Goal: Task Accomplishment & Management: Use online tool/utility

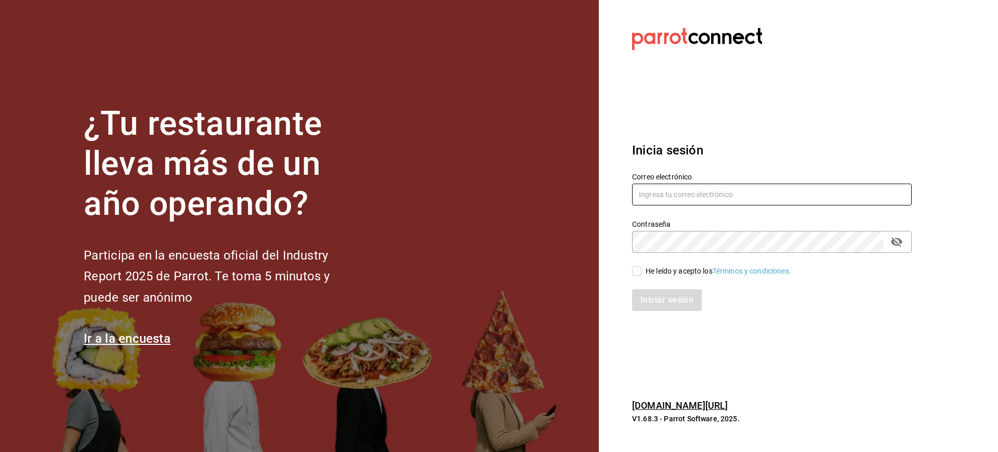
type input "luis.sanchez@grupocosteno.com"
click at [634, 269] on input "He leído y acepto los Términos y condiciones." at bounding box center [636, 270] width 9 height 9
checkbox input "true"
click at [657, 297] on button "Iniciar sesión" at bounding box center [667, 300] width 71 height 22
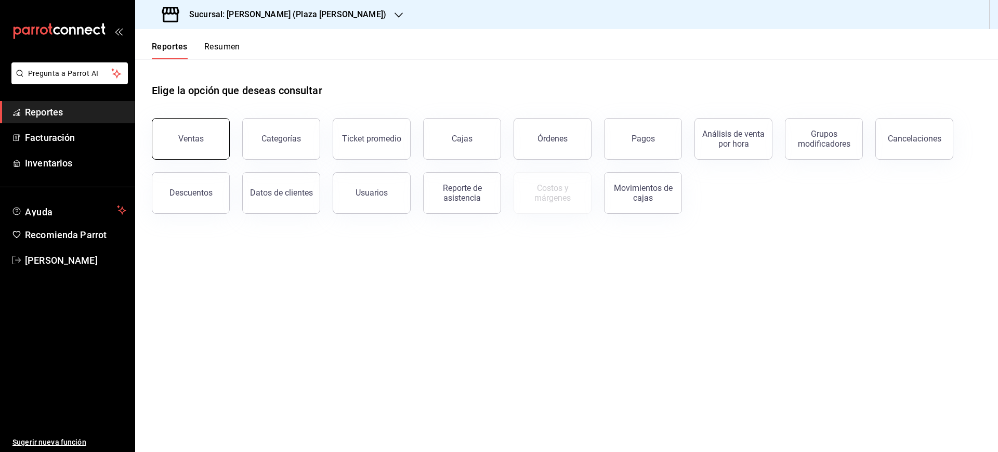
click at [199, 144] on button "Ventas" at bounding box center [191, 139] width 78 height 42
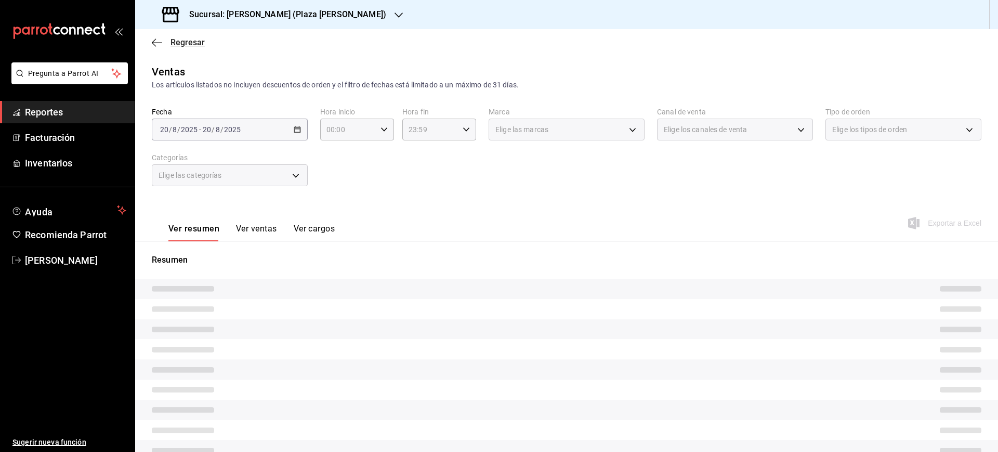
click at [165, 43] on span "Regresar" at bounding box center [178, 42] width 53 height 10
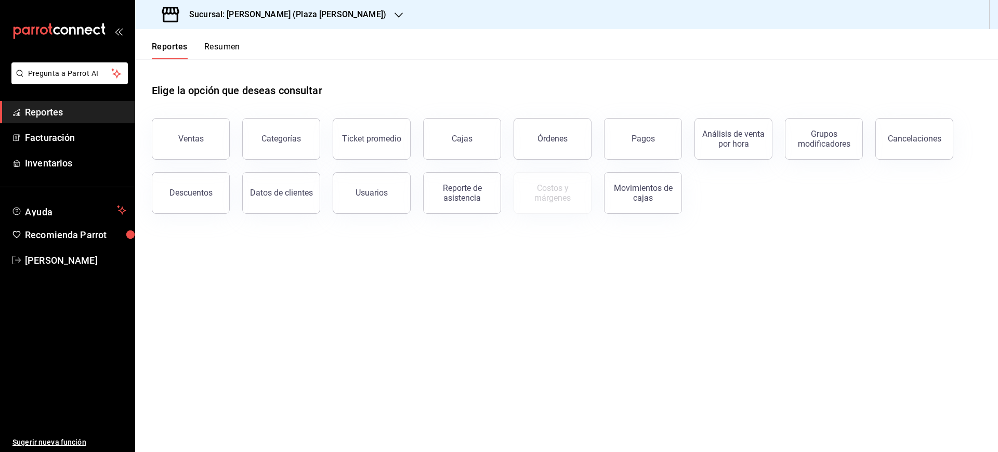
click at [610, 144] on button "Pagos" at bounding box center [643, 139] width 78 height 42
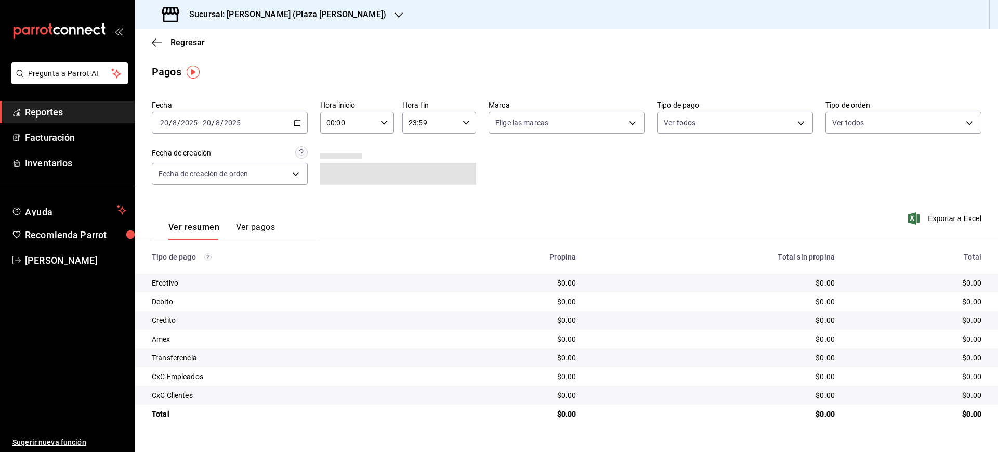
click at [302, 123] on div "[DATE] [DATE] - [DATE] [DATE]" at bounding box center [230, 123] width 156 height 22
click at [283, 83] on main "Regresar Pagos Fecha 2025-08-20 20 / 8 / 2025 - 2025-08-20 20 / 8 / 2025 Hora i…" at bounding box center [566, 240] width 863 height 423
click at [279, 11] on h3 "Sucursal: [PERSON_NAME] (Plaza [PERSON_NAME])" at bounding box center [283, 14] width 205 height 12
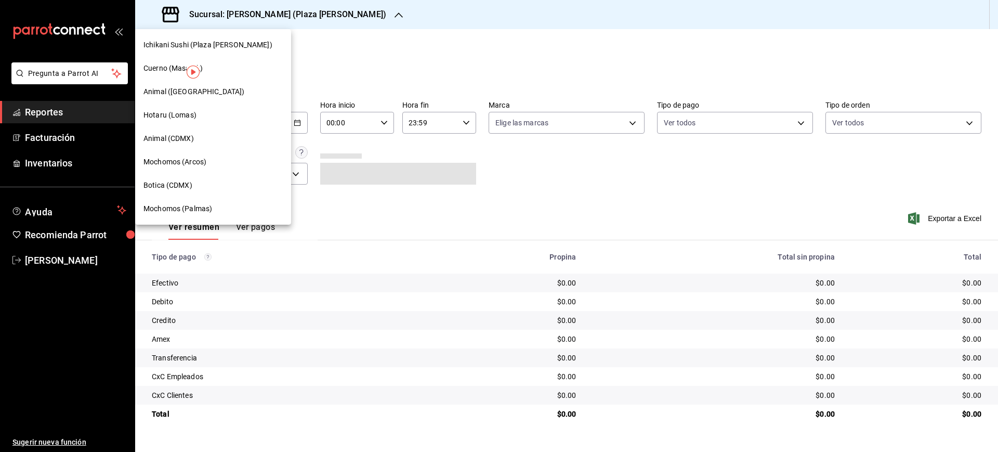
click at [201, 111] on div "Hotaru (Lomas)" at bounding box center [213, 115] width 139 height 11
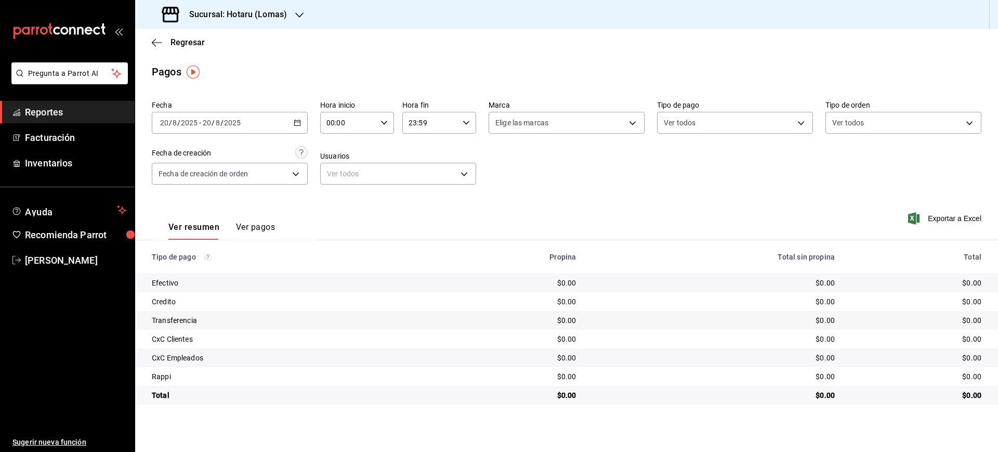
click at [236, 124] on input "2025" at bounding box center [233, 123] width 18 height 8
click at [205, 273] on span "Rango de fechas" at bounding box center [201, 271] width 81 height 11
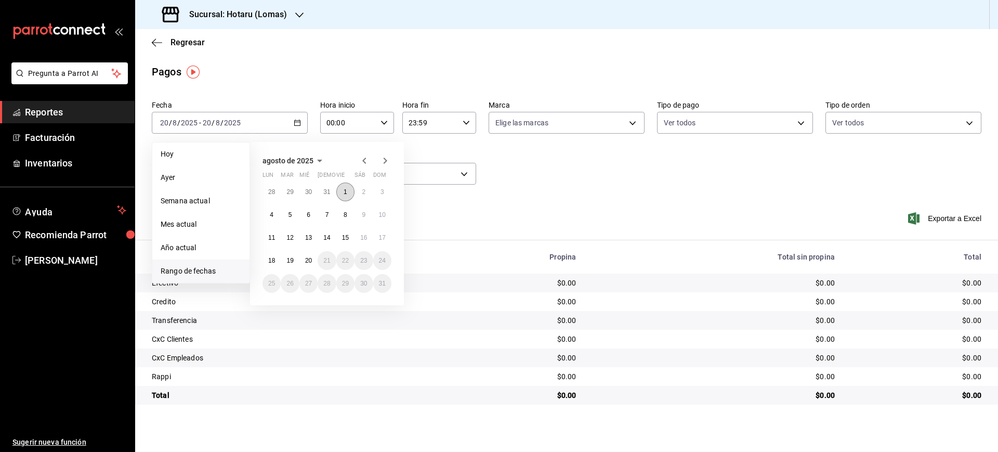
click at [348, 192] on button "1" at bounding box center [345, 192] width 18 height 19
click at [305, 258] on abbr "20" at bounding box center [308, 260] width 7 height 7
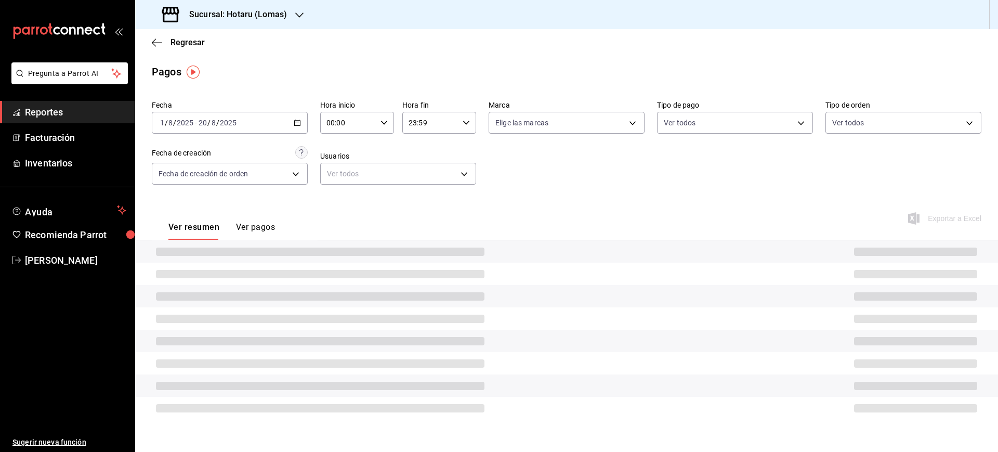
click at [389, 123] on div "00:00 Hora inicio" at bounding box center [357, 123] width 74 height 22
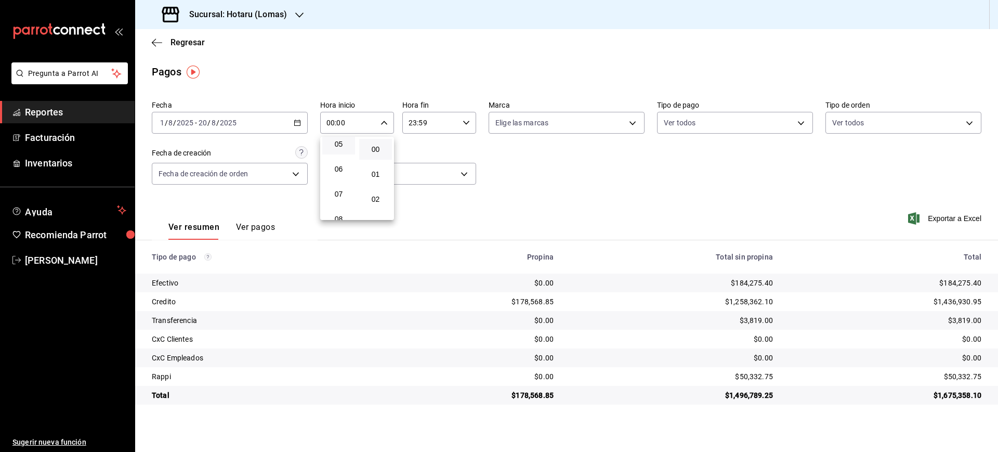
click at [335, 148] on button "05" at bounding box center [338, 144] width 33 height 21
type input "05:00"
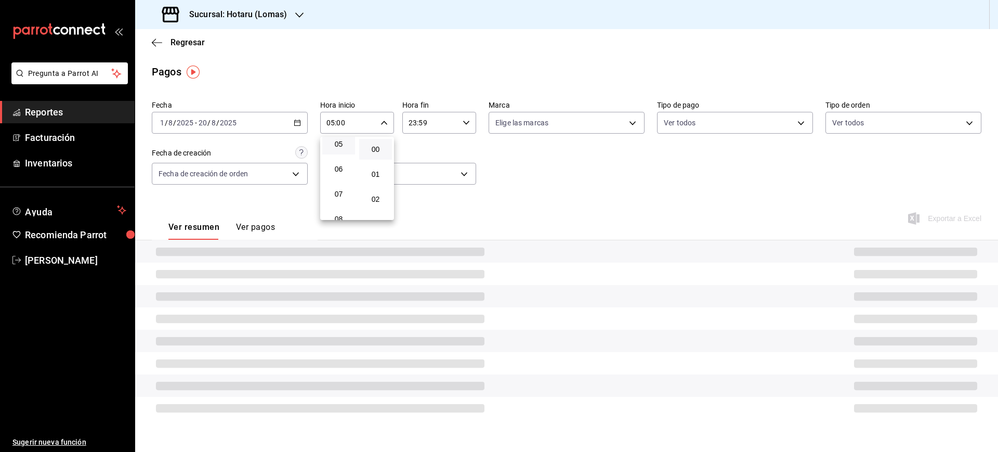
click at [463, 125] on div at bounding box center [499, 226] width 998 height 452
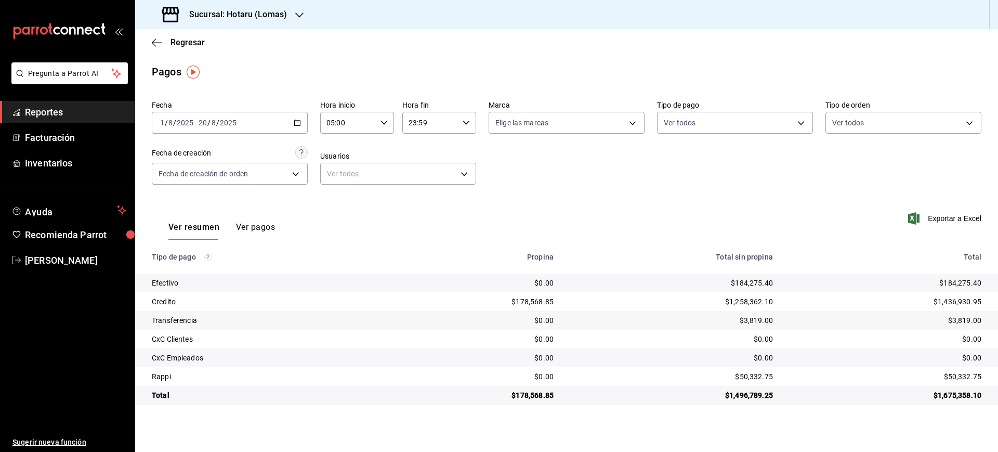
click at [467, 124] on icon "button" at bounding box center [466, 122] width 7 height 7
click at [421, 210] on span "05" at bounding box center [421, 213] width 20 height 8
click at [460, 147] on span "00" at bounding box center [458, 149] width 20 height 8
type input "05:00"
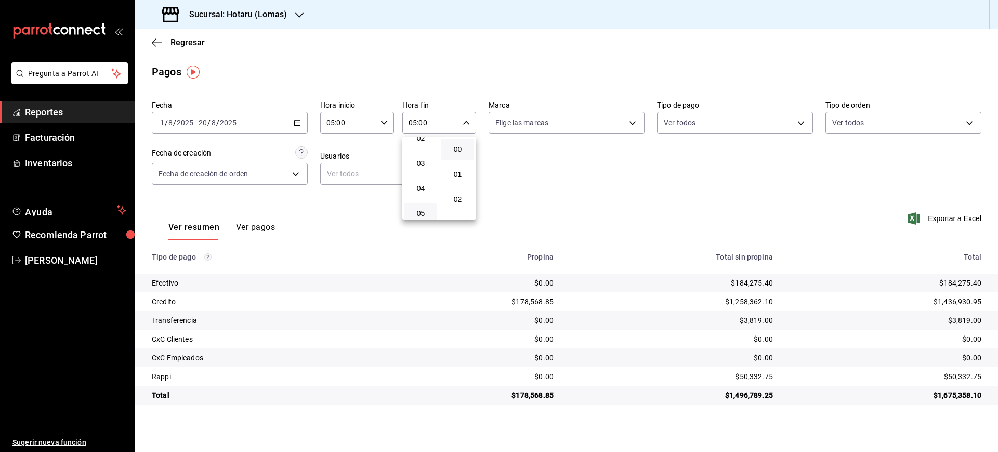
click at [556, 153] on div at bounding box center [499, 226] width 998 height 452
click at [953, 219] on span "Exportar a Excel" at bounding box center [945, 218] width 71 height 12
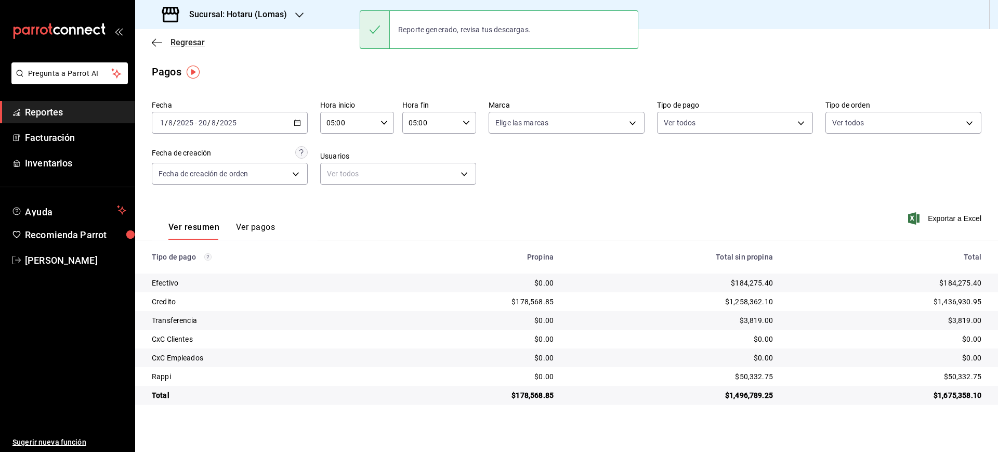
click at [176, 44] on span "Regresar" at bounding box center [188, 42] width 34 height 10
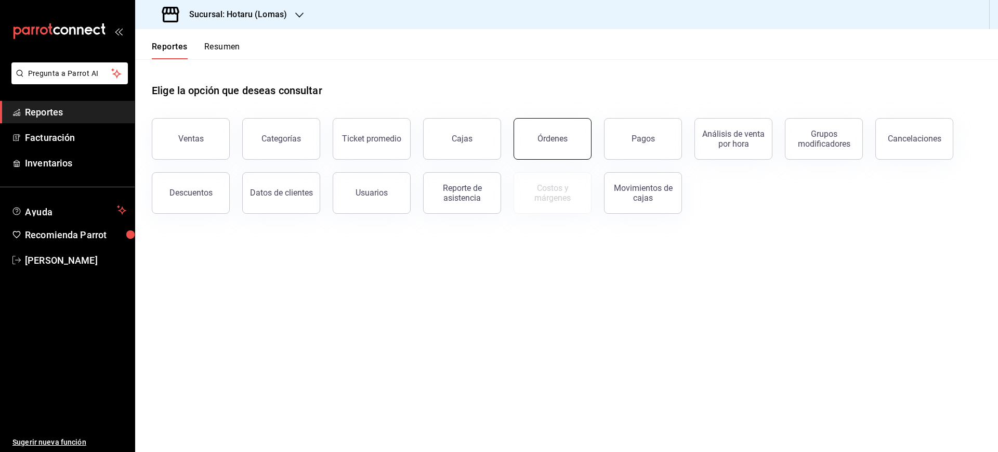
click at [577, 149] on button "Órdenes" at bounding box center [553, 139] width 78 height 42
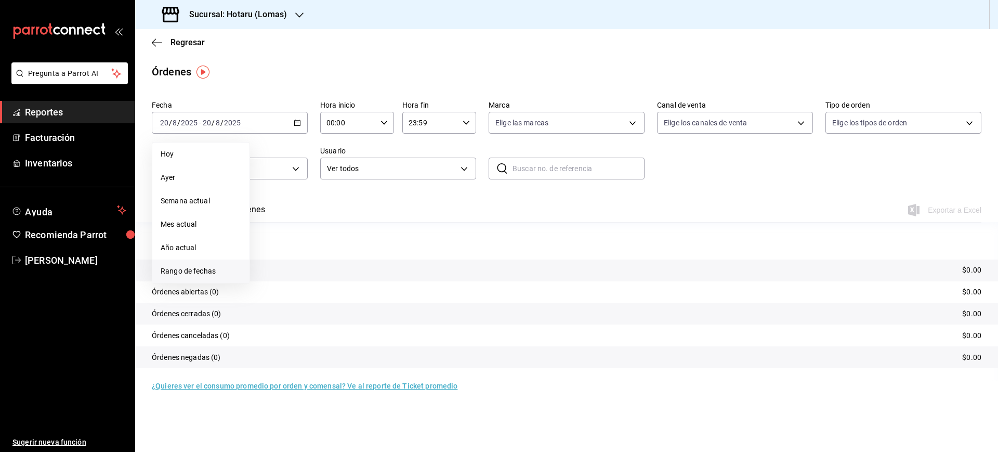
click at [202, 272] on span "Rango de fechas" at bounding box center [201, 271] width 81 height 11
click at [349, 189] on button "1" at bounding box center [345, 192] width 18 height 19
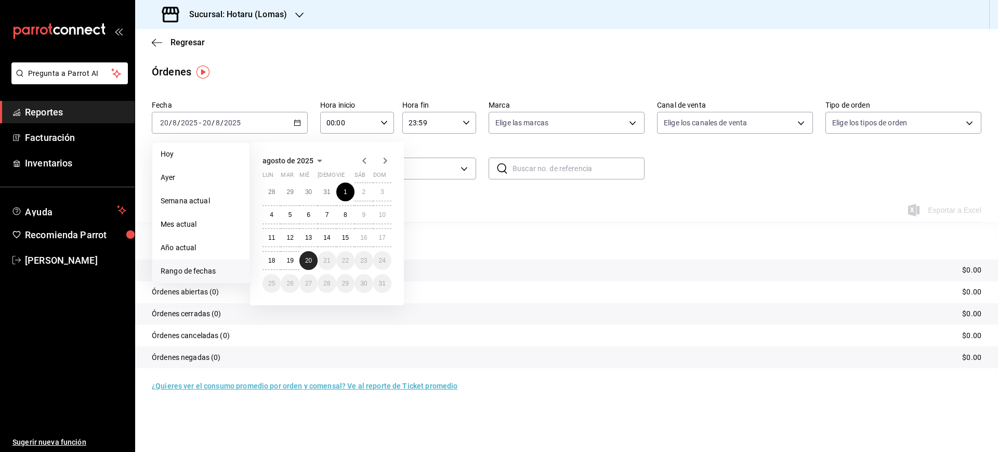
click at [314, 264] on button "20" at bounding box center [308, 260] width 18 height 19
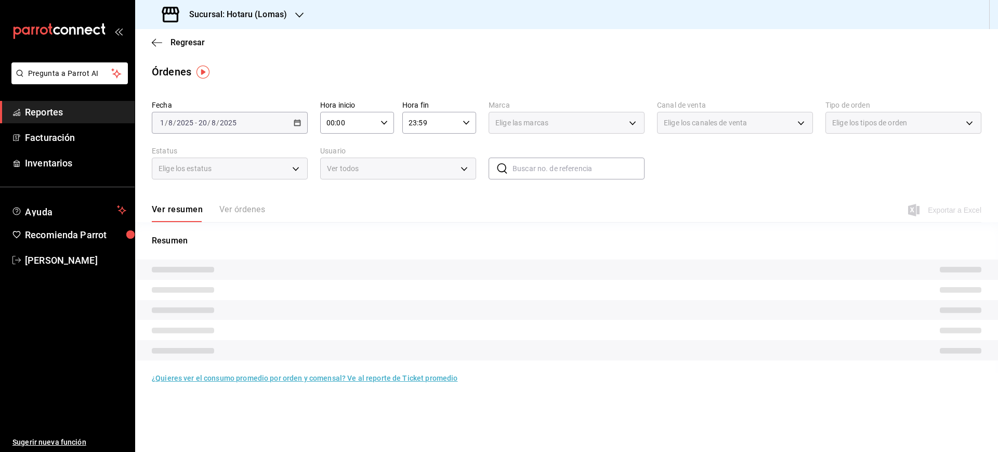
click at [385, 125] on icon "button" at bounding box center [384, 122] width 7 height 7
click at [344, 211] on span "05" at bounding box center [339, 209] width 20 height 8
type input "05:00"
click at [462, 130] on div at bounding box center [499, 226] width 998 height 452
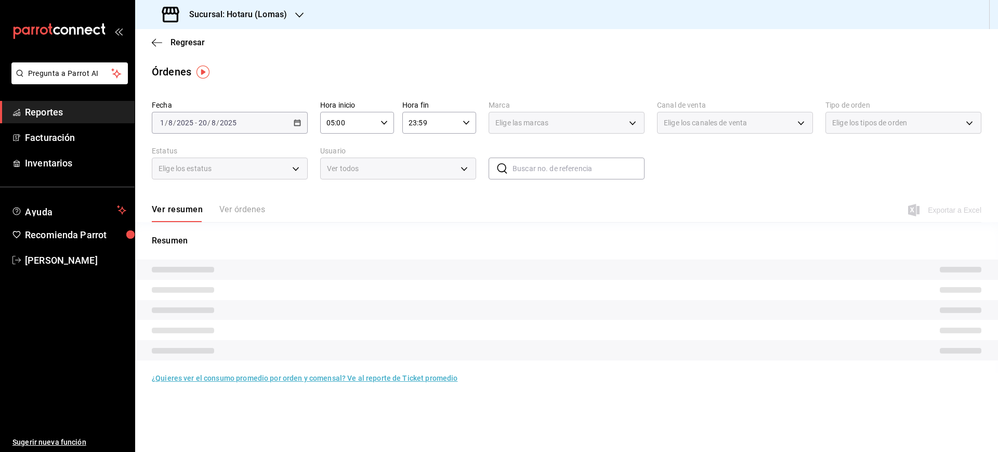
click at [465, 126] on div "23:59 Hora fin" at bounding box center [439, 123] width 74 height 22
click at [423, 156] on button "05" at bounding box center [421, 148] width 33 height 21
click at [456, 150] on span "00" at bounding box center [458, 149] width 20 height 8
type input "05:00"
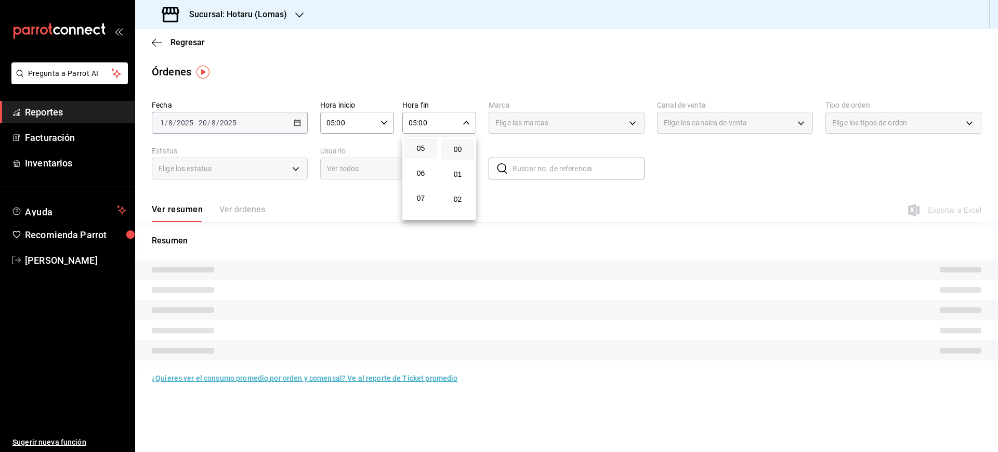
click at [677, 189] on div at bounding box center [499, 226] width 998 height 452
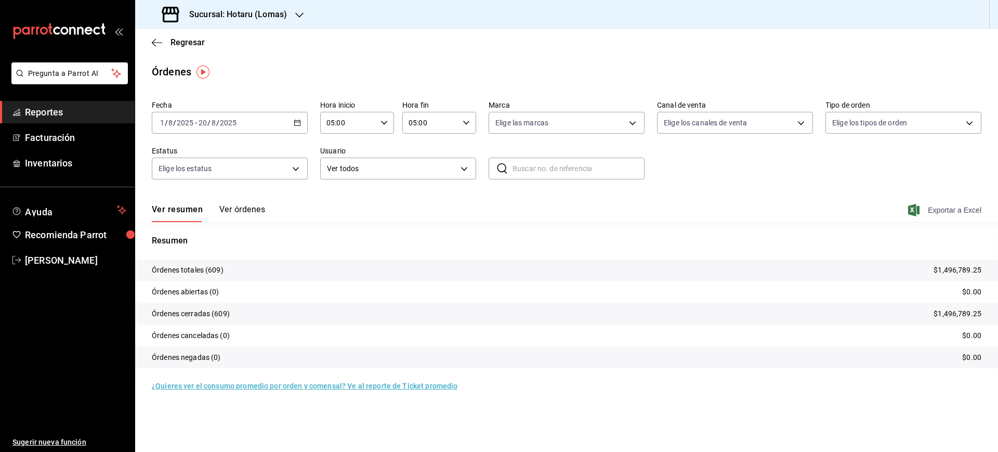
click at [930, 214] on span "Exportar a Excel" at bounding box center [945, 210] width 71 height 12
click at [190, 38] on span "Regresar" at bounding box center [188, 42] width 34 height 10
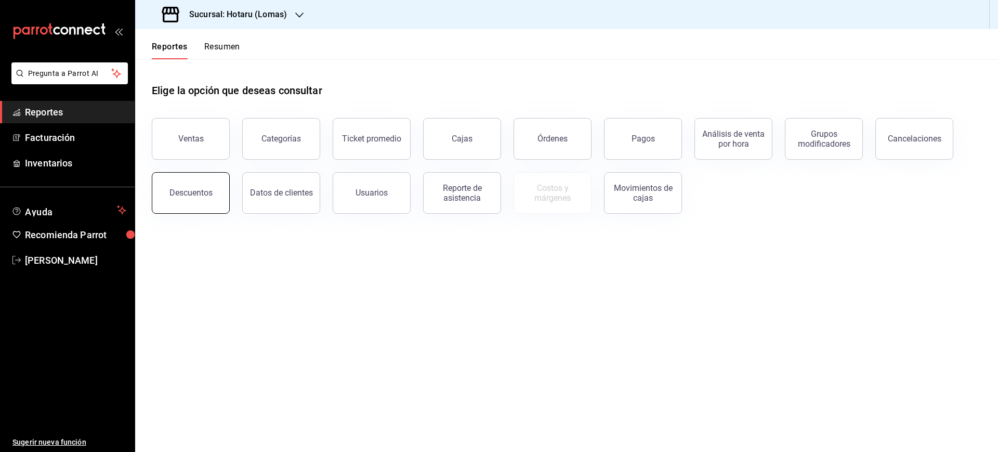
click at [227, 200] on div "Descuentos" at bounding box center [184, 187] width 90 height 54
click at [217, 197] on button "Descuentos" at bounding box center [191, 193] width 78 height 42
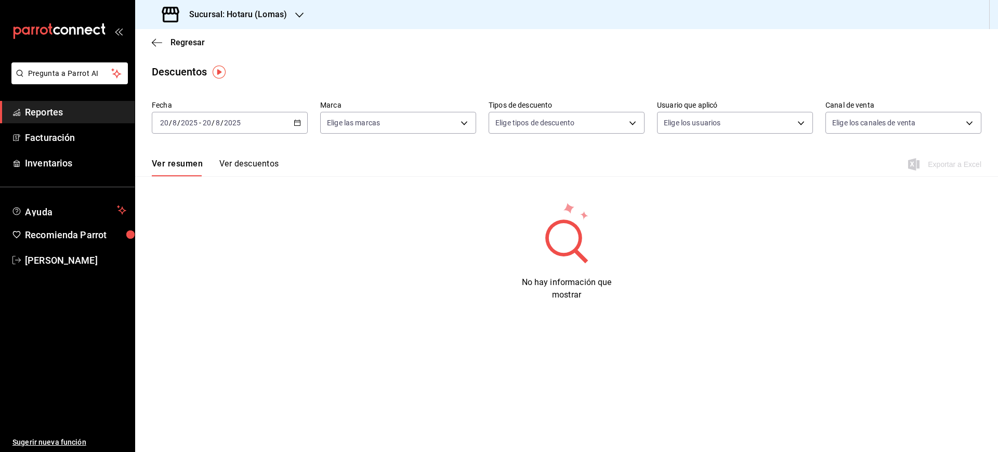
click at [232, 134] on div "Fecha 2025-08-20 20 / 8 / 2025 - 2025-08-20 20 / 8 / 2025 Marca Elige las marca…" at bounding box center [567, 121] width 830 height 50
click at [232, 123] on input "2025" at bounding box center [233, 123] width 18 height 8
click at [202, 270] on span "Rango de fechas" at bounding box center [201, 271] width 81 height 11
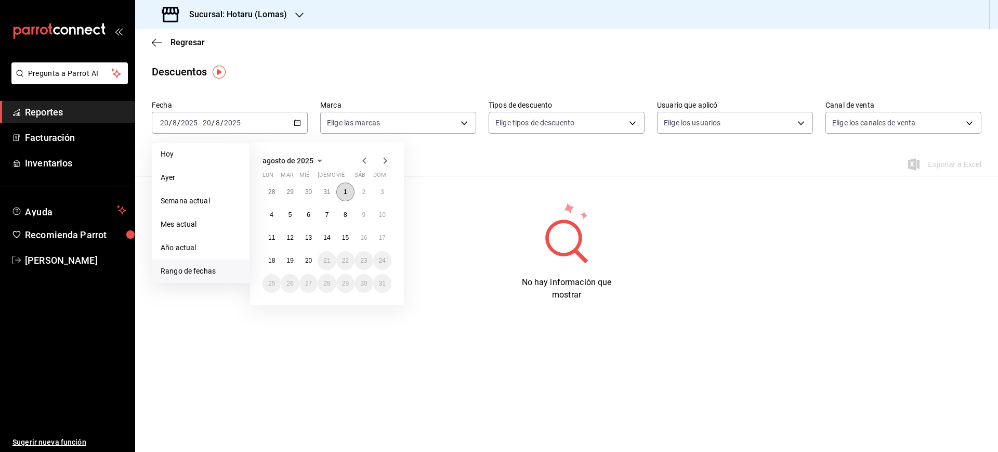
click at [343, 188] on button "1" at bounding box center [345, 192] width 18 height 19
click at [347, 195] on abbr "1" at bounding box center [346, 191] width 4 height 7
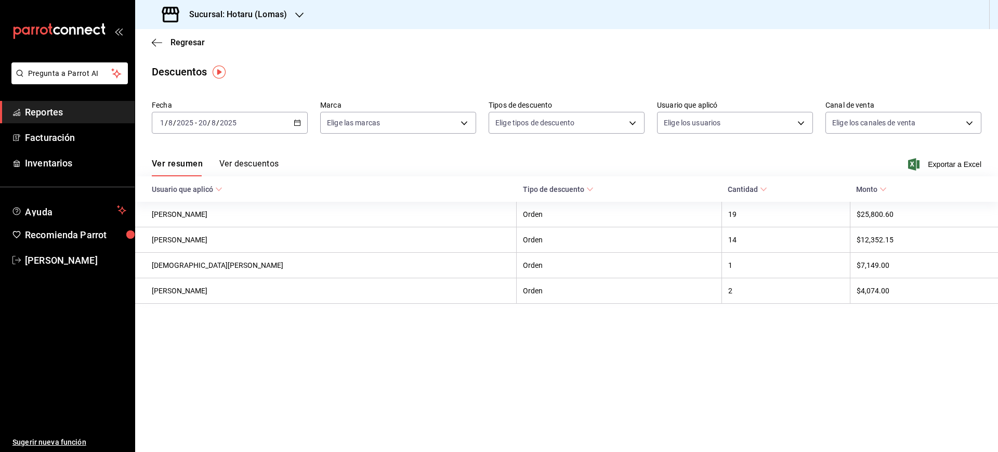
click at [968, 159] on span "Exportar a Excel" at bounding box center [945, 164] width 71 height 12
drag, startPoint x: 72, startPoint y: 263, endPoint x: 103, endPoint y: 266, distance: 31.3
click at [72, 263] on span "[PERSON_NAME]" at bounding box center [75, 260] width 101 height 14
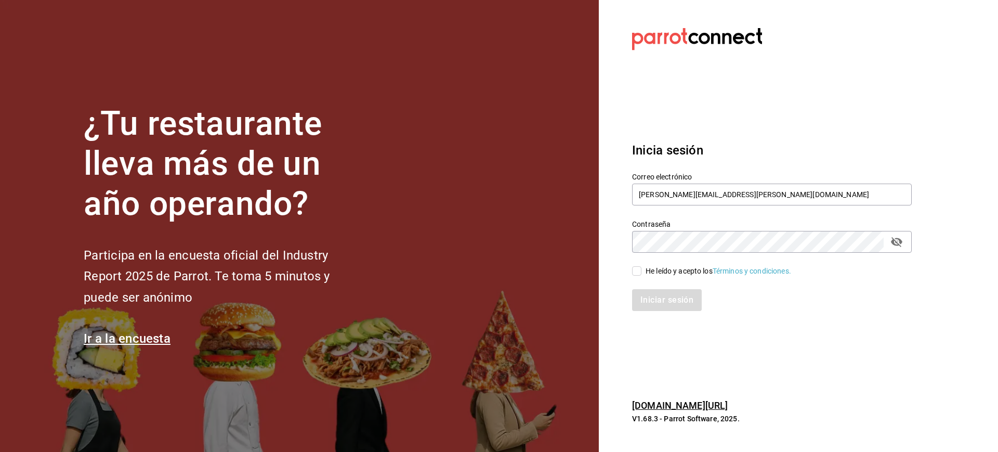
click at [651, 271] on div "He leído y acepto los Términos y condiciones." at bounding box center [719, 271] width 146 height 11
click at [642, 271] on input "He leído y acepto los Términos y condiciones." at bounding box center [636, 270] width 9 height 9
checkbox input "true"
click at [651, 310] on button "Iniciar sesión" at bounding box center [667, 300] width 71 height 22
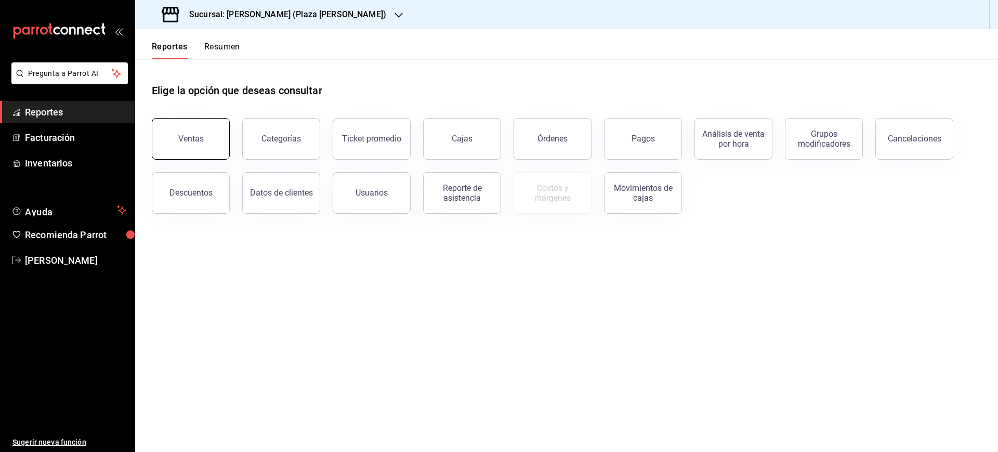
click at [227, 142] on div "Ventas" at bounding box center [184, 133] width 90 height 54
click at [200, 145] on button "Ventas" at bounding box center [191, 139] width 78 height 42
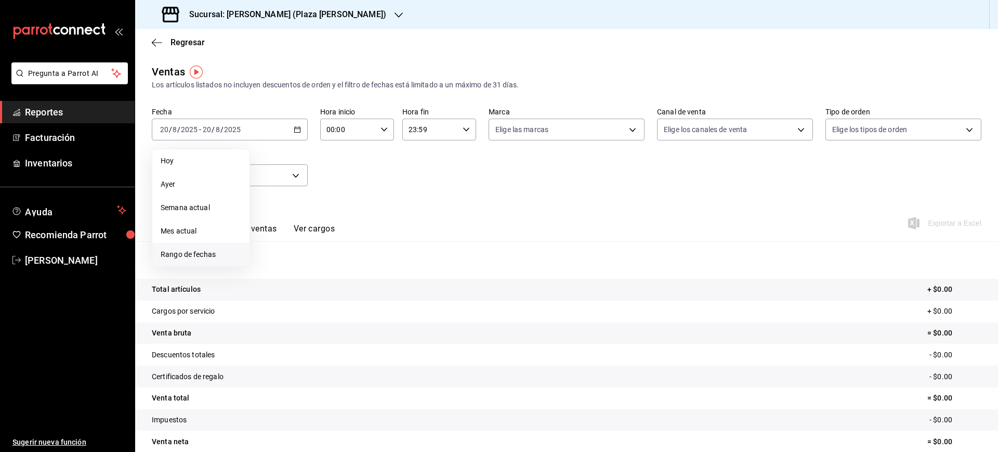
click at [194, 250] on span "Rango de fechas" at bounding box center [201, 254] width 81 height 11
click at [346, 200] on abbr "1" at bounding box center [346, 198] width 4 height 7
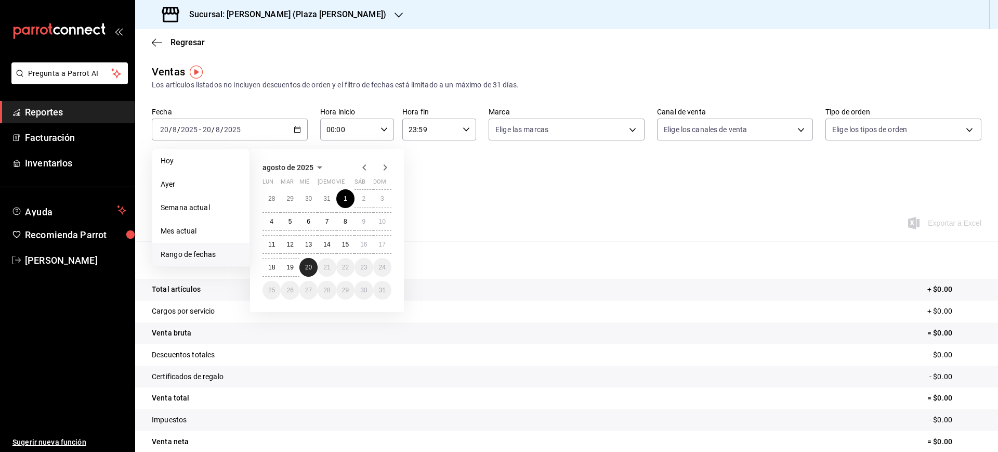
click at [311, 270] on abbr "20" at bounding box center [308, 267] width 7 height 7
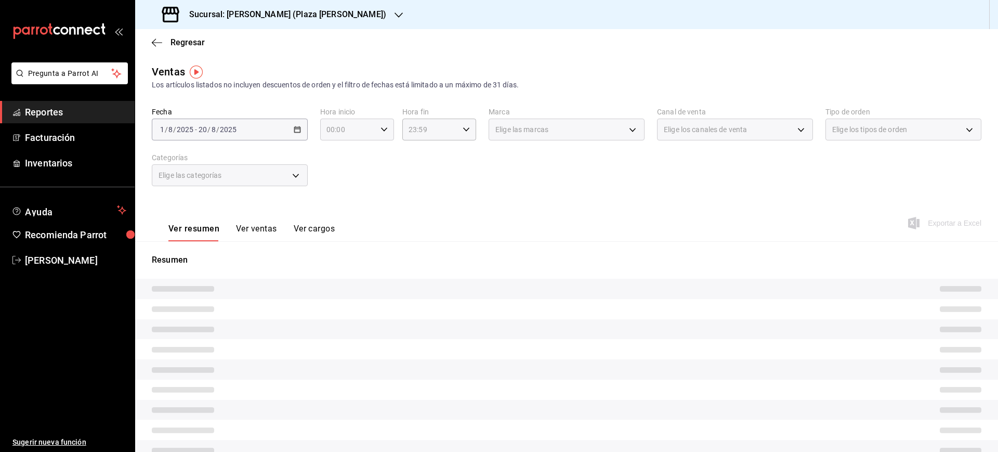
click at [381, 129] on icon "button" at bounding box center [384, 129] width 7 height 7
click at [194, 45] on div at bounding box center [499, 226] width 998 height 452
click at [191, 42] on span "Regresar" at bounding box center [188, 42] width 34 height 10
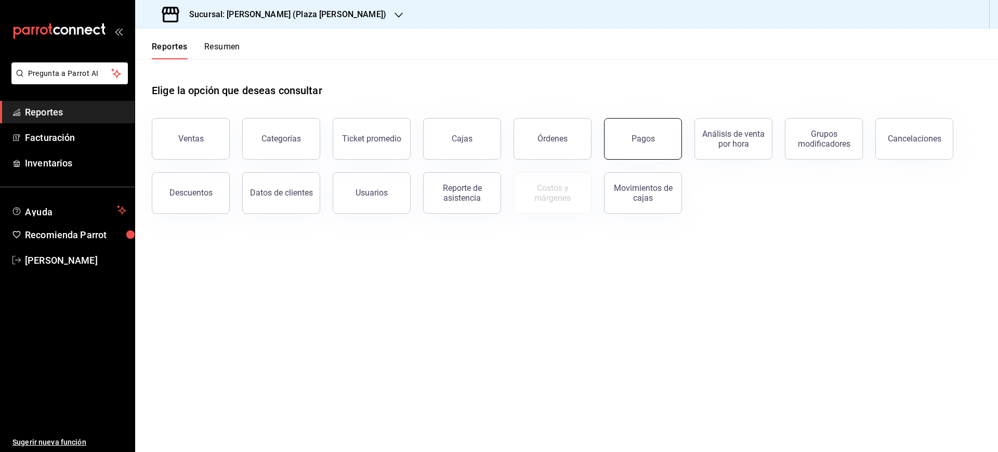
click at [664, 138] on button "Pagos" at bounding box center [643, 139] width 78 height 42
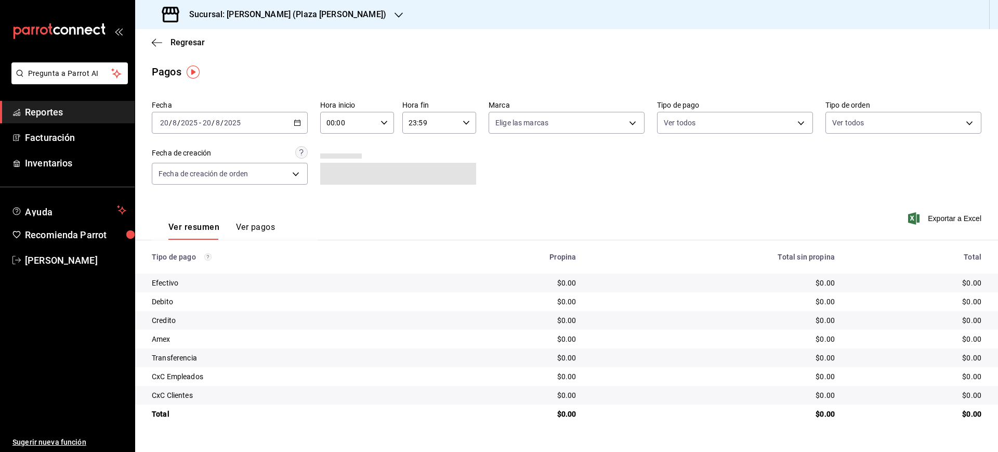
click at [296, 123] on icon "button" at bounding box center [297, 122] width 7 height 7
click at [260, 22] on div "Sucursal: [PERSON_NAME] (Plaza [PERSON_NAME])" at bounding box center [276, 14] width 264 height 29
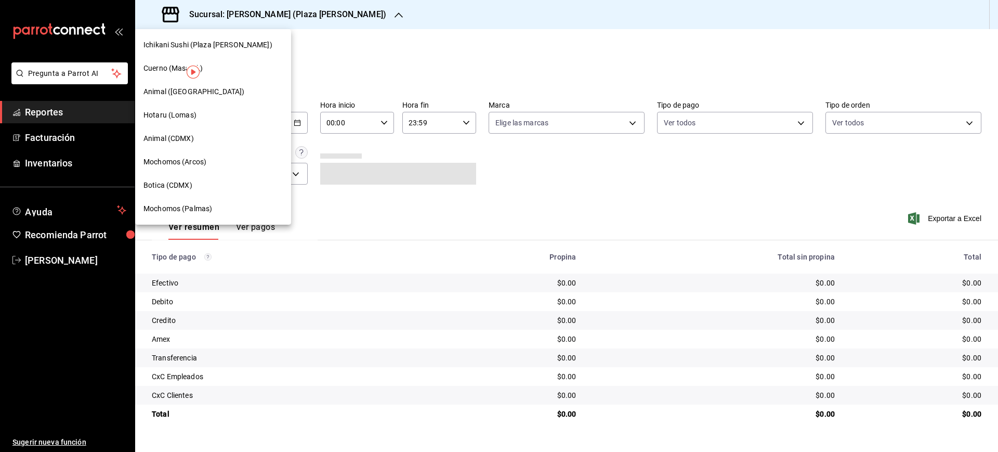
click at [259, 15] on div at bounding box center [499, 226] width 998 height 452
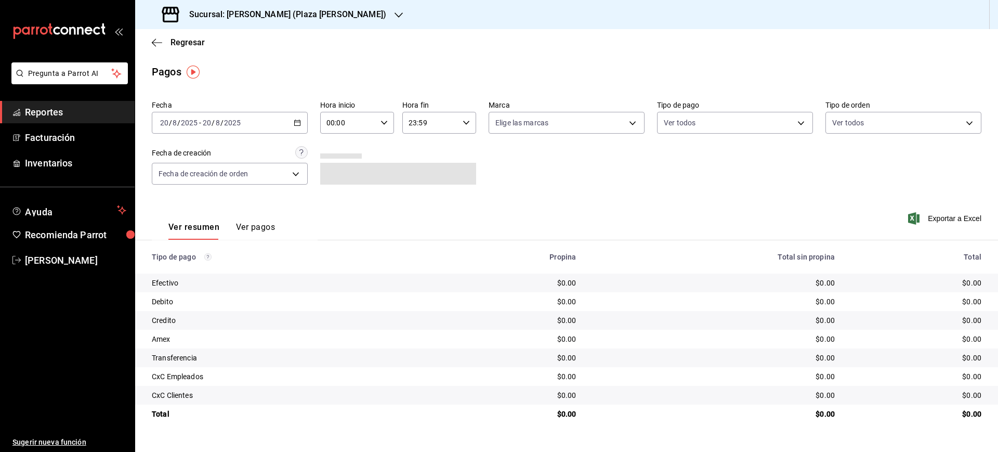
click at [246, 20] on h3 "Sucursal: [PERSON_NAME] (Plaza [PERSON_NAME])" at bounding box center [283, 14] width 205 height 12
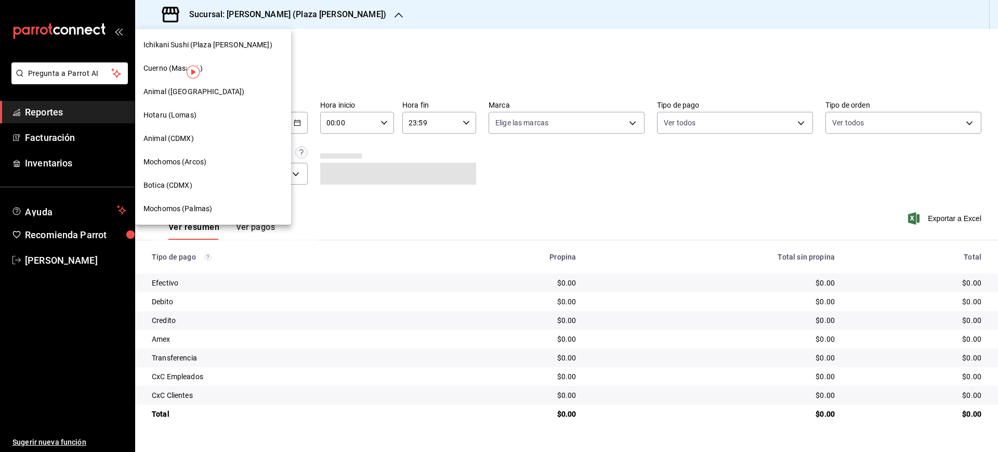
click at [199, 119] on div "Hotaru (Lomas)" at bounding box center [213, 115] width 139 height 11
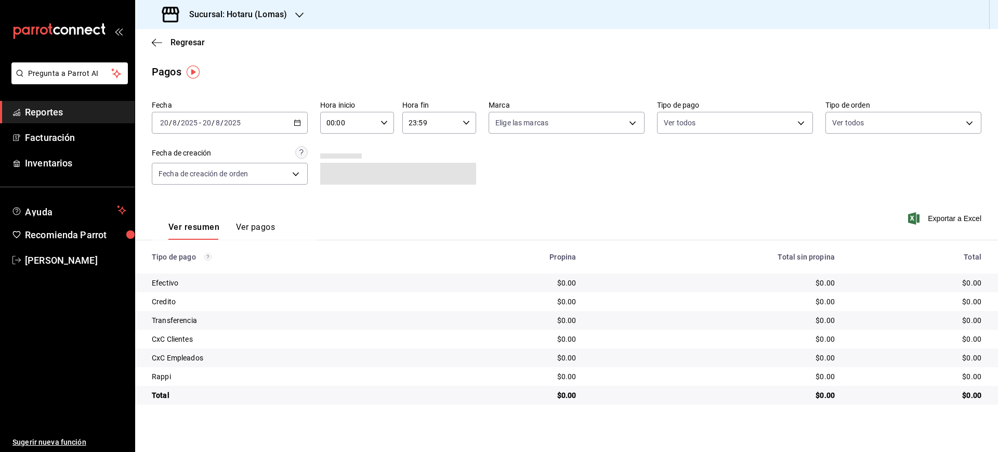
click at [380, 125] on div "00:00 Hora inicio" at bounding box center [357, 123] width 74 height 22
click at [341, 152] on button "05" at bounding box center [338, 144] width 33 height 21
type input "05:00"
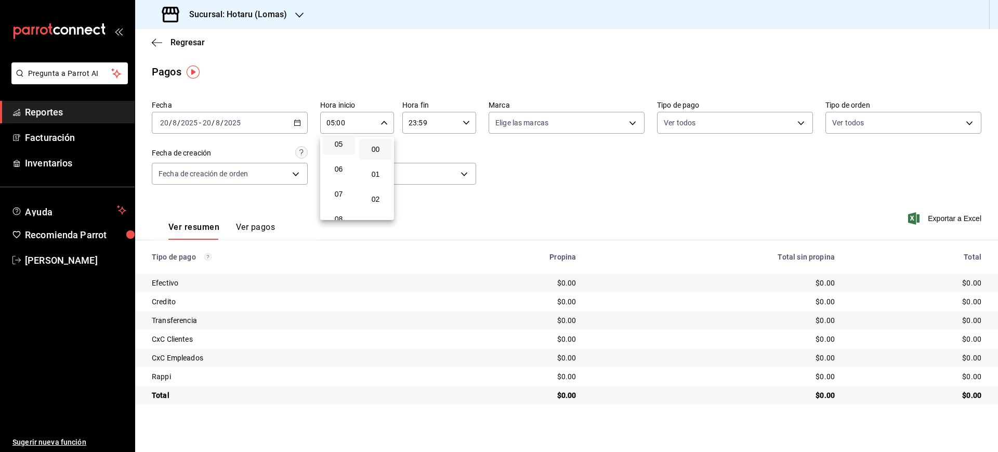
click at [477, 121] on div at bounding box center [499, 226] width 998 height 452
click at [464, 129] on div "23:59 Hora fin" at bounding box center [439, 123] width 74 height 22
click at [421, 215] on span "05" at bounding box center [421, 213] width 20 height 8
click at [461, 151] on span "00" at bounding box center [458, 149] width 20 height 8
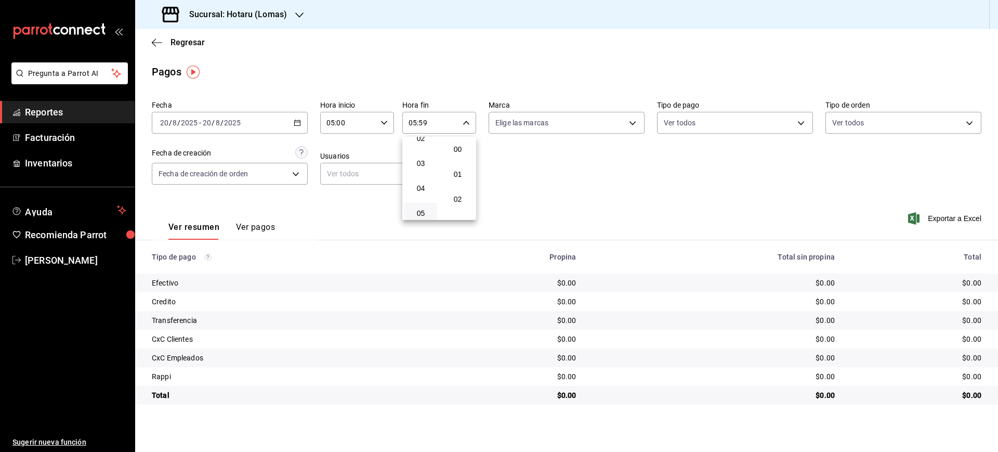
type input "05:00"
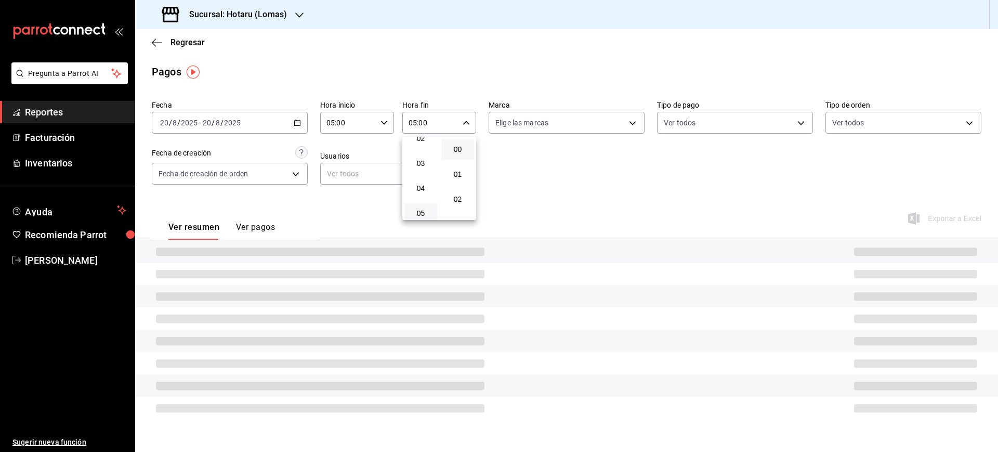
click at [584, 186] on div at bounding box center [499, 226] width 998 height 452
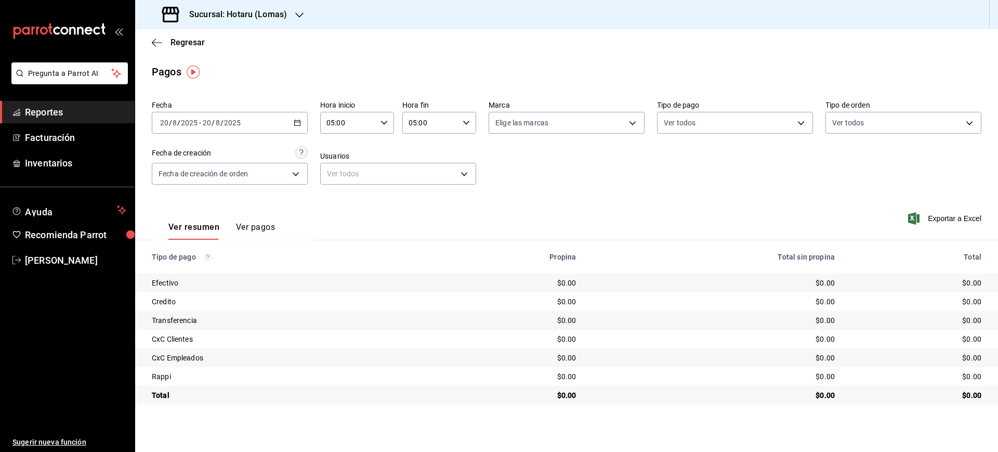
click at [306, 125] on div "[DATE] [DATE] - [DATE] [DATE]" at bounding box center [230, 123] width 156 height 22
click at [197, 265] on li "Rango de fechas" at bounding box center [200, 270] width 97 height 23
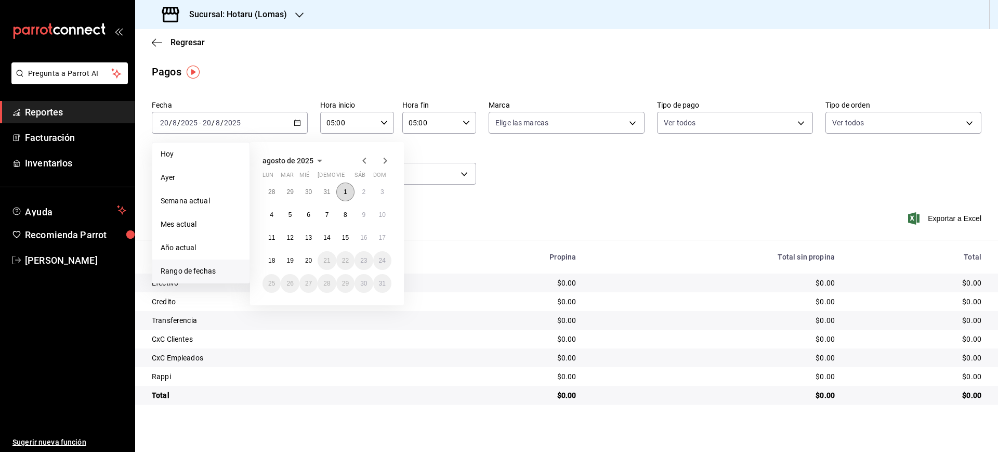
drag, startPoint x: 354, startPoint y: 191, endPoint x: 329, endPoint y: 240, distance: 55.1
click at [353, 191] on button "1" at bounding box center [345, 192] width 18 height 19
click at [314, 260] on button "20" at bounding box center [308, 260] width 18 height 19
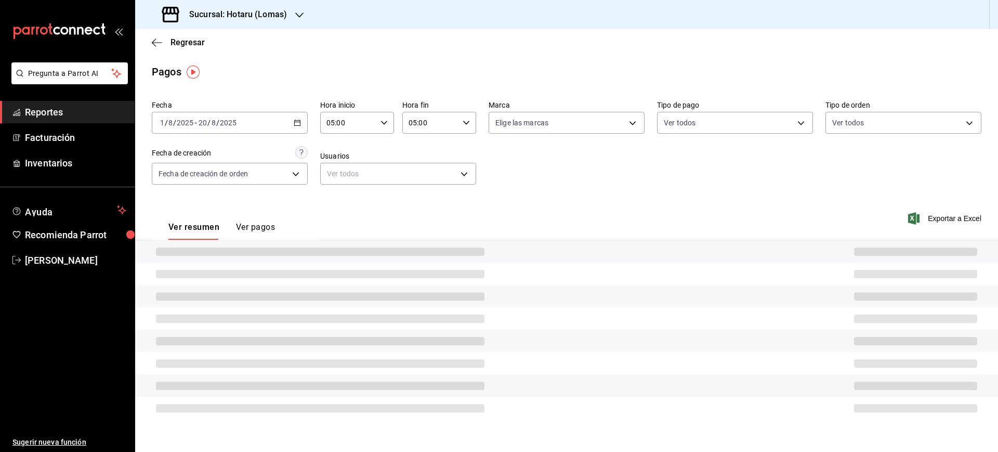
type input "00:00"
type input "23:59"
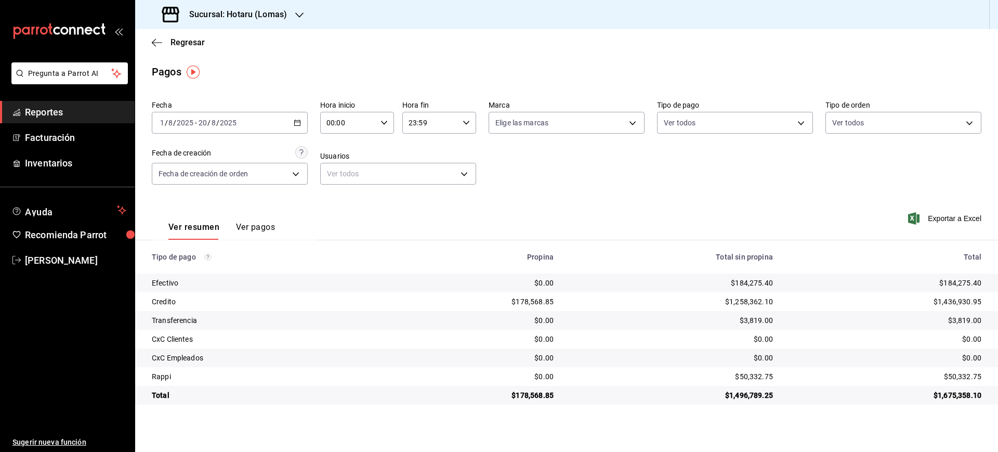
click at [391, 123] on div "00:00 Hora inicio" at bounding box center [357, 123] width 74 height 22
click at [340, 208] on span "05" at bounding box center [339, 209] width 20 height 8
type input "05:00"
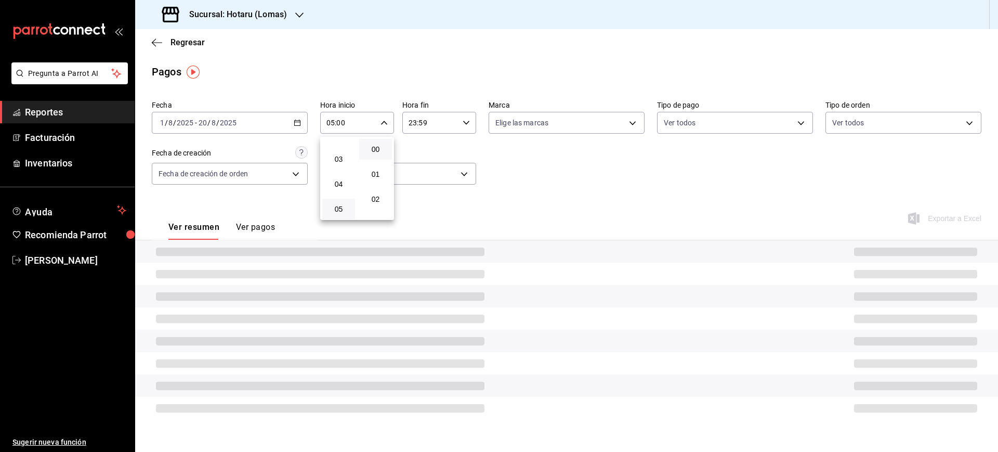
click at [471, 123] on div at bounding box center [499, 226] width 998 height 452
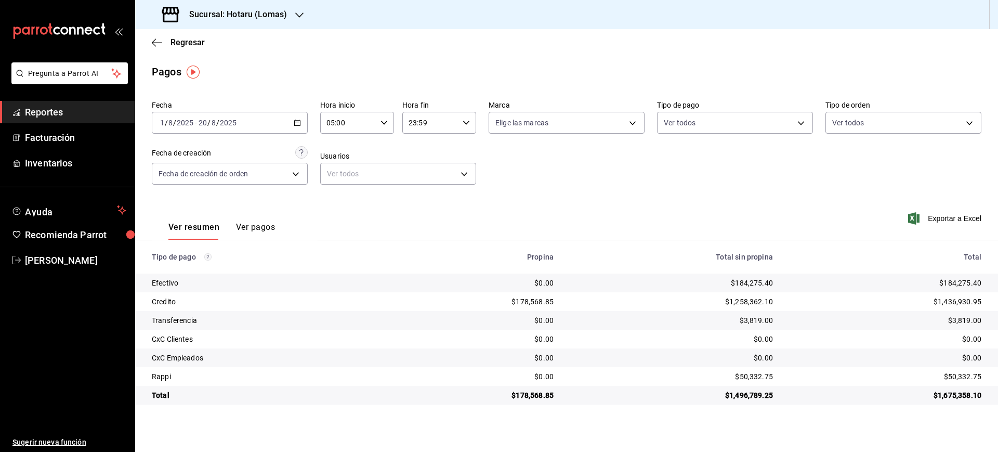
click at [464, 123] on icon "button" at bounding box center [466, 122] width 7 height 7
click at [423, 153] on button "05" at bounding box center [421, 148] width 33 height 21
click at [463, 144] on button "00" at bounding box center [457, 149] width 33 height 21
type input "05:00"
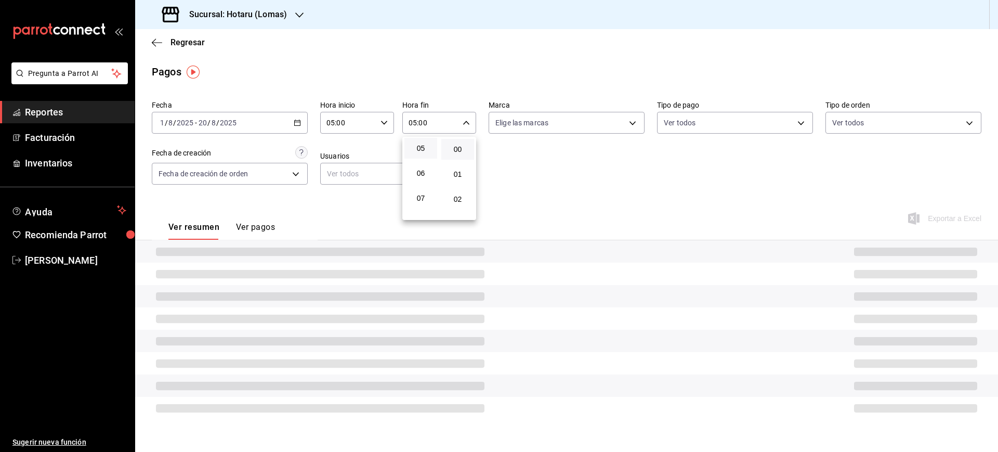
click at [707, 202] on div at bounding box center [499, 226] width 998 height 452
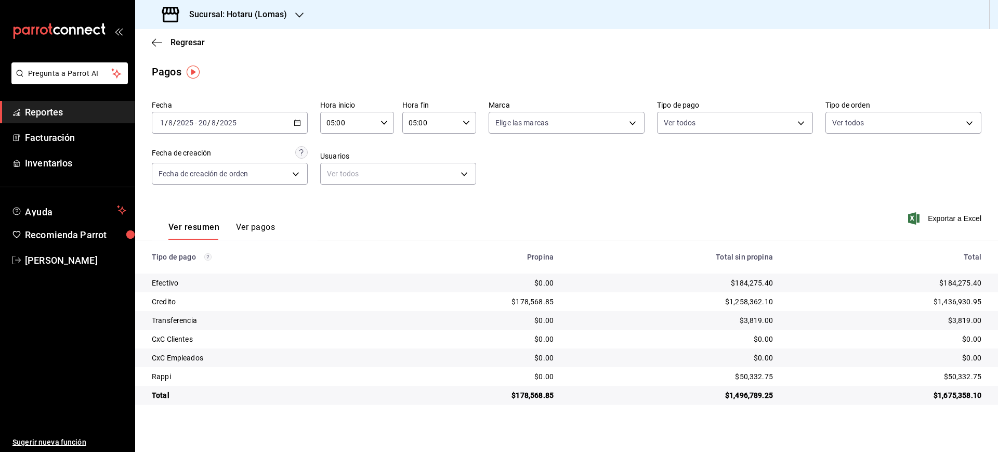
click at [963, 376] on div "$50,332.75" at bounding box center [886, 376] width 192 height 10
drag, startPoint x: 963, startPoint y: 376, endPoint x: 962, endPoint y: 319, distance: 57.2
click at [963, 375] on div "$50,332.75" at bounding box center [886, 376] width 192 height 10
click at [962, 318] on div "$3,819.00" at bounding box center [886, 320] width 192 height 10
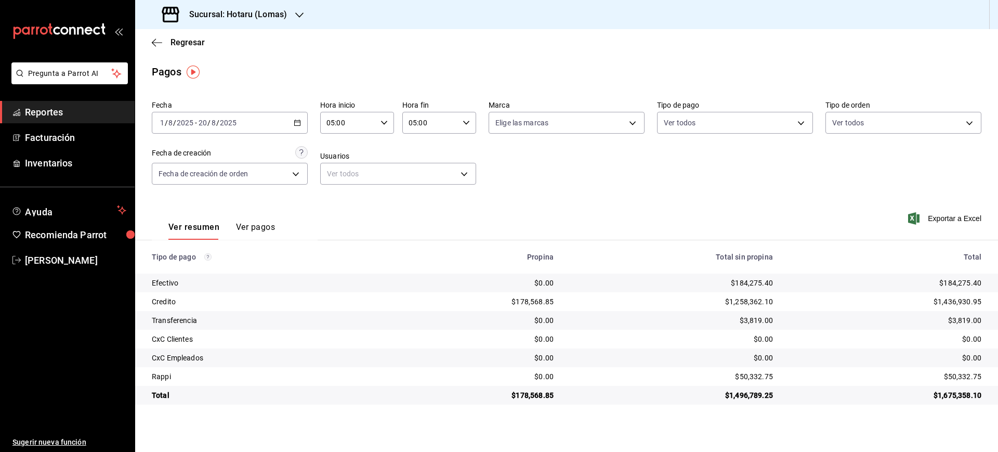
click at [964, 298] on div "$1,436,930.95" at bounding box center [886, 301] width 192 height 10
click at [192, 44] on span "Regresar" at bounding box center [188, 42] width 34 height 10
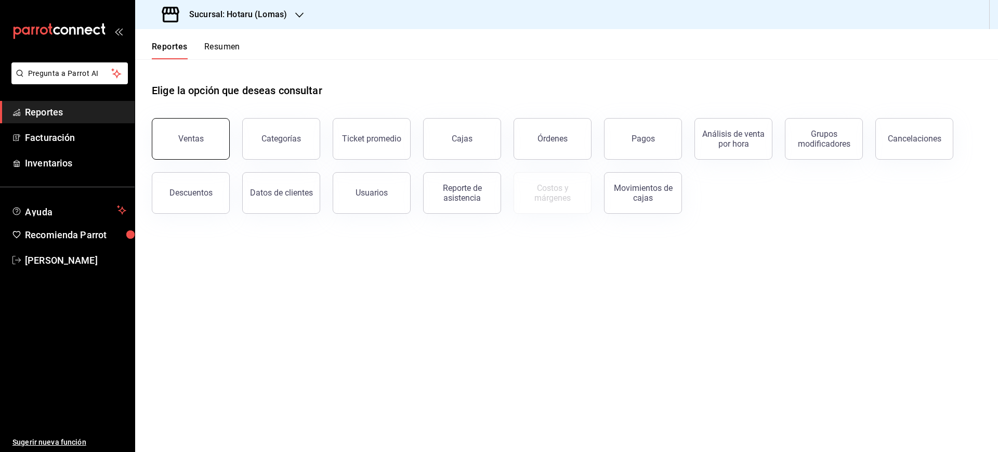
click at [194, 145] on button "Ventas" at bounding box center [191, 139] width 78 height 42
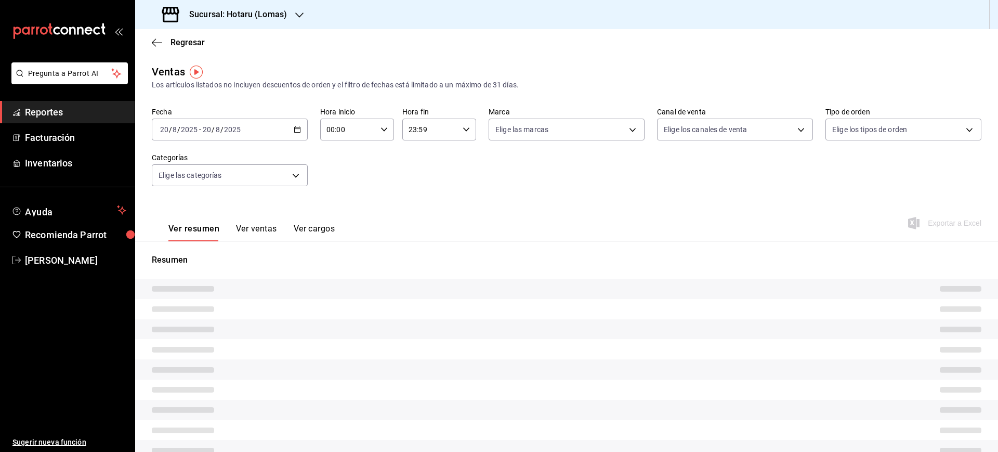
click at [300, 129] on div "[DATE] [DATE] - [DATE] [DATE]" at bounding box center [230, 130] width 156 height 22
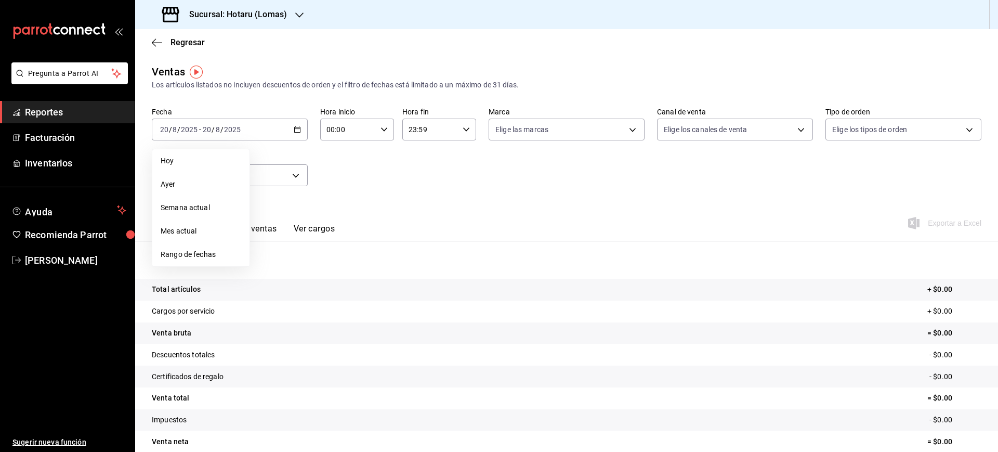
click at [202, 250] on span "Rango de fechas" at bounding box center [201, 254] width 81 height 11
click at [353, 197] on button "1" at bounding box center [345, 198] width 18 height 19
click at [309, 269] on abbr "20" at bounding box center [308, 267] width 7 height 7
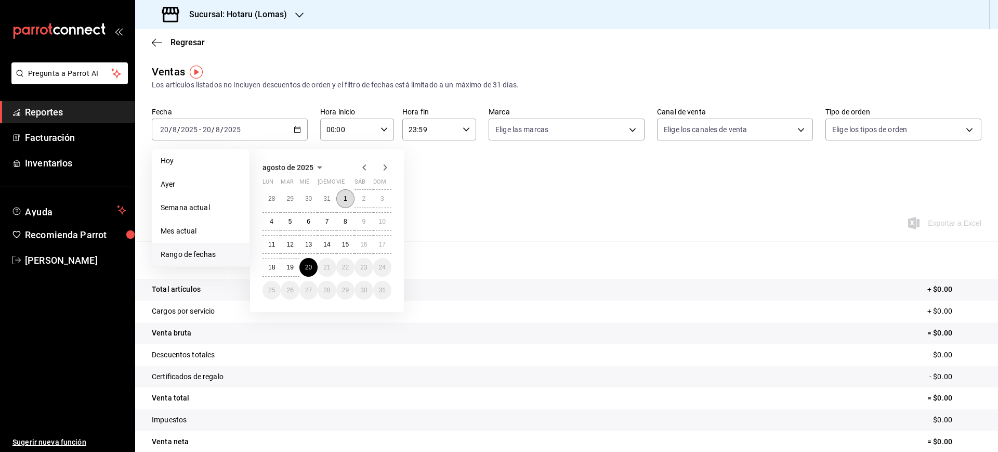
click at [348, 200] on button "1" at bounding box center [345, 198] width 18 height 19
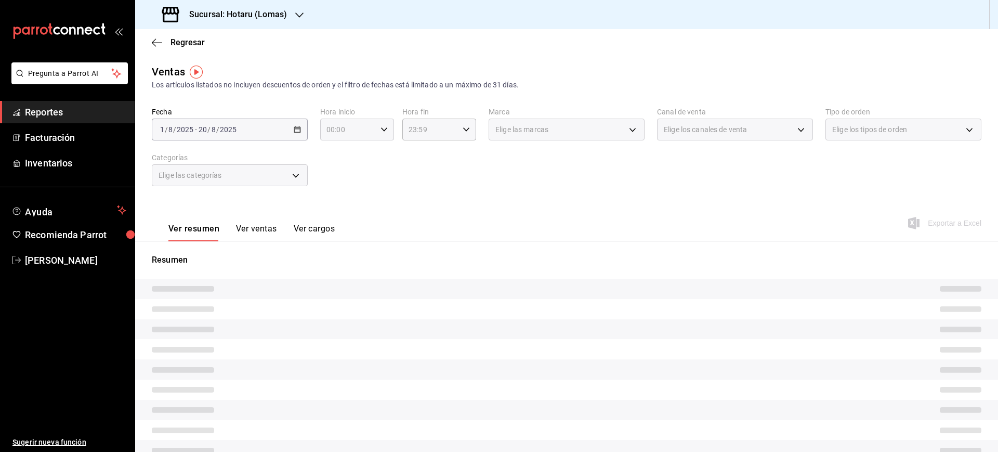
click at [383, 129] on icon "button" at bounding box center [384, 129] width 7 height 7
click at [341, 214] on span "05" at bounding box center [337, 216] width 20 height 8
type input "05:00"
click at [449, 137] on div at bounding box center [499, 226] width 998 height 452
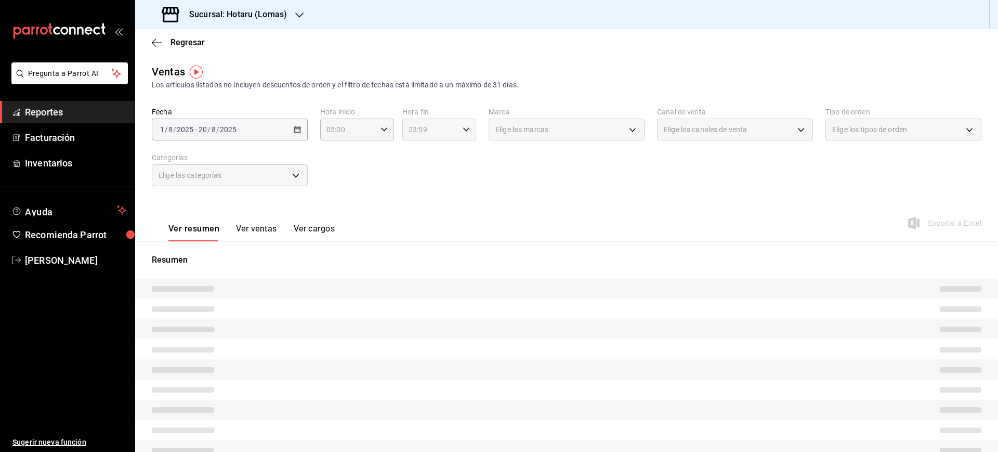
click at [463, 131] on icon "button" at bounding box center [466, 129] width 7 height 7
click at [420, 163] on button "05" at bounding box center [417, 155] width 32 height 21
click at [454, 155] on span "00" at bounding box center [454, 156] width 20 height 8
type input "05:00"
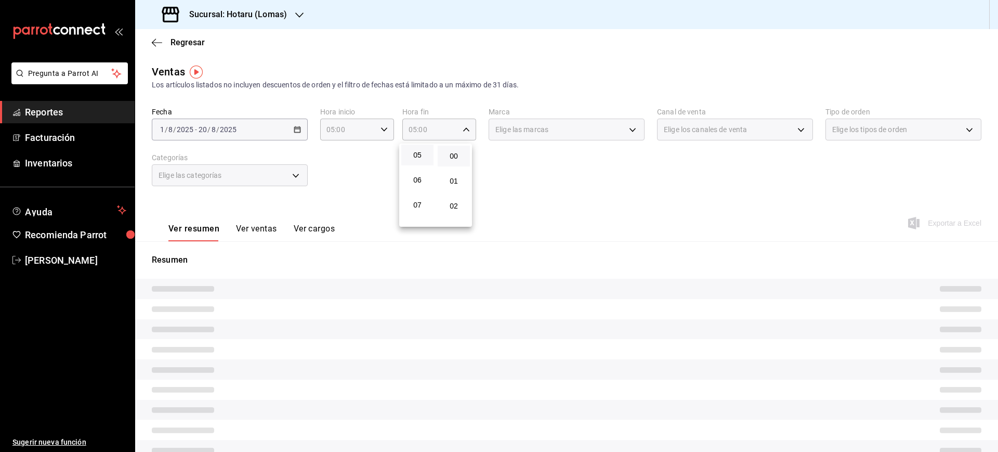
click at [650, 200] on div at bounding box center [499, 226] width 998 height 452
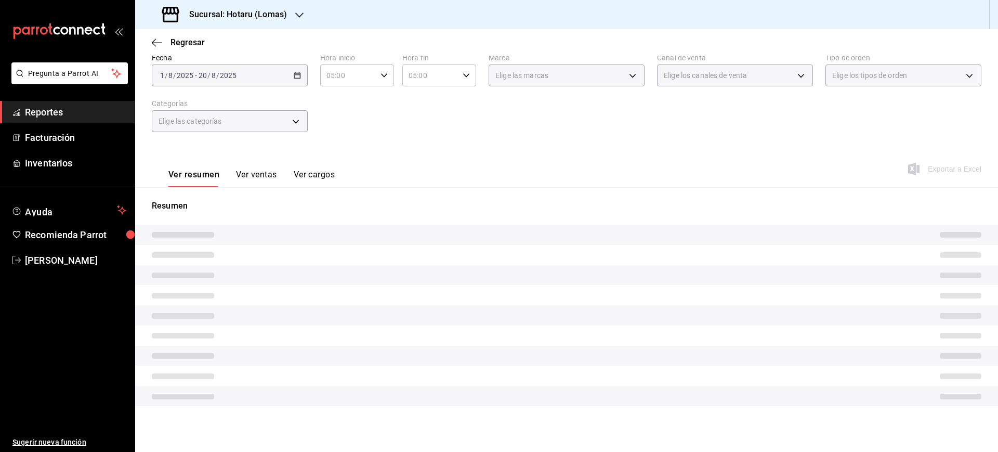
scroll to position [46, 0]
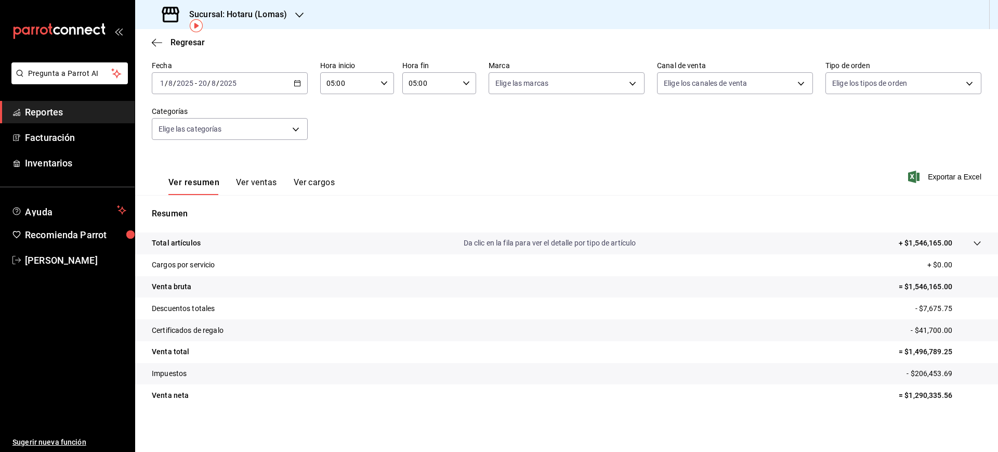
click at [252, 21] on div "Sucursal: Hotaru (Lomas)" at bounding box center [226, 14] width 164 height 29
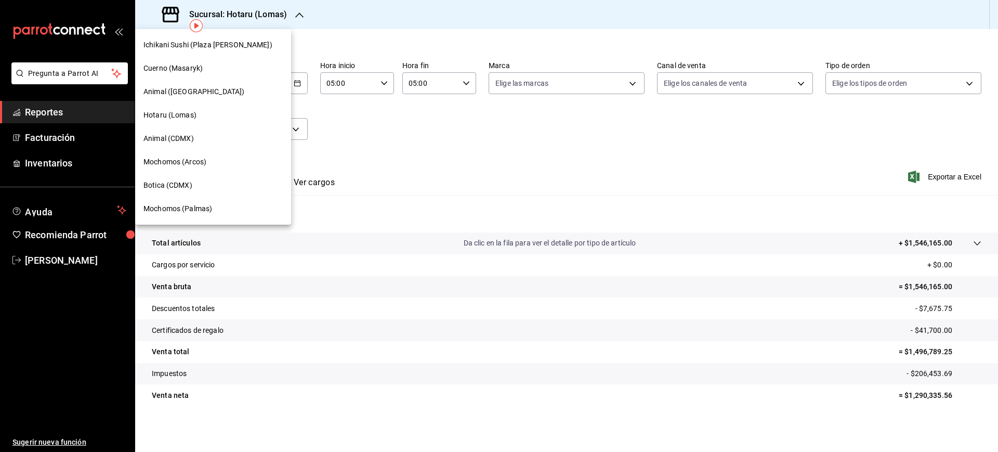
click at [204, 34] on div "Ichikani Sushi (Plaza [PERSON_NAME])" at bounding box center [213, 44] width 156 height 23
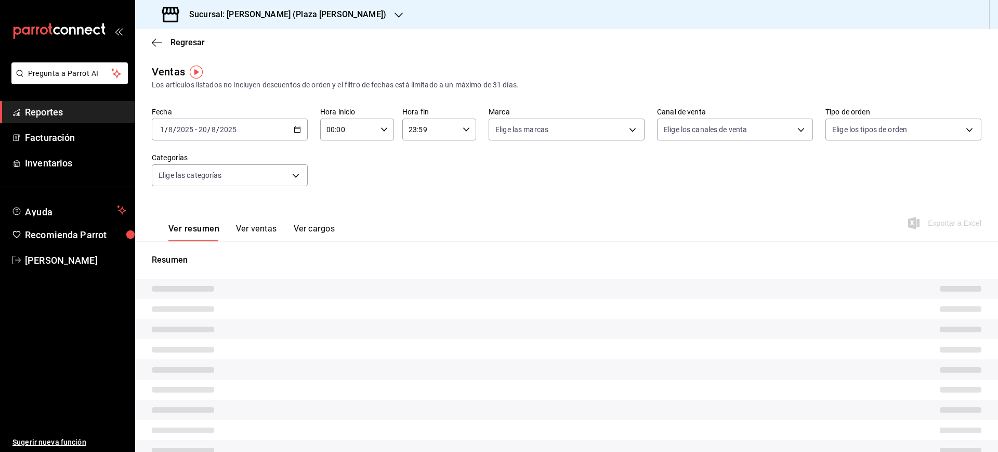
type input "05:00"
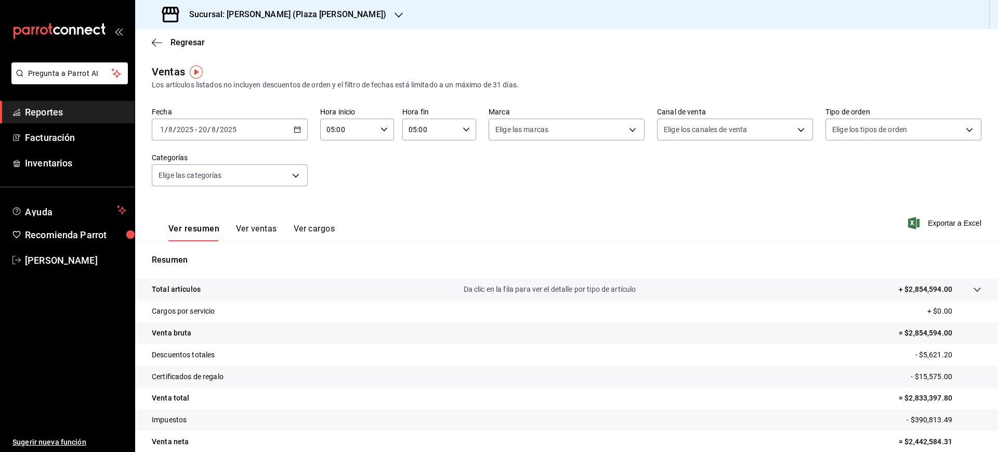
click at [186, 33] on div "Regresar" at bounding box center [566, 42] width 863 height 27
click at [185, 40] on span "Regresar" at bounding box center [188, 42] width 34 height 10
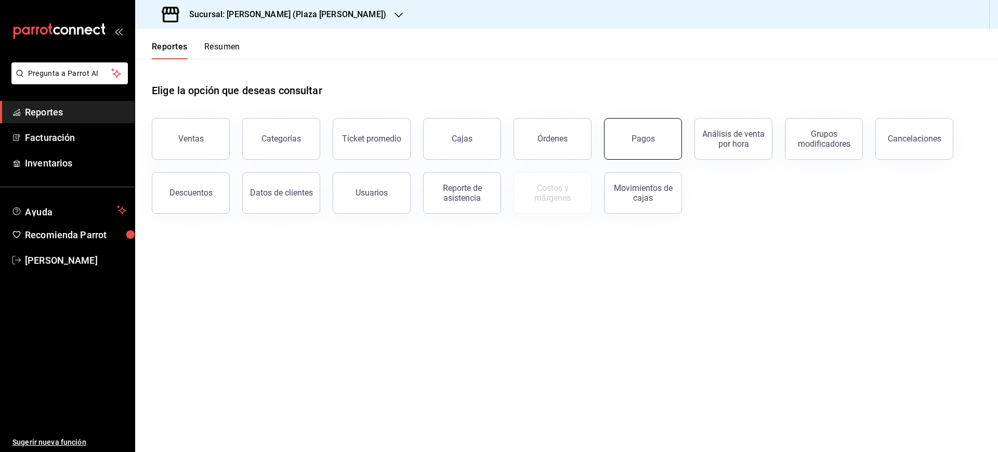
click at [623, 141] on button "Pagos" at bounding box center [643, 139] width 78 height 42
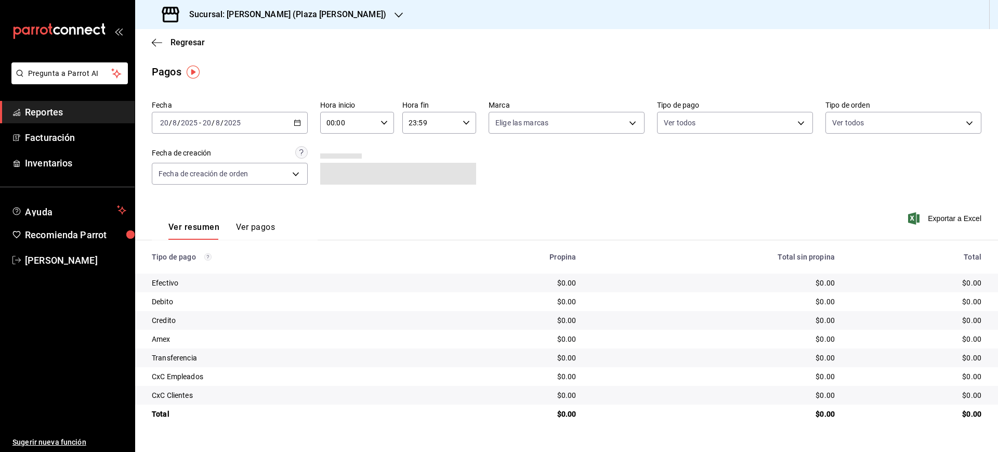
click at [300, 121] on \(Stroke\) "button" at bounding box center [297, 123] width 6 height 6
click at [221, 266] on span "Rango de fechas" at bounding box center [201, 271] width 81 height 11
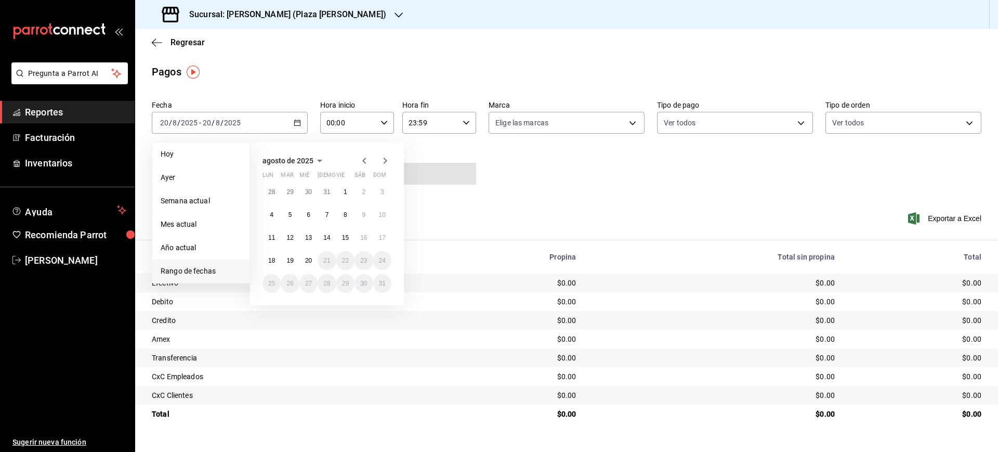
click at [354, 188] on div "28 29 30 31 1 2 3 4 5 6 7 8 9 10 11 12 13 14 15 16 17 18 19 20 21 22 23 24 25 2…" at bounding box center [327, 238] width 129 height 110
click at [347, 188] on abbr "1" at bounding box center [346, 191] width 4 height 7
click at [298, 270] on div "28 29 30 31 1 2 3 4 5 6 7 8 9 10 11 12 13 14 15 16 17 18 19 20 21 22 23 24 25 2…" at bounding box center [327, 238] width 129 height 110
click at [307, 266] on button "20" at bounding box center [308, 260] width 18 height 19
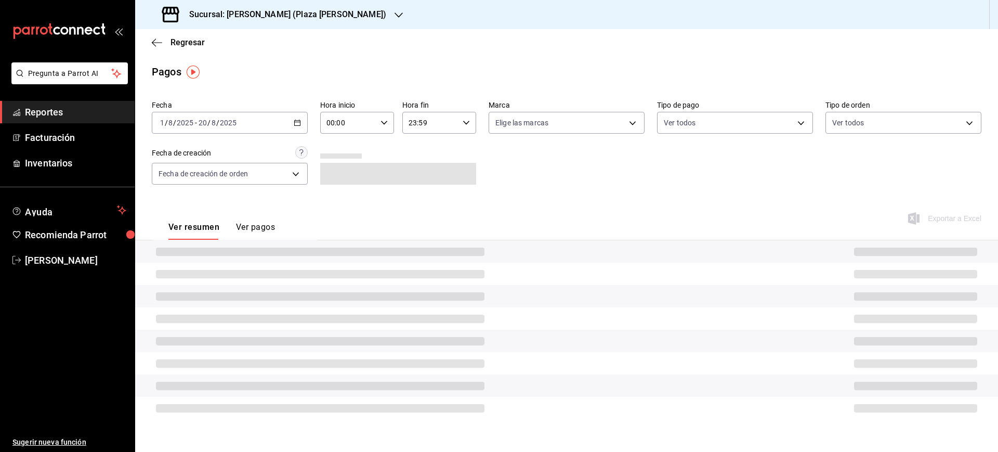
click at [392, 116] on div "00:00 Hora inicio" at bounding box center [357, 123] width 74 height 22
click at [341, 205] on span "05" at bounding box center [339, 209] width 20 height 8
type input "05:00"
click at [377, 152] on span "00" at bounding box center [376, 149] width 20 height 8
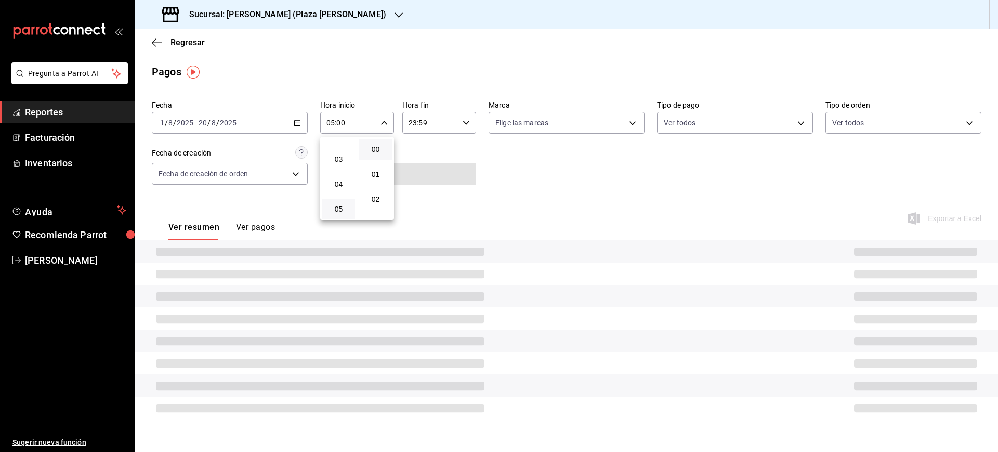
click at [468, 122] on div at bounding box center [499, 226] width 998 height 452
click at [468, 123] on icon "button" at bounding box center [466, 122] width 7 height 7
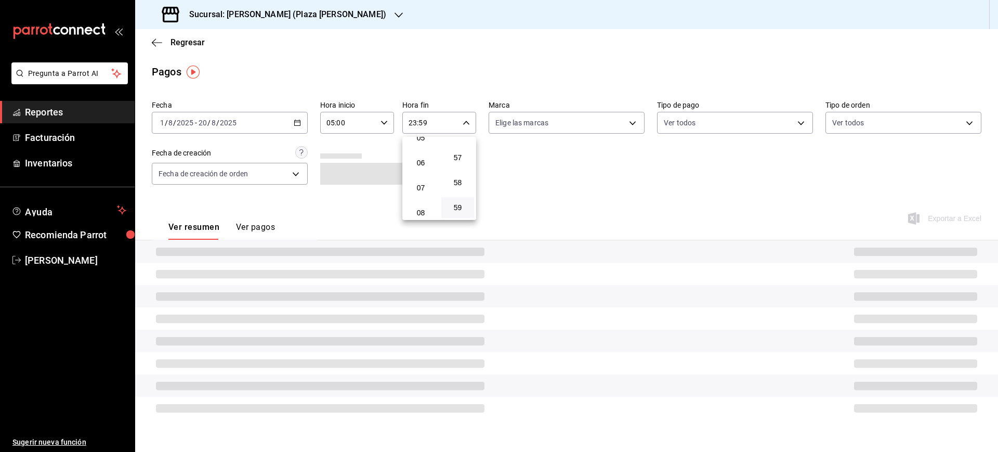
scroll to position [61, 0]
click at [423, 219] on button "05" at bounding box center [421, 213] width 33 height 21
click at [426, 211] on span "05" at bounding box center [421, 213] width 20 height 8
click at [460, 156] on button "00" at bounding box center [457, 149] width 33 height 21
type input "05:00"
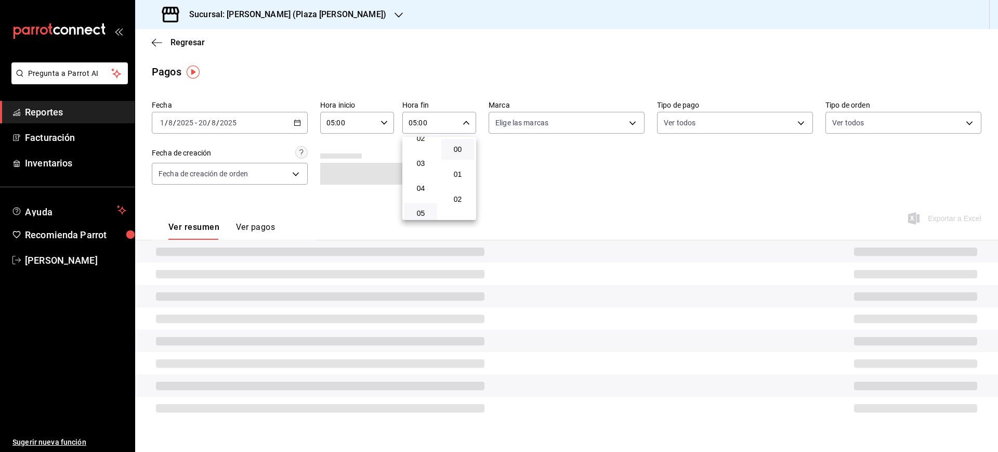
click at [532, 173] on div at bounding box center [499, 226] width 998 height 452
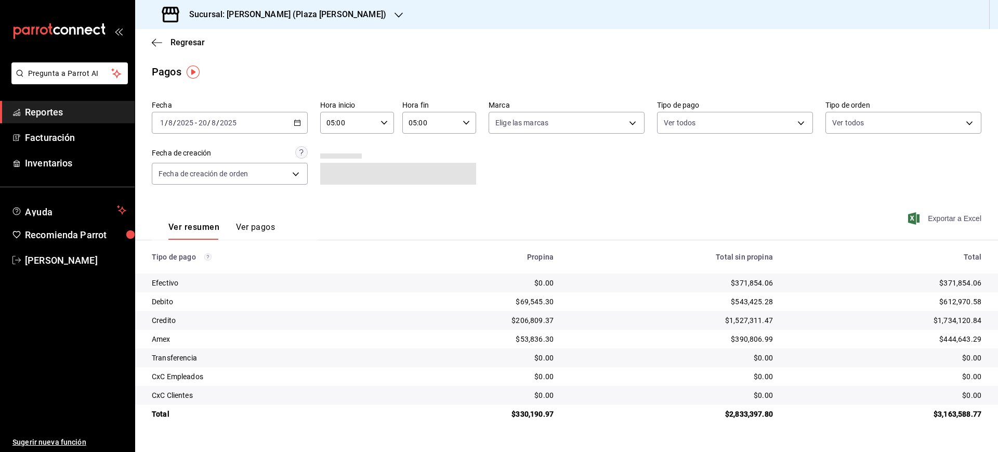
click at [969, 214] on span "Exportar a Excel" at bounding box center [945, 218] width 71 height 12
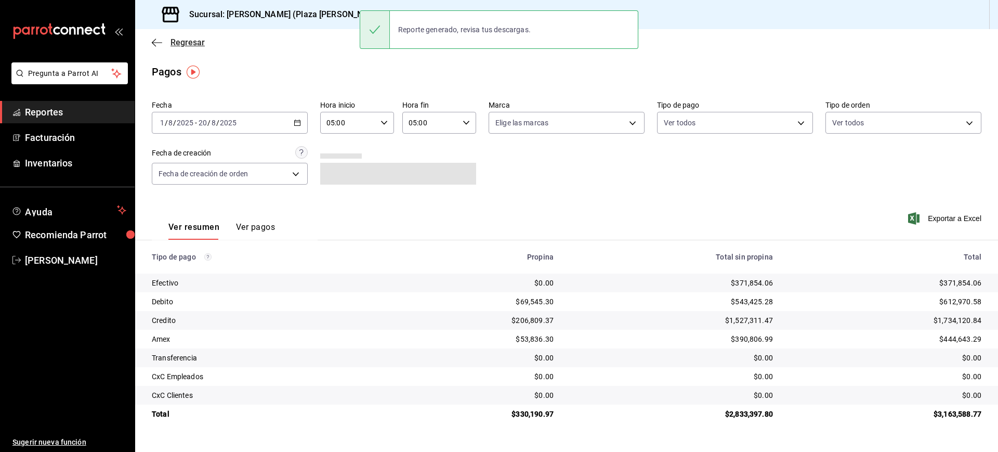
click at [198, 41] on span "Regresar" at bounding box center [188, 42] width 34 height 10
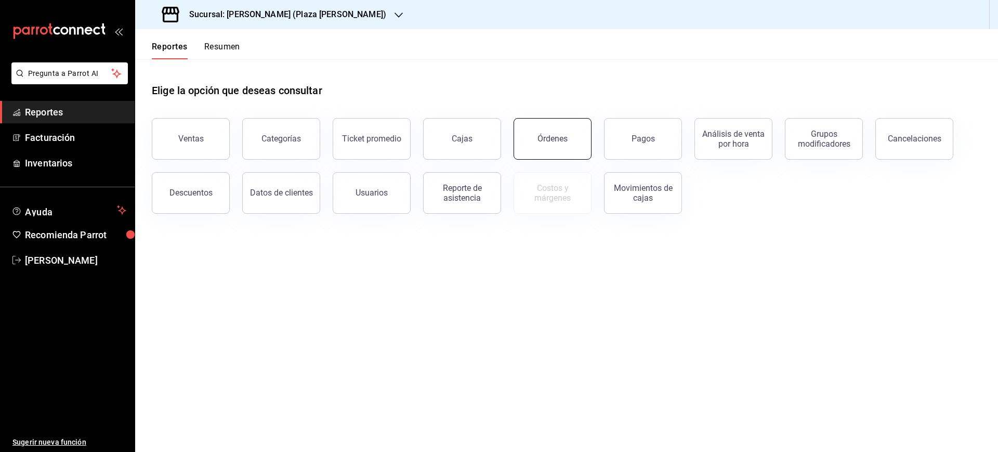
click at [570, 149] on button "Órdenes" at bounding box center [553, 139] width 78 height 42
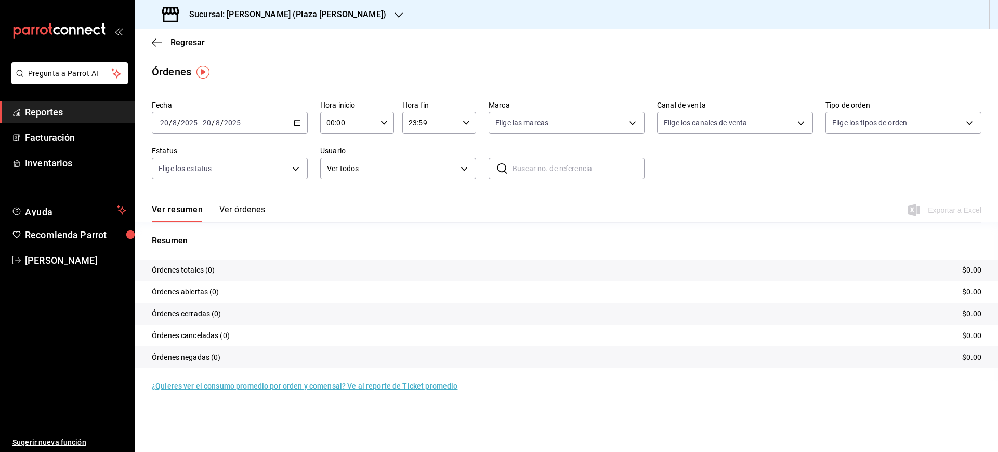
click at [256, 124] on div "[DATE] [DATE] - [DATE] [DATE]" at bounding box center [230, 123] width 156 height 22
click at [212, 272] on span "Rango de fechas" at bounding box center [201, 271] width 81 height 11
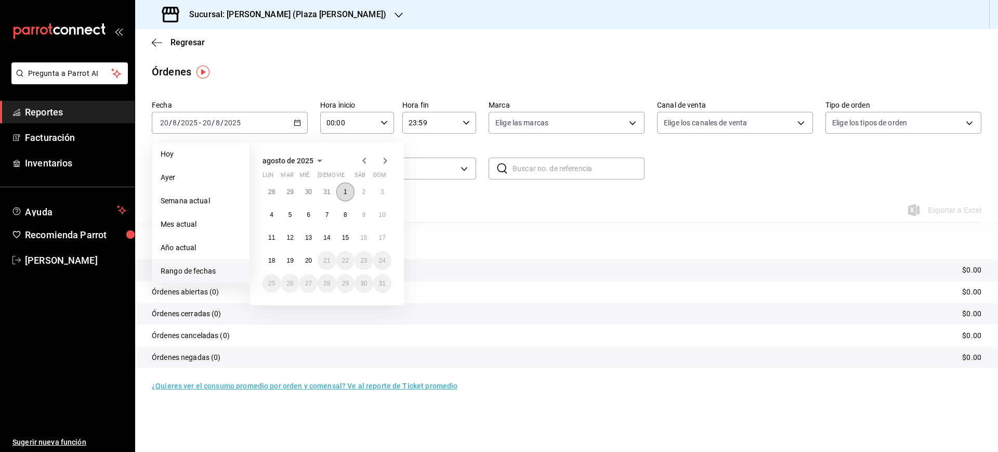
click at [346, 196] on button "1" at bounding box center [345, 192] width 18 height 19
click at [310, 261] on abbr "20" at bounding box center [308, 260] width 7 height 7
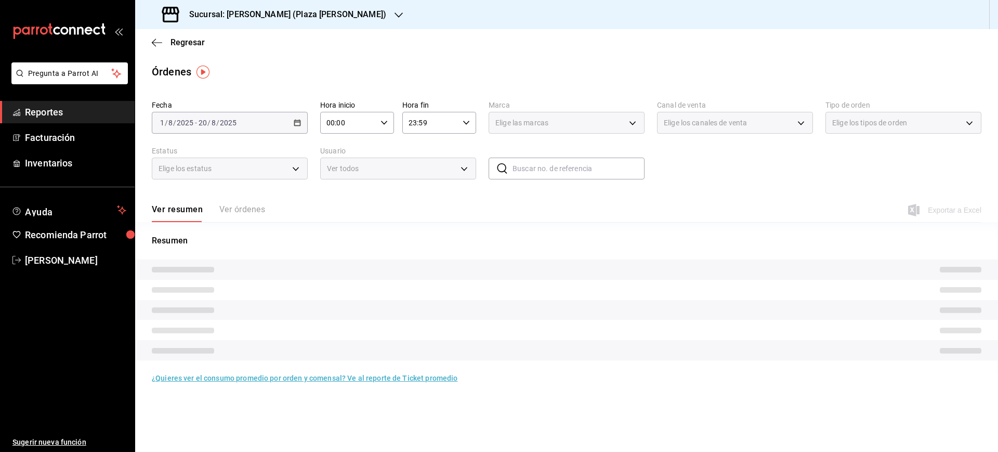
click at [386, 124] on icon "button" at bounding box center [384, 122] width 7 height 7
click at [341, 162] on button "06" at bounding box center [338, 169] width 33 height 21
click at [341, 148] on span "05" at bounding box center [339, 144] width 20 height 8
type input "05:00"
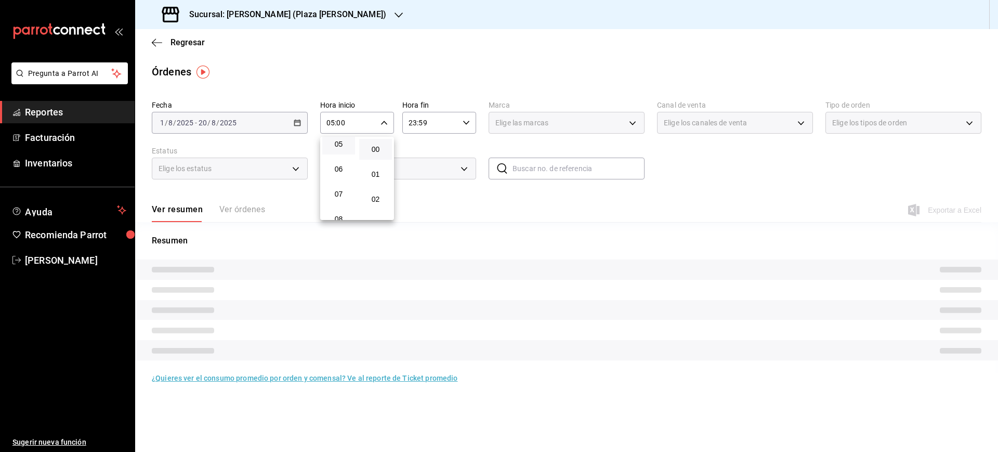
click at [469, 122] on div at bounding box center [499, 226] width 998 height 452
click at [467, 122] on \(Stroke\) "button" at bounding box center [466, 123] width 6 height 4
click at [422, 153] on button "05" at bounding box center [421, 148] width 33 height 21
click at [458, 151] on span "00" at bounding box center [458, 149] width 20 height 8
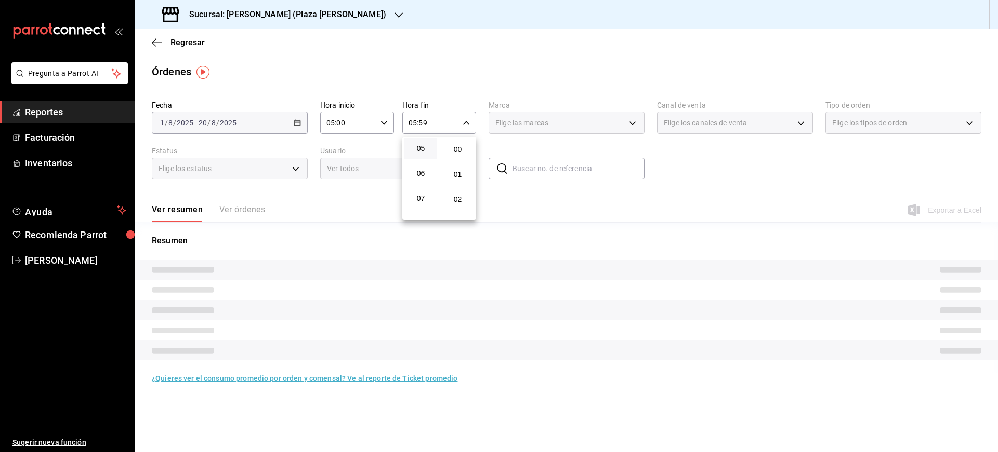
type input "05:00"
click at [614, 189] on div at bounding box center [499, 226] width 998 height 452
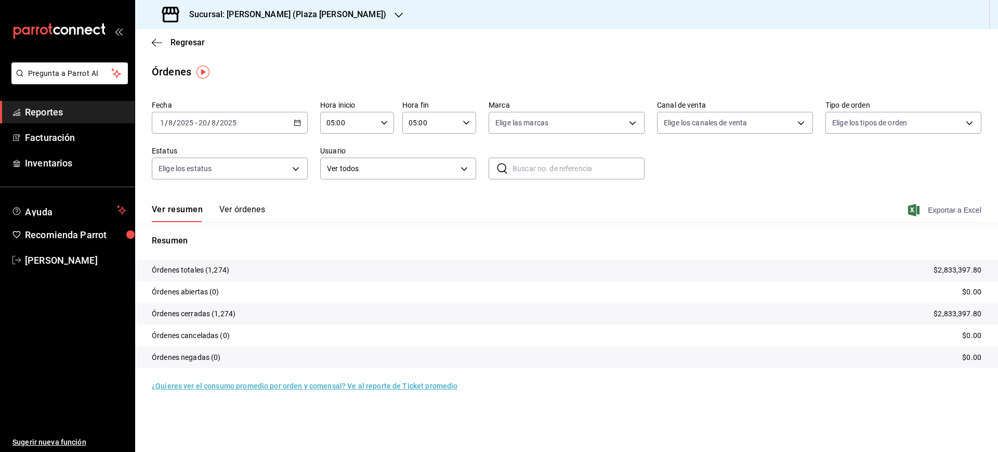
click at [965, 212] on span "Exportar a Excel" at bounding box center [945, 210] width 71 height 12
click at [195, 43] on span "Regresar" at bounding box center [188, 42] width 34 height 10
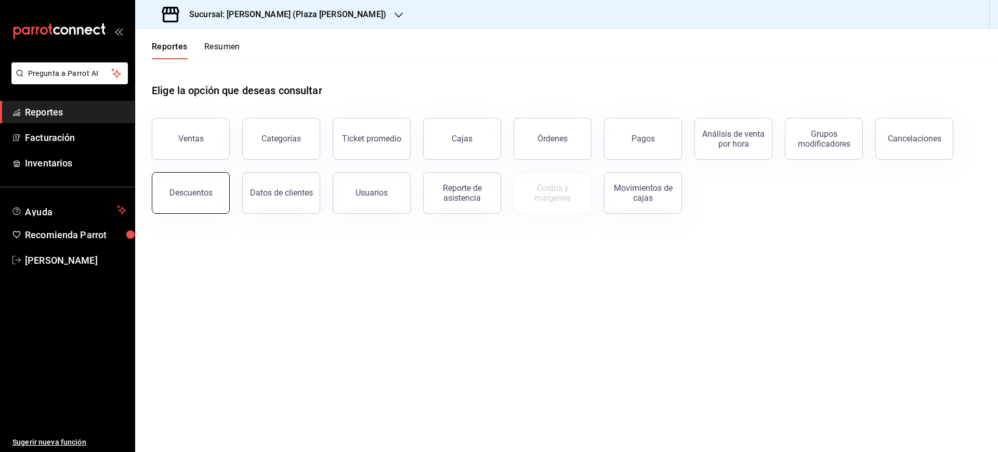
click at [217, 188] on button "Descuentos" at bounding box center [191, 193] width 78 height 42
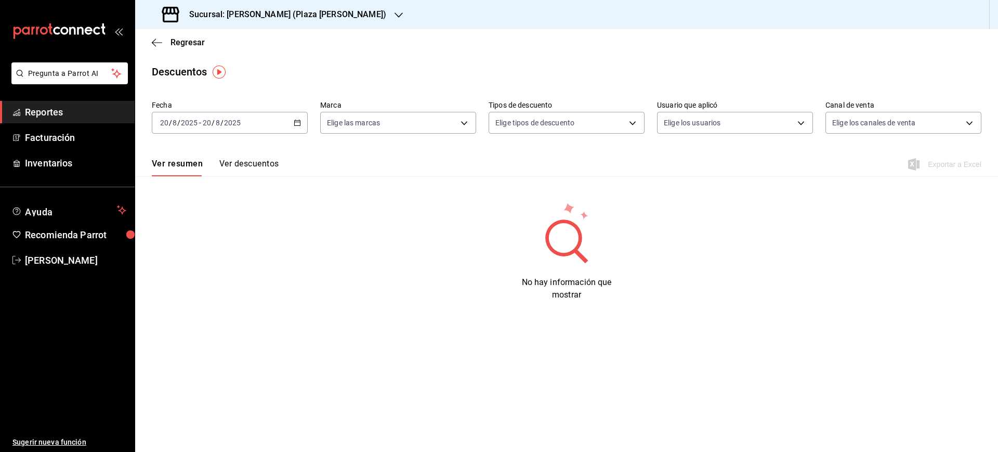
click at [312, 7] on div "Sucursal: [PERSON_NAME] (Plaza [PERSON_NAME])" at bounding box center [276, 14] width 264 height 29
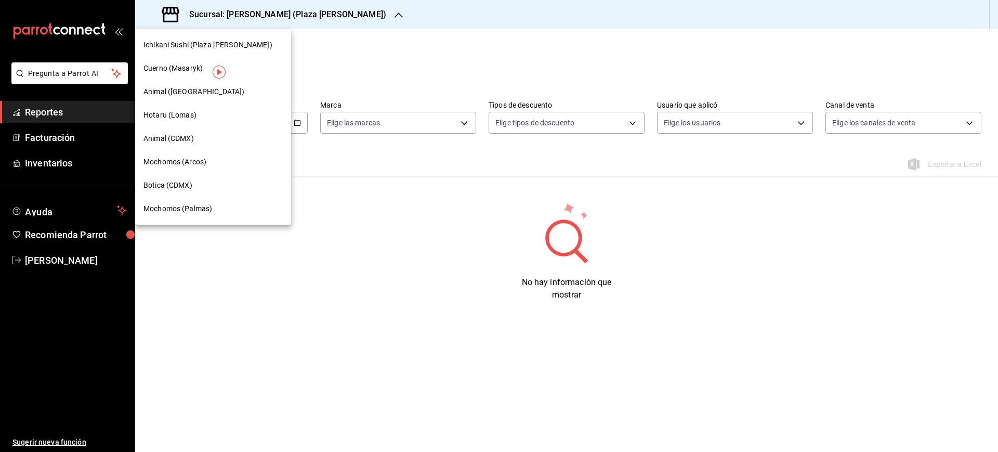
click at [414, 79] on div at bounding box center [499, 226] width 998 height 452
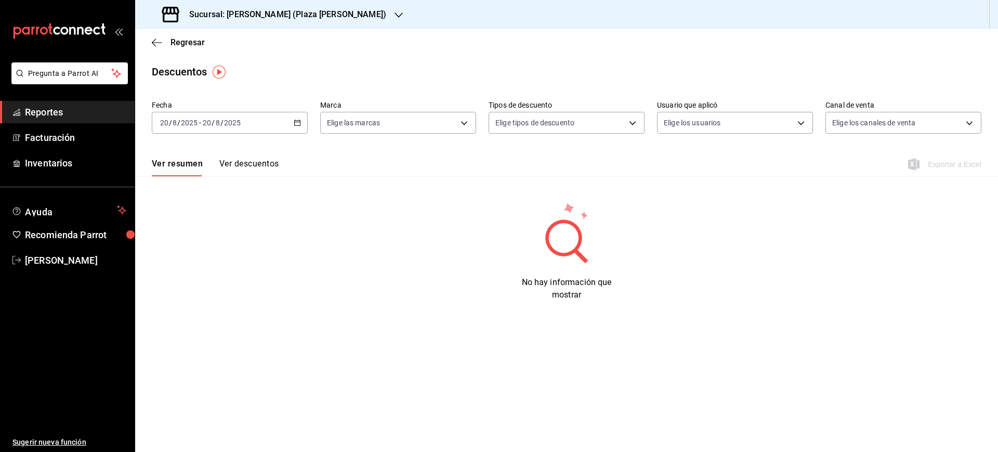
click at [220, 127] on div "[DATE] [DATE] - [DATE] [DATE]" at bounding box center [230, 123] width 156 height 22
click at [207, 266] on span "Rango de fechas" at bounding box center [201, 271] width 81 height 11
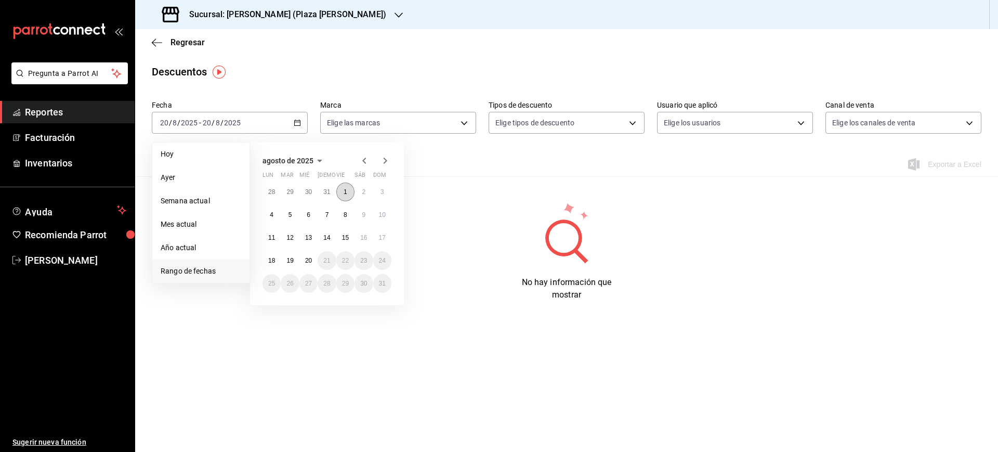
click at [345, 195] on abbr "1" at bounding box center [346, 191] width 4 height 7
click at [308, 262] on abbr "20" at bounding box center [308, 260] width 7 height 7
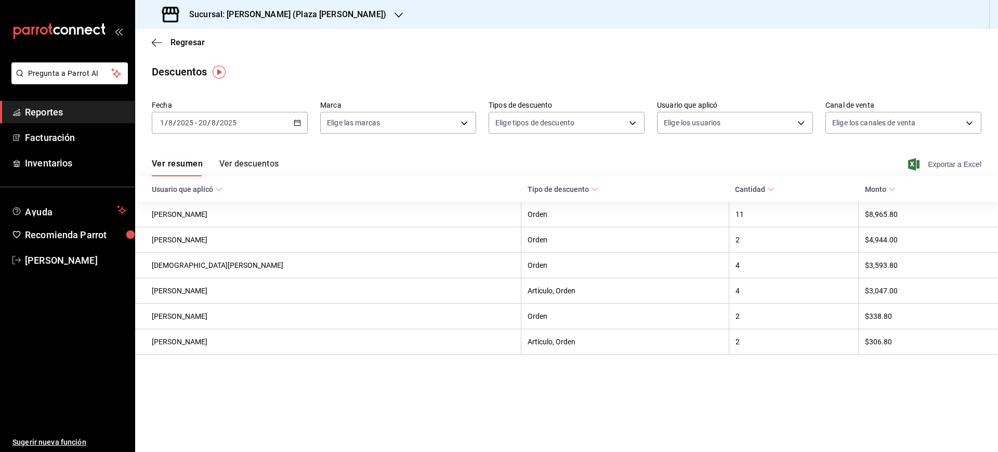
click at [931, 160] on span "Exportar a Excel" at bounding box center [945, 164] width 71 height 12
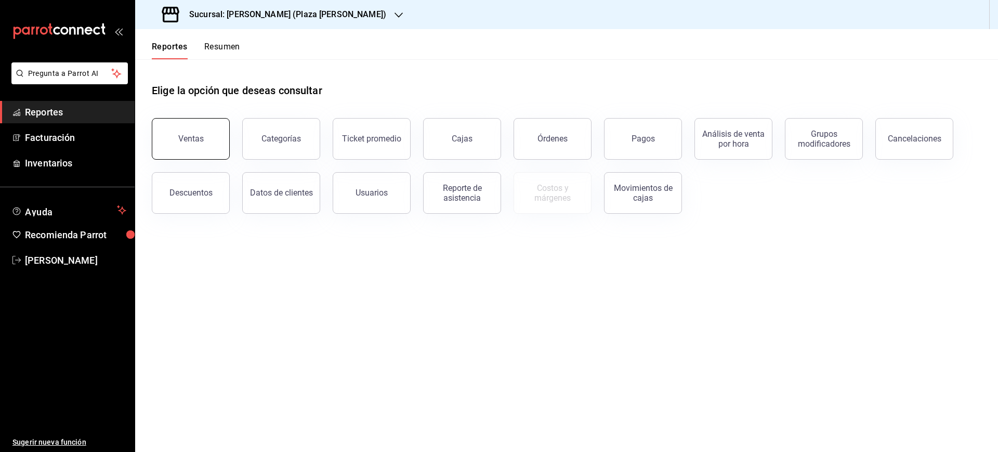
click at [200, 136] on div "Ventas" at bounding box center [190, 139] width 25 height 10
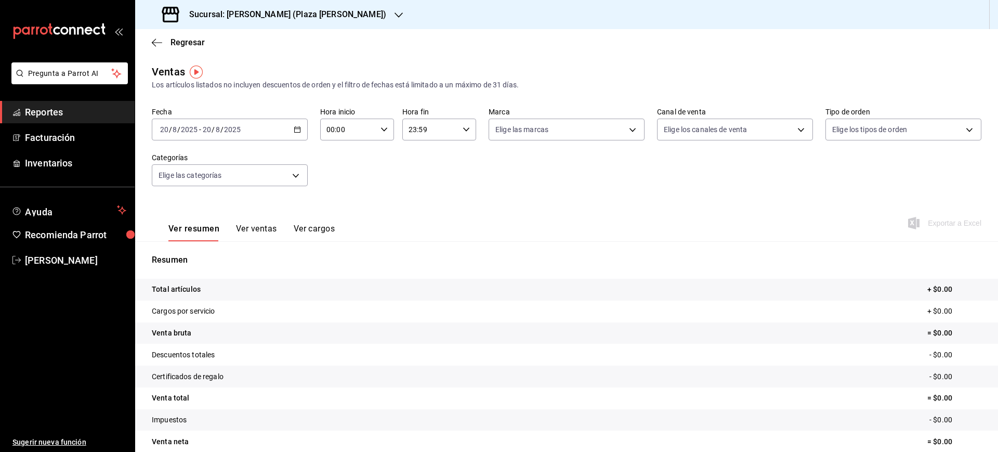
click at [293, 122] on div "[DATE] [DATE] - [DATE] [DATE]" at bounding box center [230, 130] width 156 height 22
click at [199, 246] on li "Rango de fechas" at bounding box center [200, 254] width 97 height 23
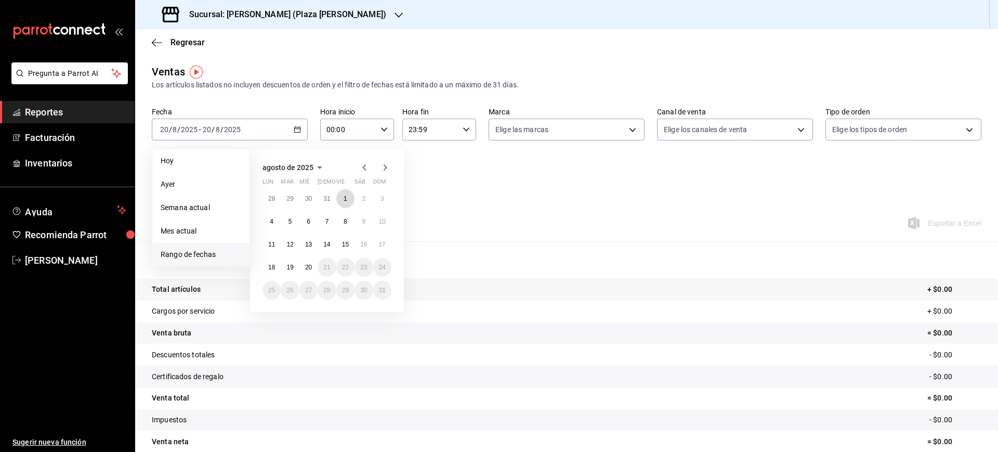
drag, startPoint x: 349, startPoint y: 196, endPoint x: 315, endPoint y: 252, distance: 65.4
click at [349, 196] on button "1" at bounding box center [345, 198] width 18 height 19
click at [311, 268] on abbr "20" at bounding box center [308, 267] width 7 height 7
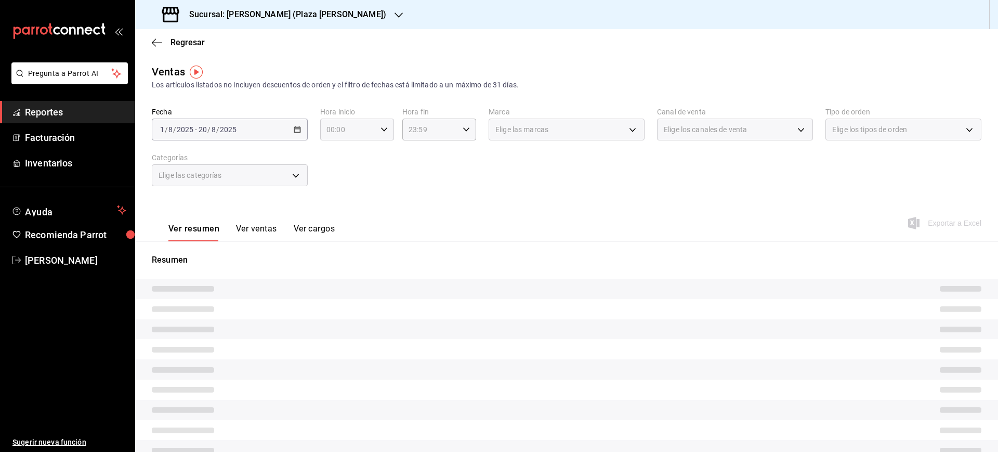
click at [381, 131] on icon "button" at bounding box center [384, 129] width 7 height 7
click at [340, 212] on span "05" at bounding box center [337, 216] width 20 height 8
type input "05:00"
click at [457, 131] on div at bounding box center [499, 226] width 998 height 452
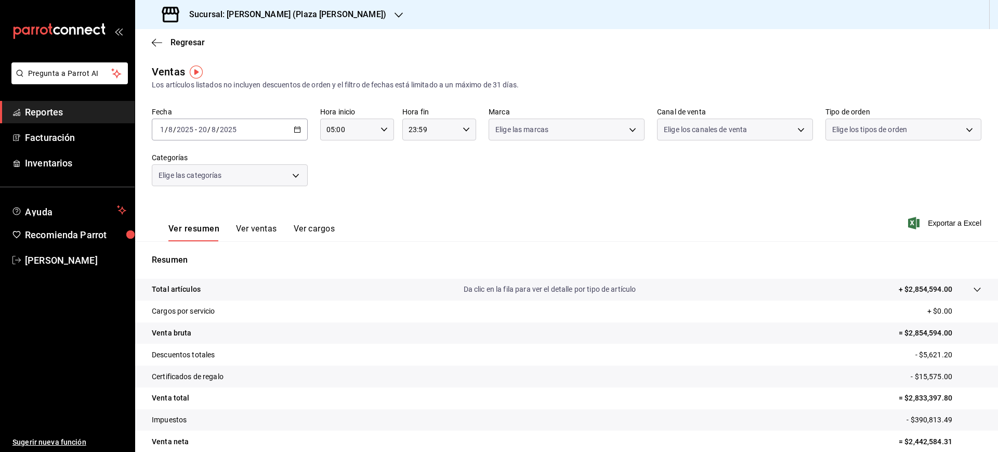
click at [464, 131] on icon "button" at bounding box center [466, 129] width 7 height 7
click at [419, 214] on button "05" at bounding box center [417, 220] width 32 height 21
click at [460, 152] on span "00" at bounding box center [454, 156] width 20 height 8
type input "05:00"
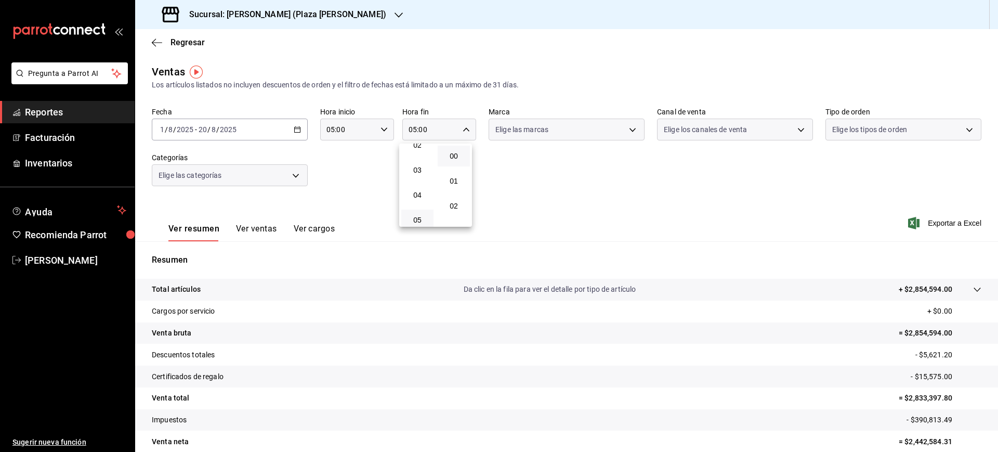
click at [524, 187] on div at bounding box center [499, 226] width 998 height 452
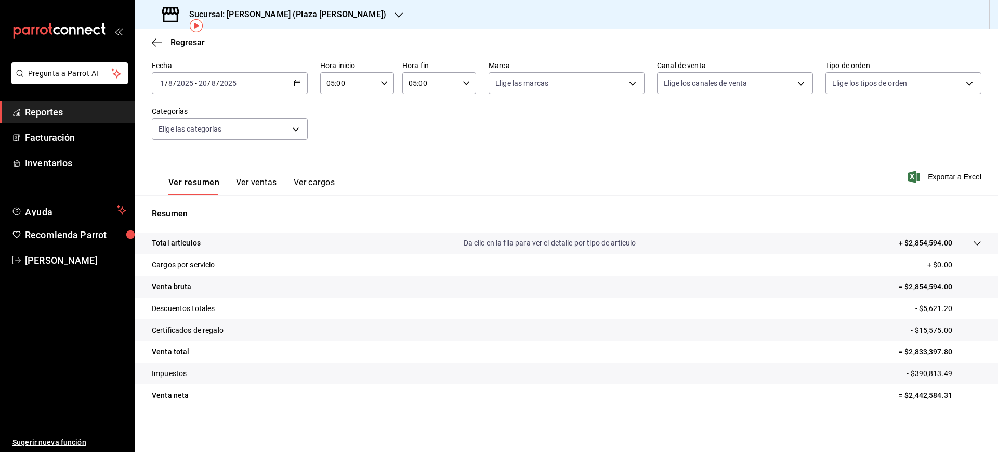
scroll to position [46, 0]
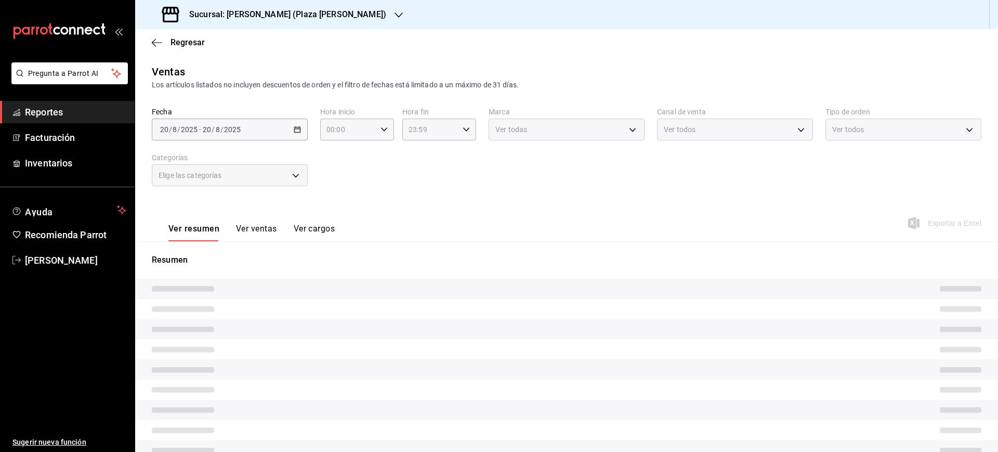
type input "05:00"
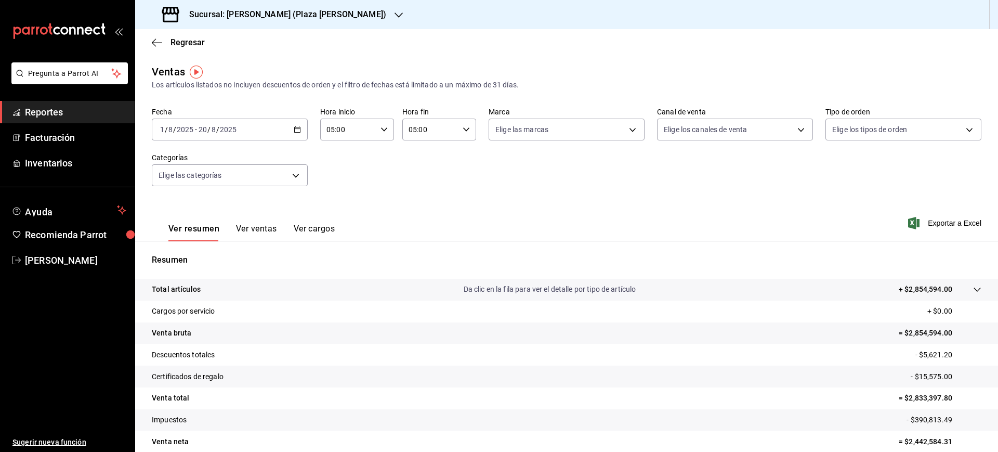
click at [192, 35] on div "Regresar" at bounding box center [566, 42] width 863 height 27
click at [190, 45] on span "Regresar" at bounding box center [188, 42] width 34 height 10
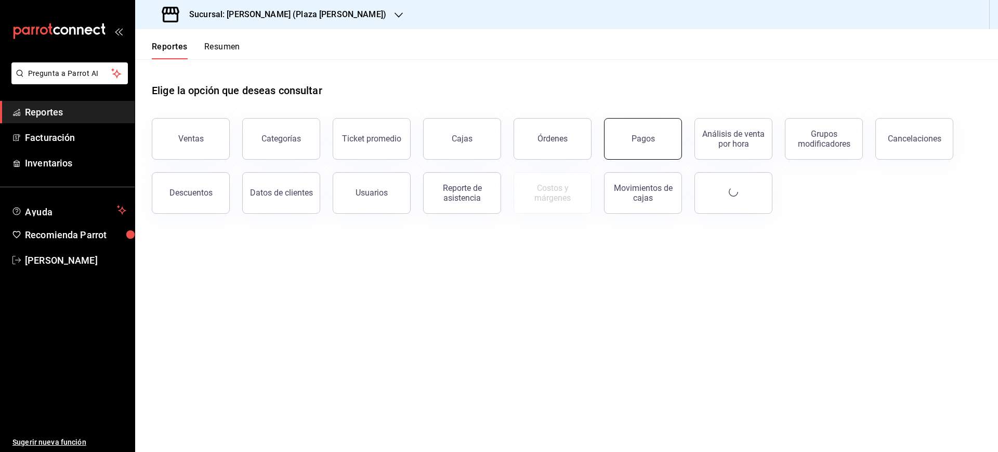
click at [623, 134] on button "Pagos" at bounding box center [643, 139] width 78 height 42
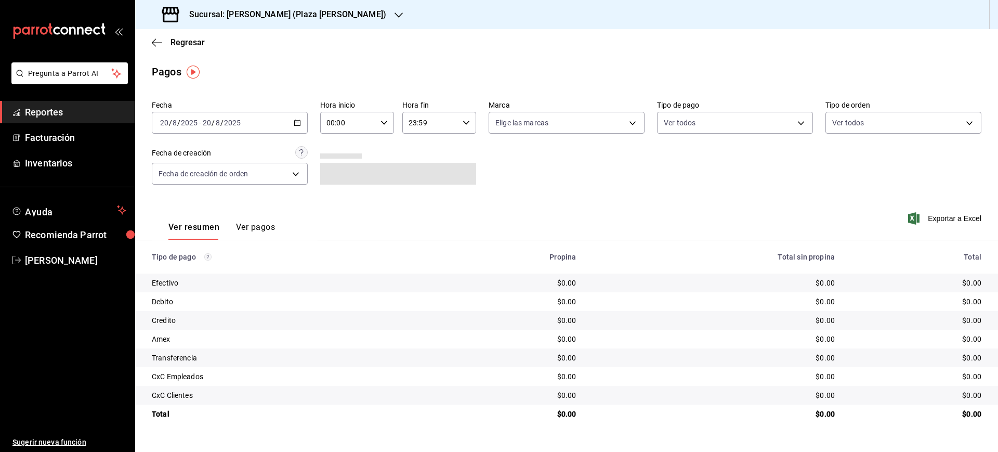
click at [302, 128] on div "[DATE] [DATE] - [DATE] [DATE]" at bounding box center [230, 123] width 156 height 22
click at [202, 264] on li "Rango de fechas" at bounding box center [200, 270] width 97 height 23
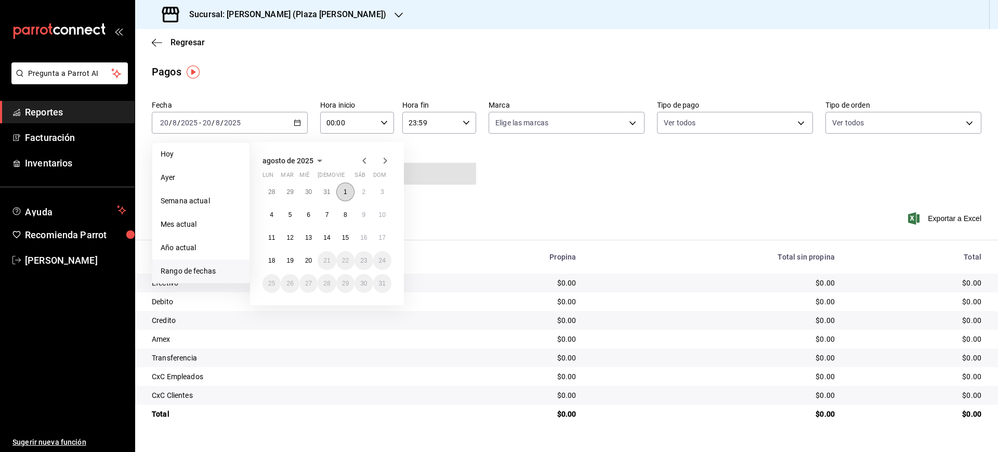
click at [350, 188] on button "1" at bounding box center [345, 192] width 18 height 19
click at [311, 262] on abbr "20" at bounding box center [308, 260] width 7 height 7
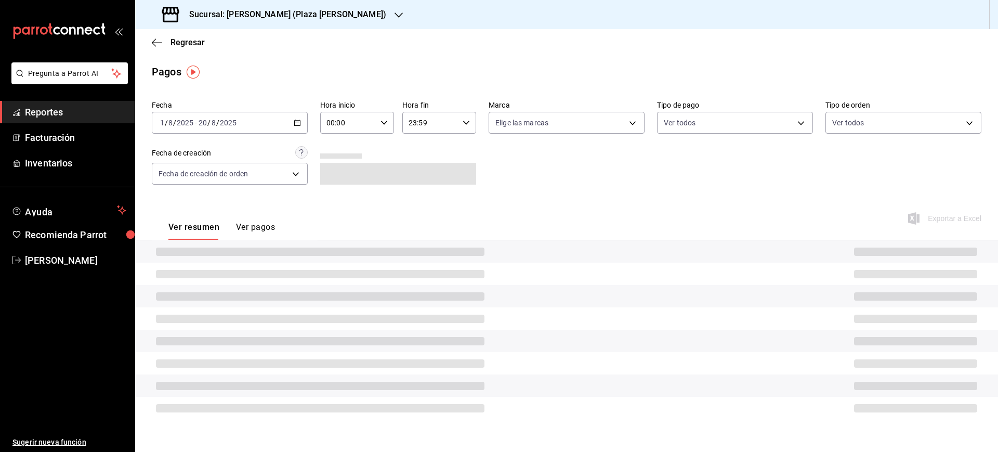
click at [387, 128] on div "00:00 Hora inicio" at bounding box center [357, 123] width 74 height 22
click at [342, 209] on span "05" at bounding box center [339, 209] width 20 height 8
type input "05:00"
click at [462, 124] on div at bounding box center [499, 226] width 998 height 452
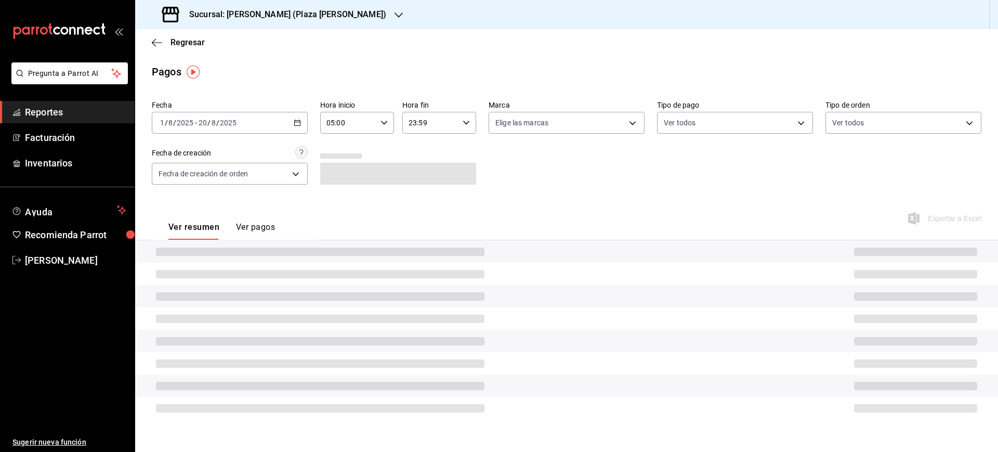
click at [468, 124] on icon "button" at bounding box center [466, 122] width 7 height 7
click at [424, 141] on button "05" at bounding box center [421, 148] width 33 height 21
click at [458, 149] on span "00" at bounding box center [458, 149] width 20 height 8
type input "05:00"
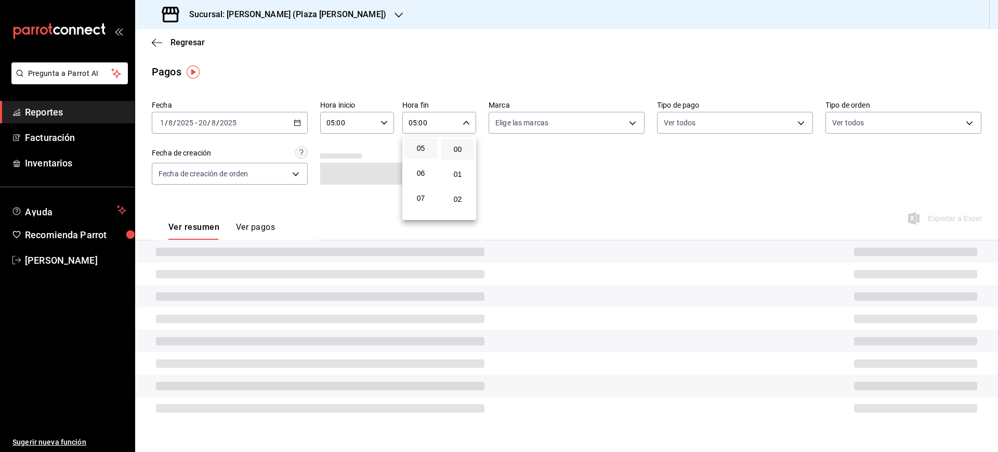
click at [531, 171] on div at bounding box center [499, 226] width 998 height 452
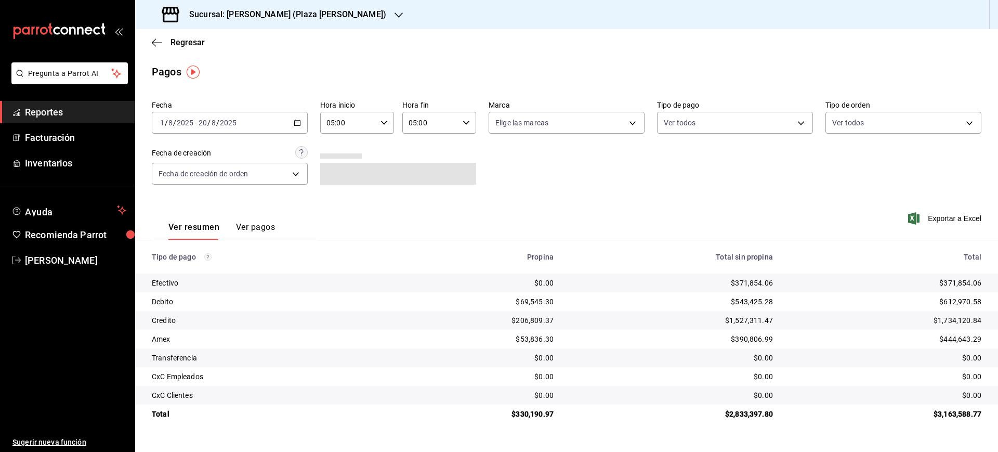
click at [949, 305] on div "$612,970.58" at bounding box center [886, 301] width 192 height 10
click at [958, 342] on div "$444,643.29" at bounding box center [886, 339] width 192 height 10
click at [972, 285] on div "$371,854.06" at bounding box center [886, 283] width 192 height 10
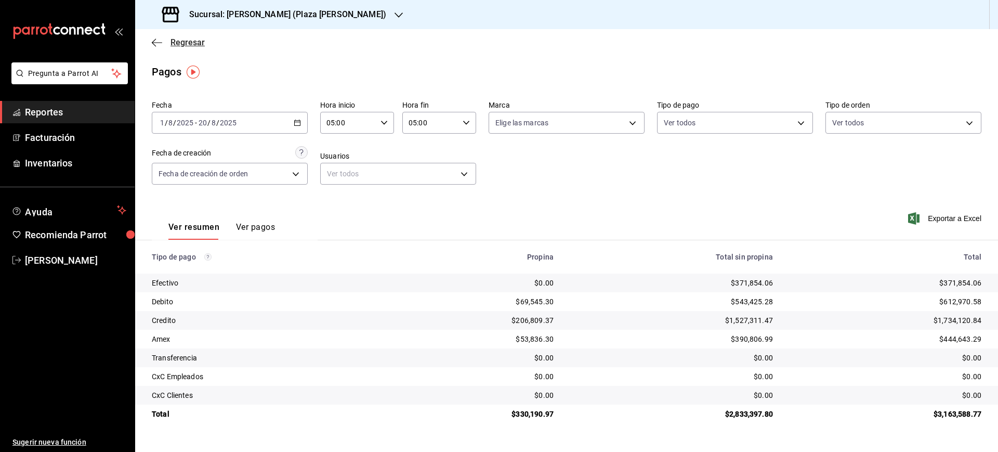
click at [177, 43] on span "Regresar" at bounding box center [188, 42] width 34 height 10
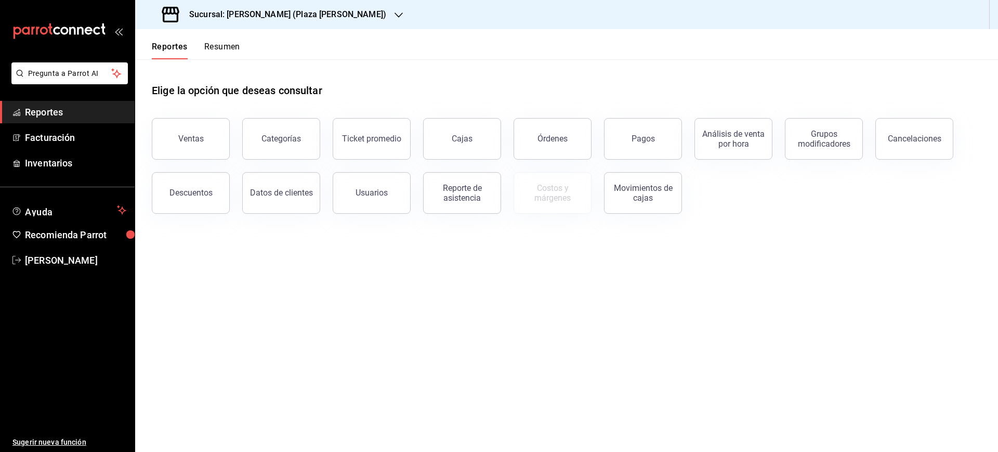
click at [190, 42] on div "Reportes Resumen" at bounding box center [196, 51] width 88 height 18
click at [182, 146] on button "Ventas" at bounding box center [191, 139] width 78 height 42
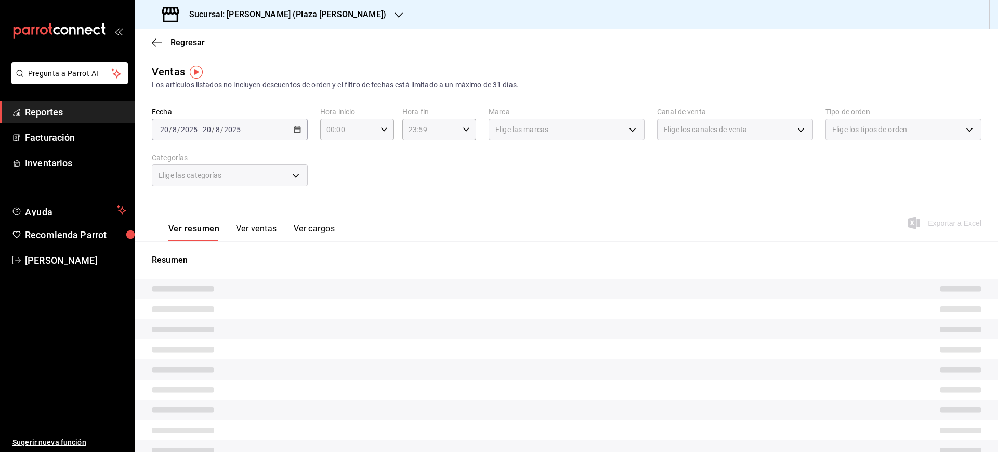
click at [299, 122] on div "[DATE] [DATE] - [DATE] [DATE]" at bounding box center [230, 130] width 156 height 22
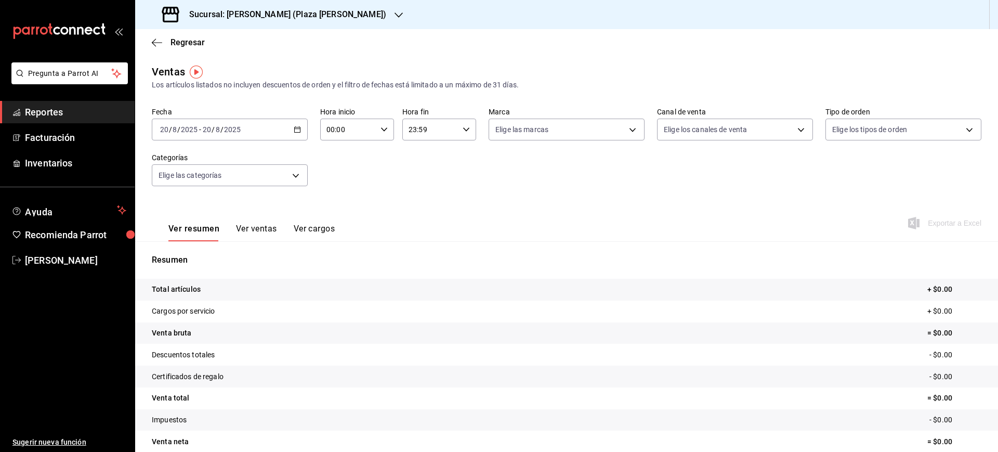
click at [299, 124] on div "[DATE] [DATE] - [DATE] [DATE]" at bounding box center [230, 130] width 156 height 22
click at [182, 249] on span "Rango de fechas" at bounding box center [201, 254] width 81 height 11
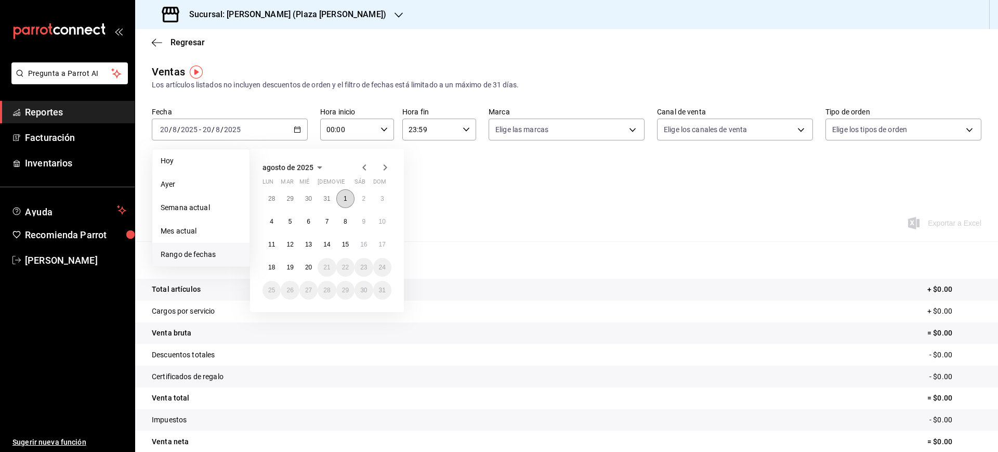
click at [350, 191] on button "1" at bounding box center [345, 198] width 18 height 19
click at [304, 267] on button "20" at bounding box center [308, 267] width 18 height 19
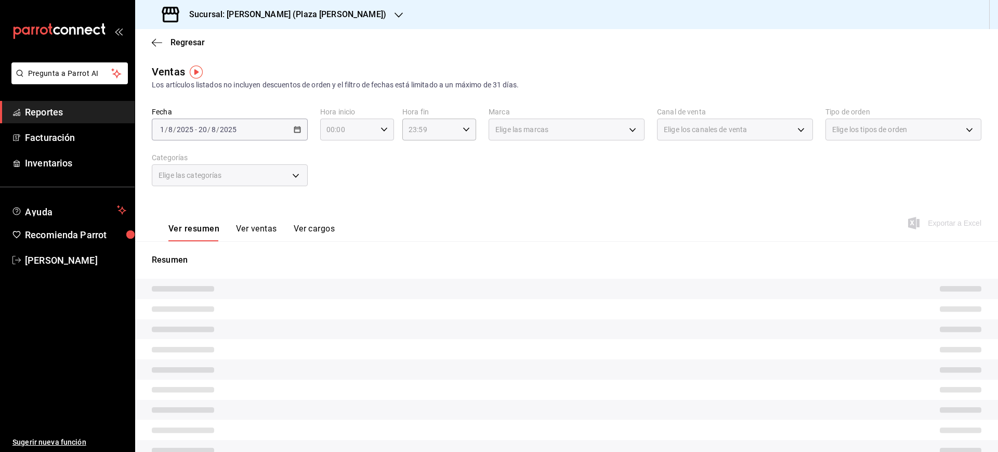
click at [381, 133] on icon "button" at bounding box center [384, 129] width 7 height 7
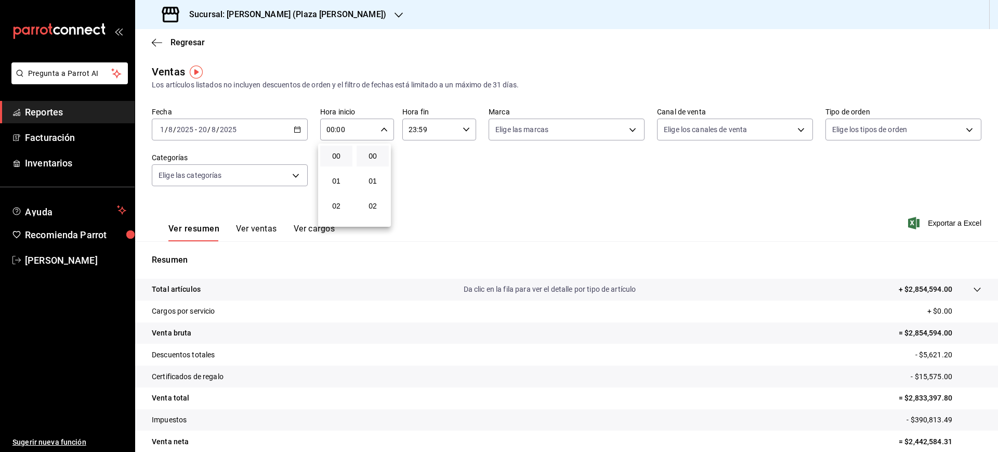
scroll to position [130, 0]
click at [338, 153] on span "05" at bounding box center [337, 151] width 20 height 8
type input "05:00"
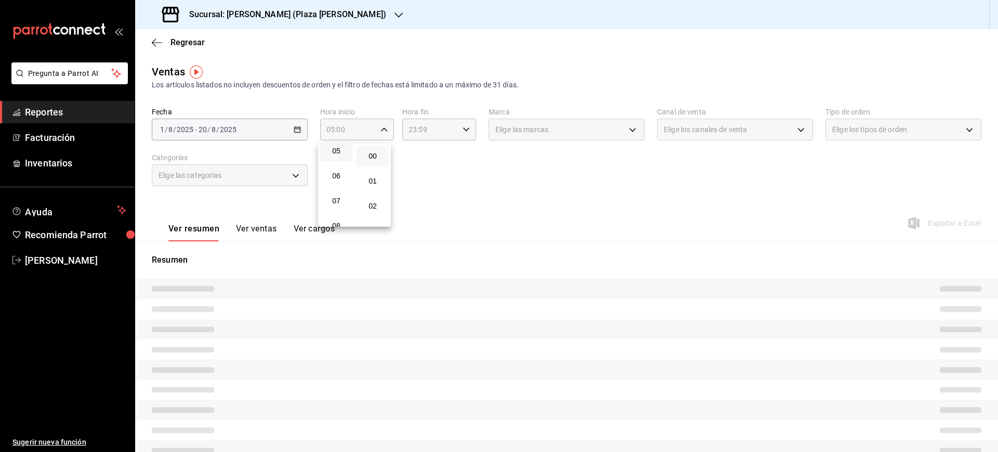
click at [455, 132] on div at bounding box center [499, 226] width 998 height 452
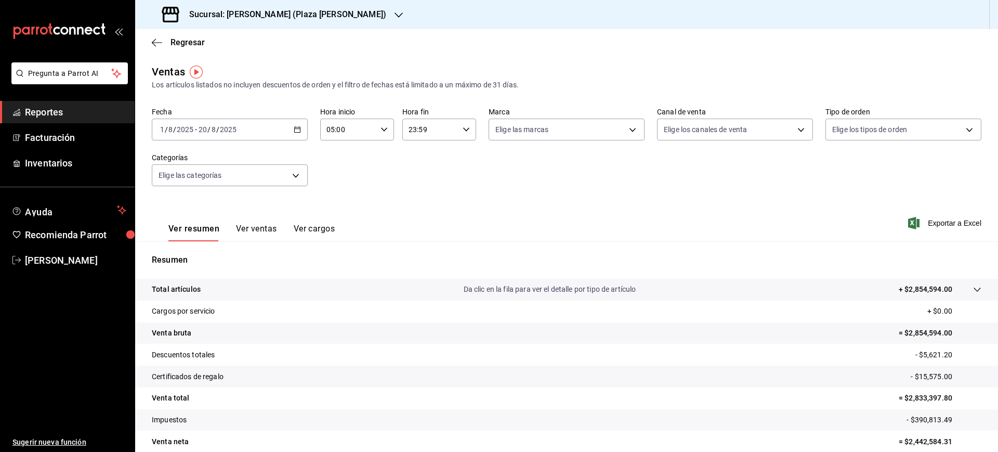
click at [464, 132] on icon "button" at bounding box center [466, 129] width 7 height 7
click at [424, 159] on button "05" at bounding box center [417, 155] width 32 height 21
click at [454, 159] on span "00" at bounding box center [454, 156] width 20 height 8
type input "05:00"
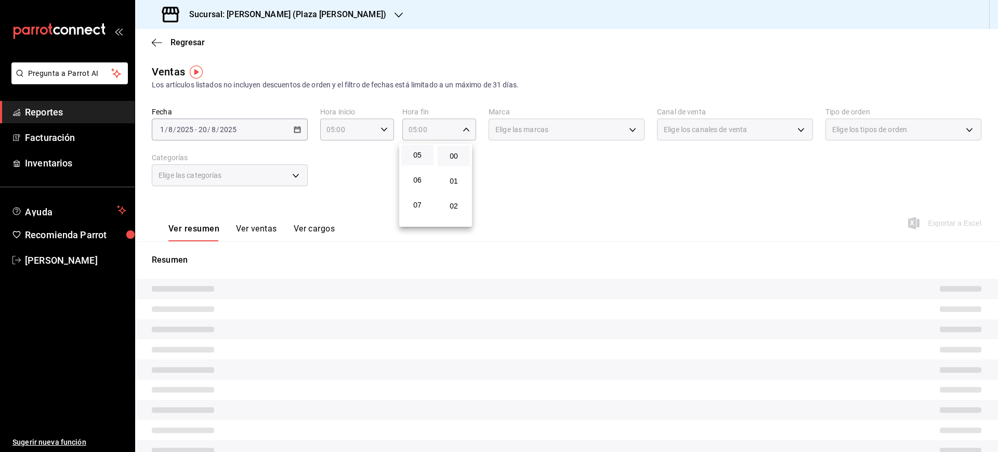
click at [625, 191] on div at bounding box center [499, 226] width 998 height 452
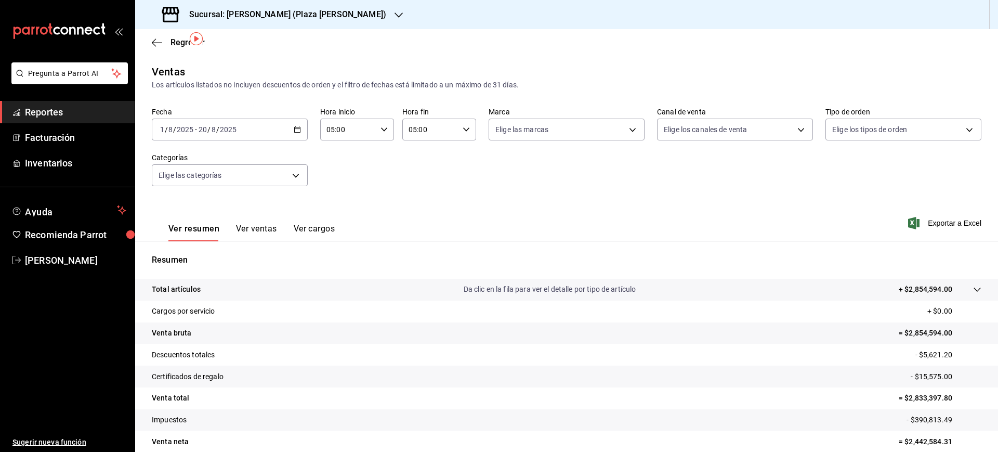
scroll to position [46, 0]
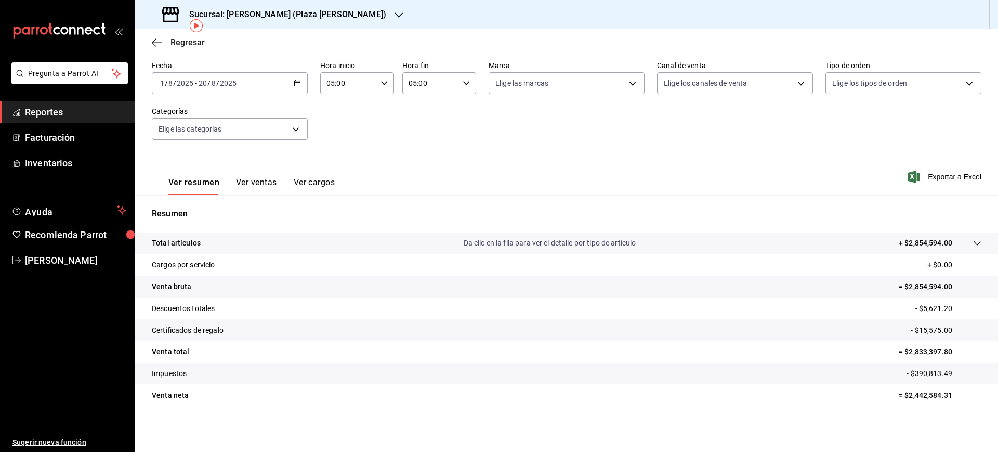
drag, startPoint x: 184, startPoint y: 50, endPoint x: 184, endPoint y: 40, distance: 10.4
click at [182, 48] on div "Regresar" at bounding box center [566, 42] width 863 height 27
click at [184, 40] on span "Regresar" at bounding box center [188, 42] width 34 height 10
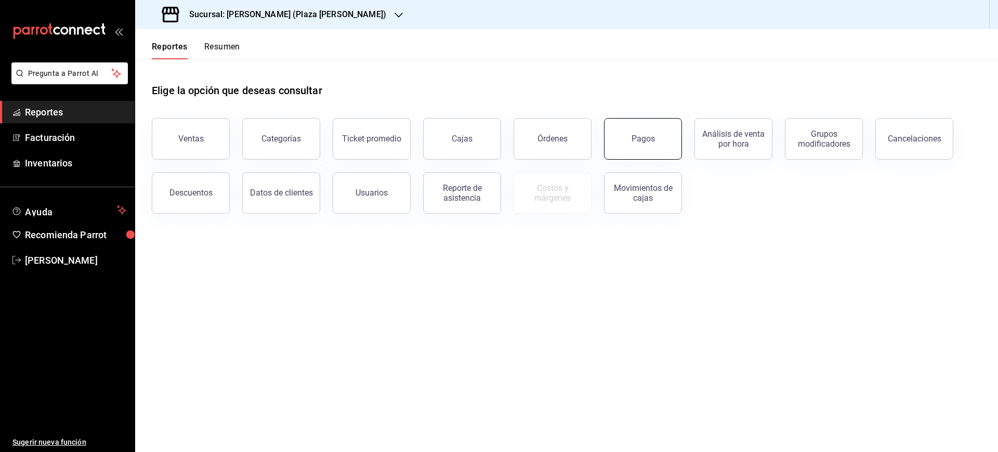
click at [641, 137] on div "Pagos" at bounding box center [643, 139] width 23 height 10
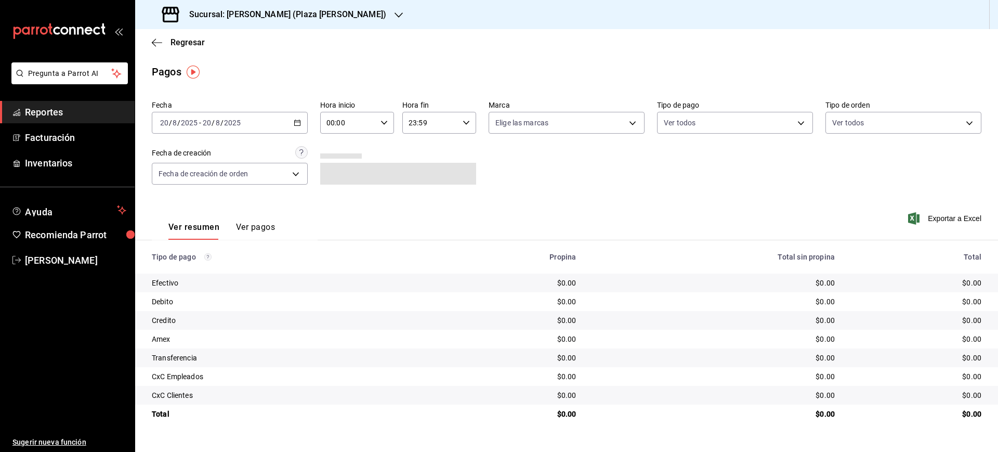
click at [270, 11] on h3 "Sucursal: [PERSON_NAME] (Plaza [PERSON_NAME])" at bounding box center [283, 14] width 205 height 12
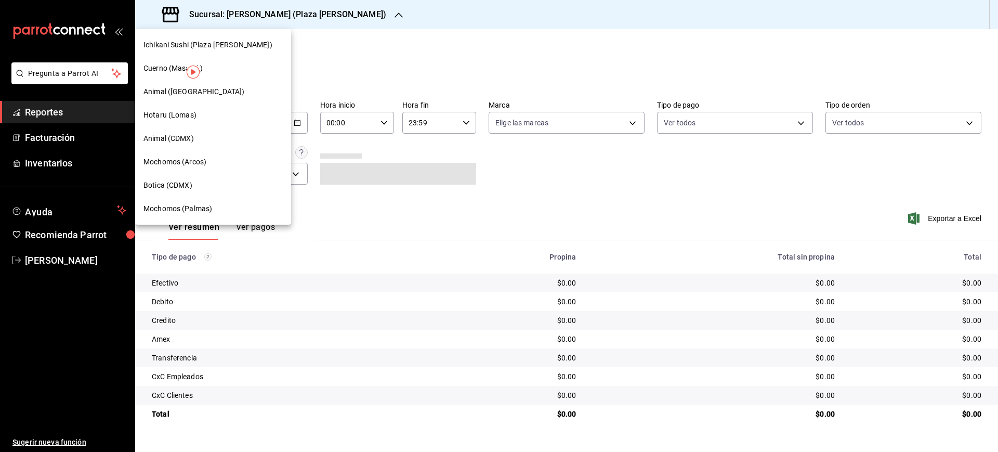
click at [215, 165] on div "Mochomos (Arcos)" at bounding box center [213, 162] width 139 height 11
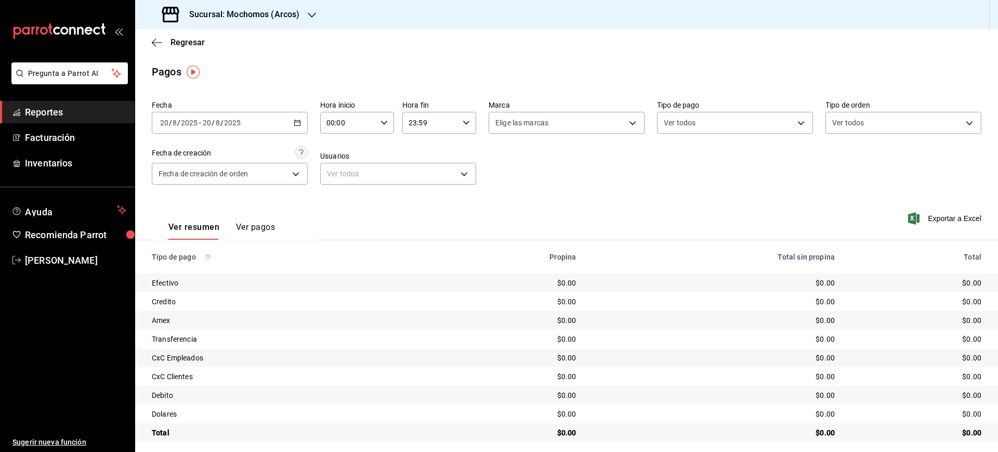
click at [289, 121] on div "[DATE] [DATE] - [DATE] [DATE]" at bounding box center [230, 123] width 156 height 22
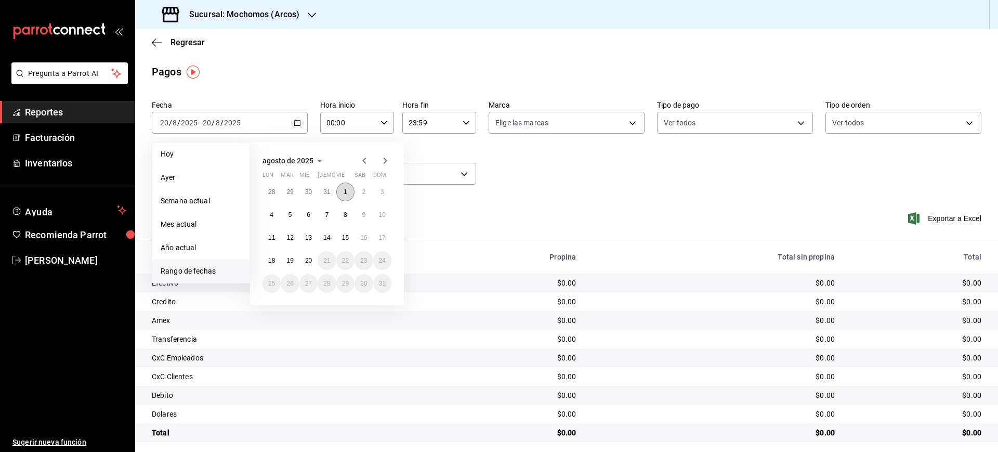
click at [353, 189] on button "1" at bounding box center [345, 192] width 18 height 19
click at [302, 269] on div "28 29 30 31 1 2 3 4 5 6 7 8 9 10 11 12 13 14 15 16 17 18 19 20 21 22 23 24 25 2…" at bounding box center [327, 238] width 129 height 110
click at [302, 266] on button "20" at bounding box center [308, 260] width 18 height 19
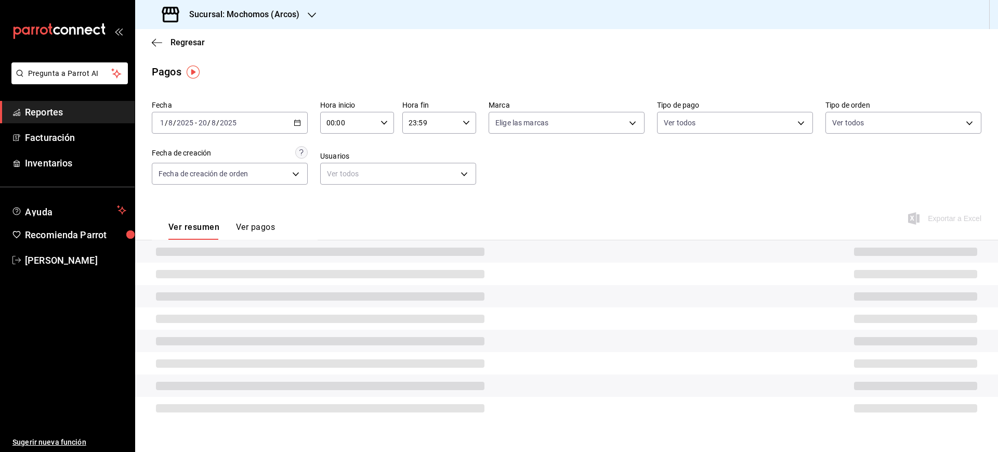
click at [384, 119] on icon "button" at bounding box center [384, 122] width 7 height 7
click at [345, 206] on span "05" at bounding box center [339, 209] width 20 height 8
type input "05:00"
click at [458, 125] on div at bounding box center [499, 226] width 998 height 452
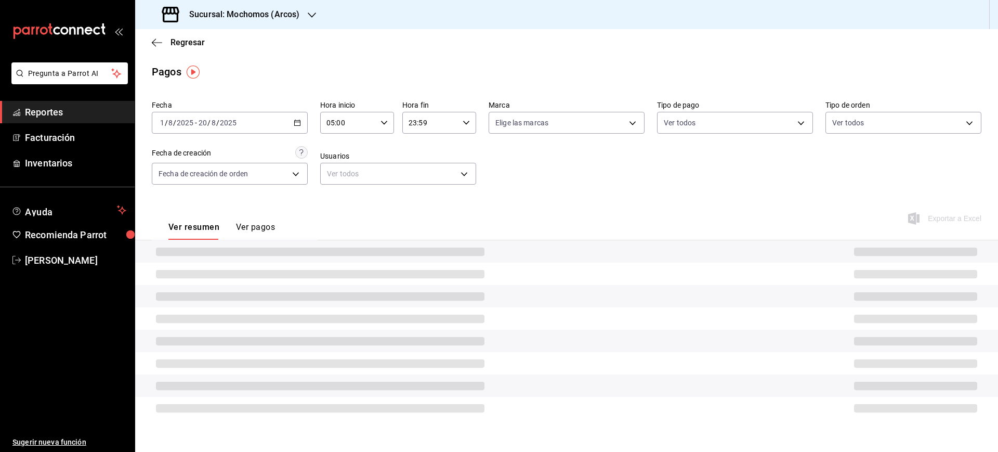
click at [467, 121] on icon "button" at bounding box center [466, 122] width 7 height 7
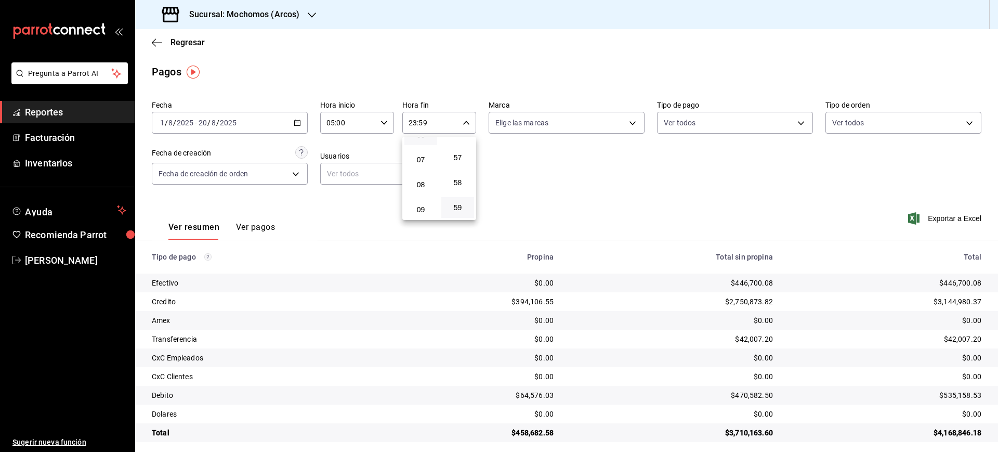
scroll to position [126, 0]
click at [423, 151] on span "05" at bounding box center [421, 148] width 20 height 8
click at [459, 152] on span "00" at bounding box center [458, 149] width 20 height 8
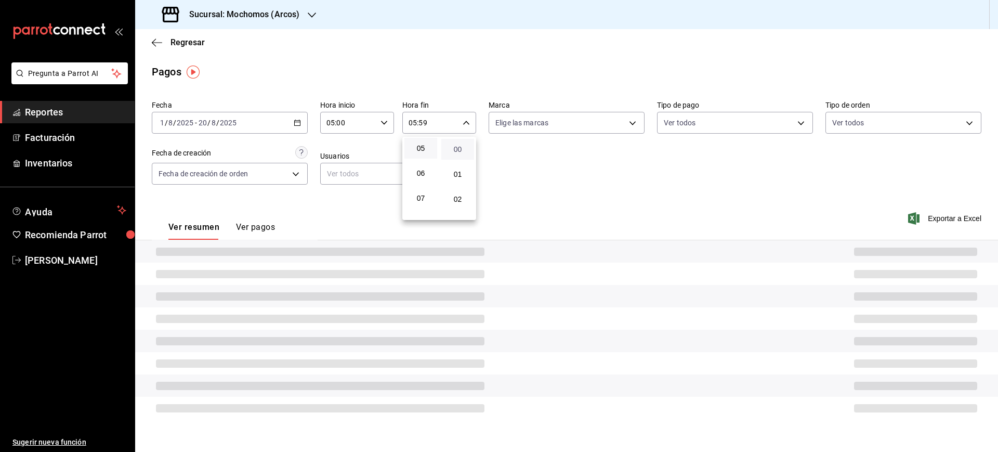
type input "05:00"
click at [549, 154] on div at bounding box center [499, 226] width 998 height 452
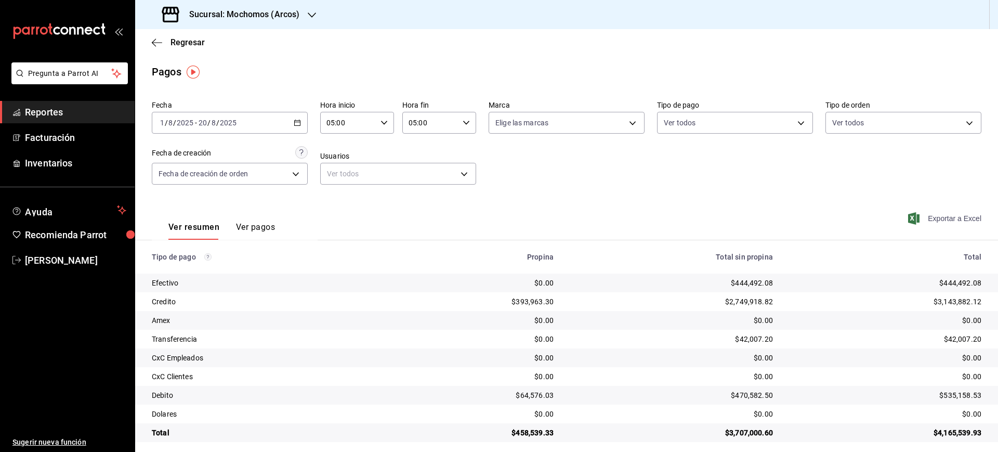
click at [954, 217] on span "Exportar a Excel" at bounding box center [945, 218] width 71 height 12
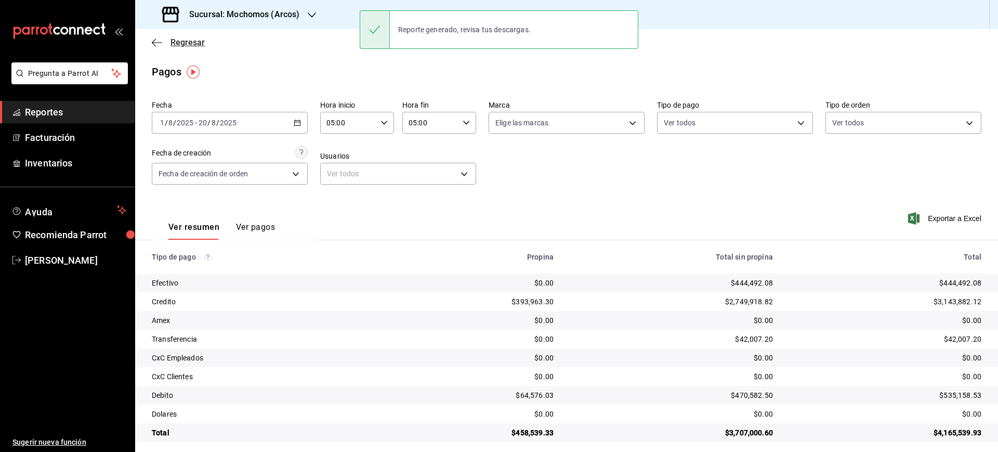
click at [190, 39] on span "Regresar" at bounding box center [188, 42] width 34 height 10
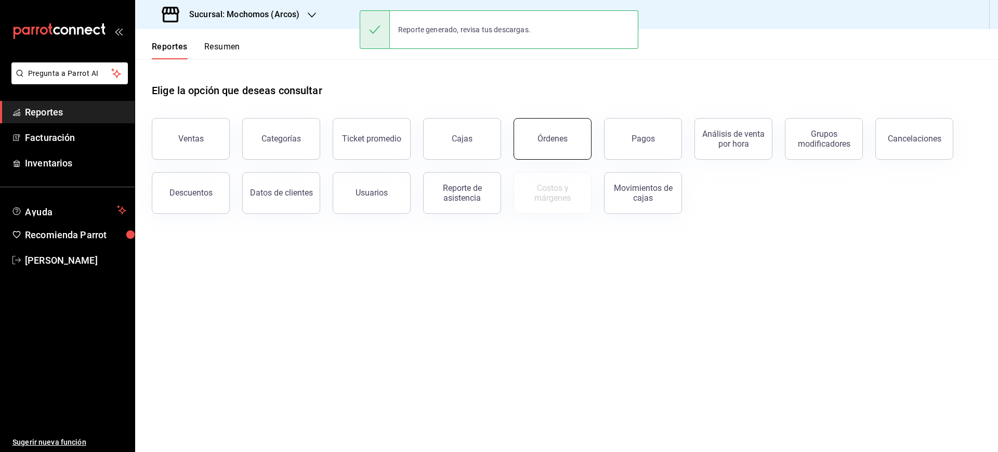
click at [572, 144] on button "Órdenes" at bounding box center [553, 139] width 78 height 42
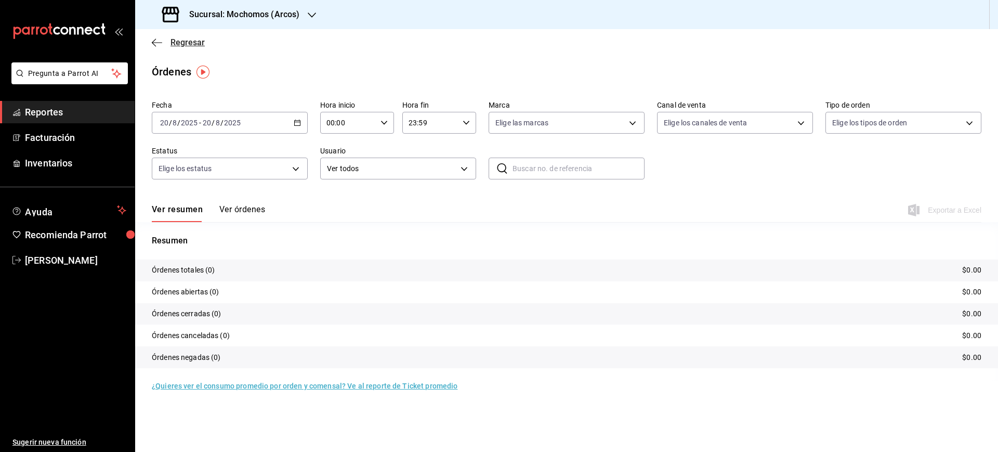
click at [289, 122] on div "[DATE] [DATE] - [DATE] [DATE]" at bounding box center [230, 123] width 156 height 22
click at [201, 263] on li "Rango de fechas" at bounding box center [200, 270] width 97 height 23
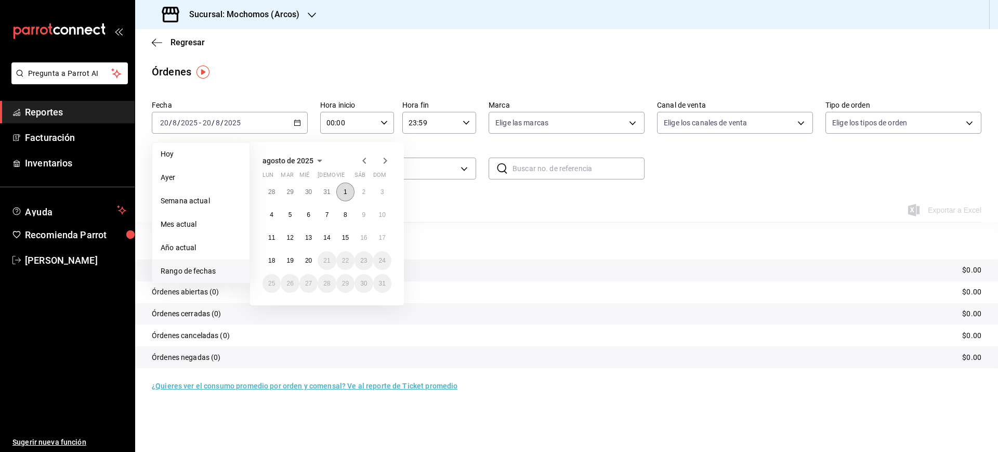
click at [347, 194] on abbr "1" at bounding box center [346, 191] width 4 height 7
click at [307, 258] on abbr "20" at bounding box center [308, 260] width 7 height 7
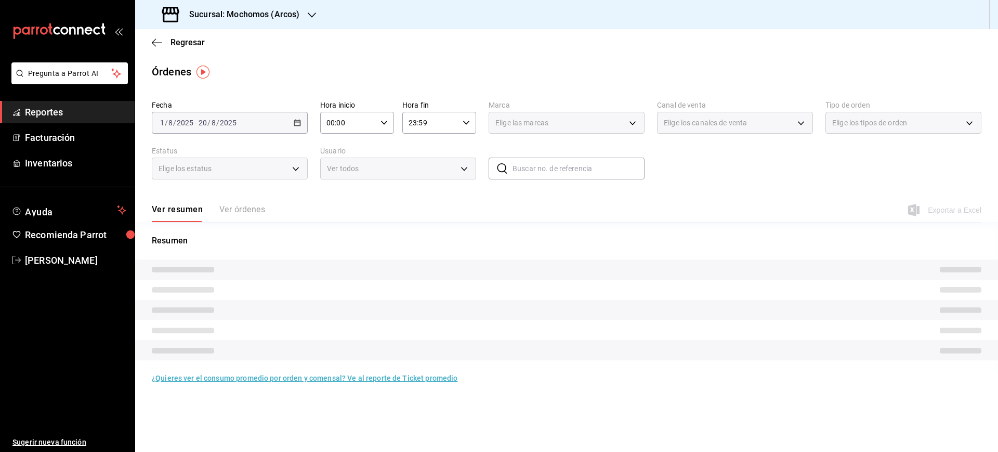
click at [384, 131] on div "00:00 Hora inicio" at bounding box center [357, 123] width 74 height 22
click at [340, 152] on button "05" at bounding box center [338, 144] width 33 height 21
type input "05:00"
click at [462, 124] on div at bounding box center [499, 226] width 998 height 452
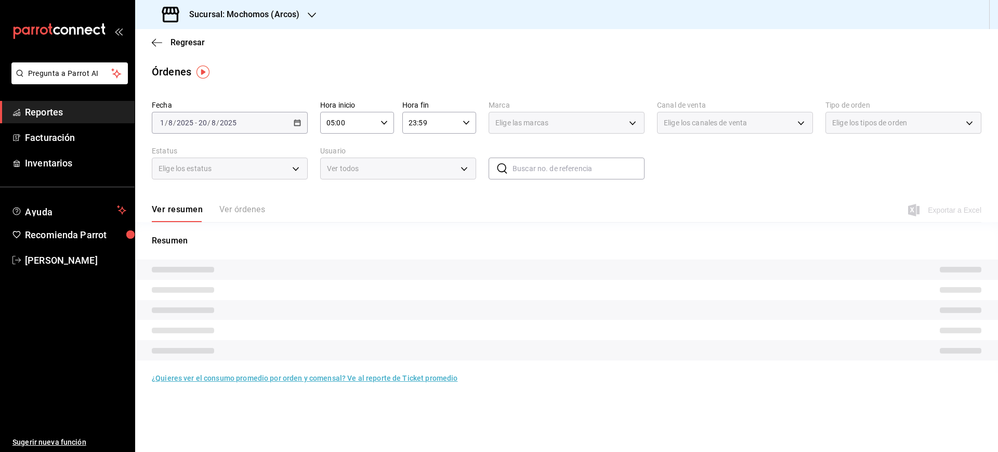
click at [466, 124] on icon "button" at bounding box center [466, 122] width 7 height 7
click at [423, 153] on button "05" at bounding box center [421, 148] width 33 height 21
click at [458, 149] on span "00" at bounding box center [458, 149] width 20 height 8
type input "05:00"
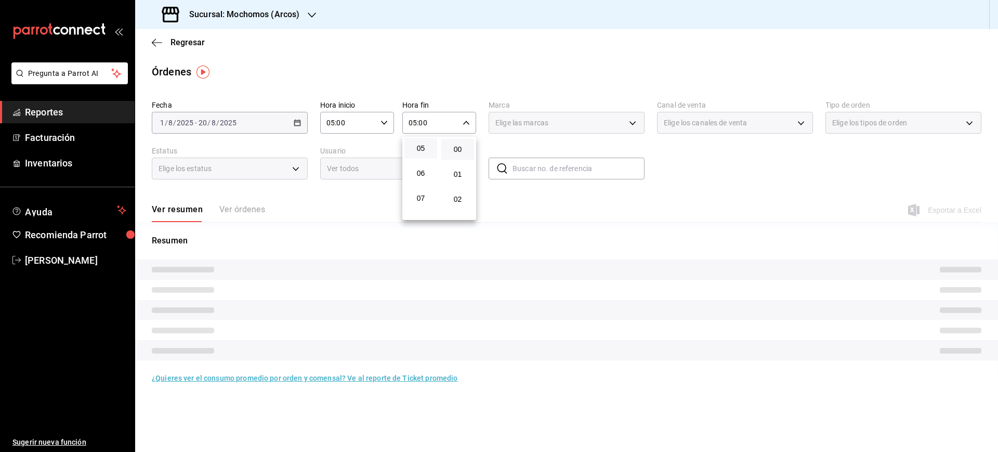
click at [786, 197] on div at bounding box center [499, 226] width 998 height 452
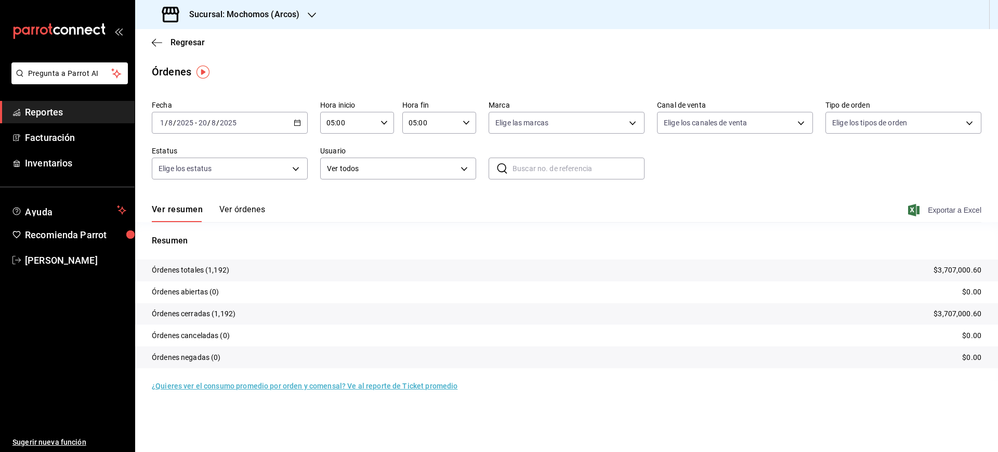
click at [963, 207] on span "Exportar a Excel" at bounding box center [945, 210] width 71 height 12
drag, startPoint x: 201, startPoint y: 48, endPoint x: 197, endPoint y: 42, distance: 8.2
click at [200, 46] on div "Regresar" at bounding box center [566, 42] width 863 height 27
click at [197, 42] on span "Regresar" at bounding box center [188, 42] width 34 height 10
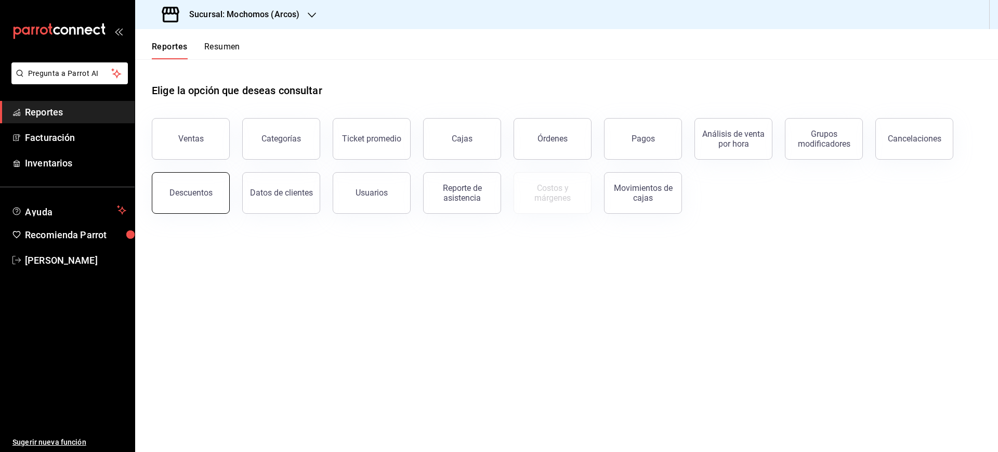
click at [208, 187] on button "Descuentos" at bounding box center [191, 193] width 78 height 42
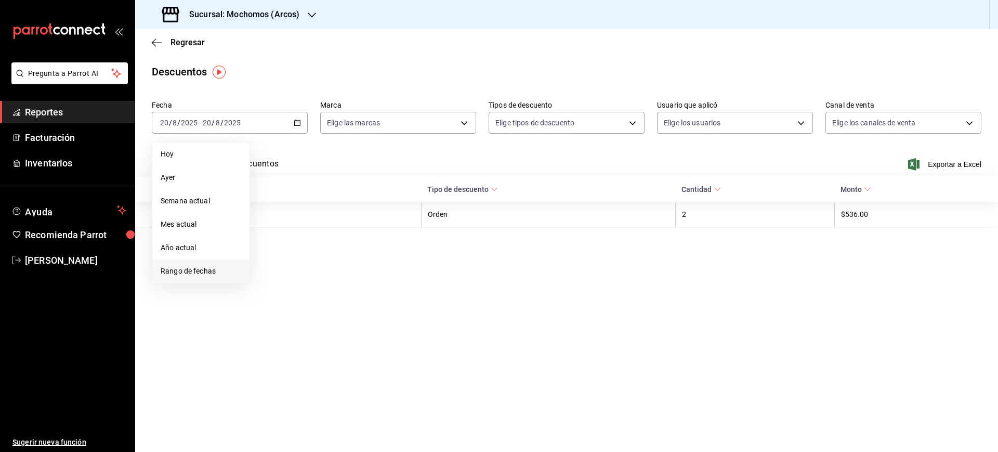
click at [215, 263] on li "Rango de fechas" at bounding box center [200, 270] width 97 height 23
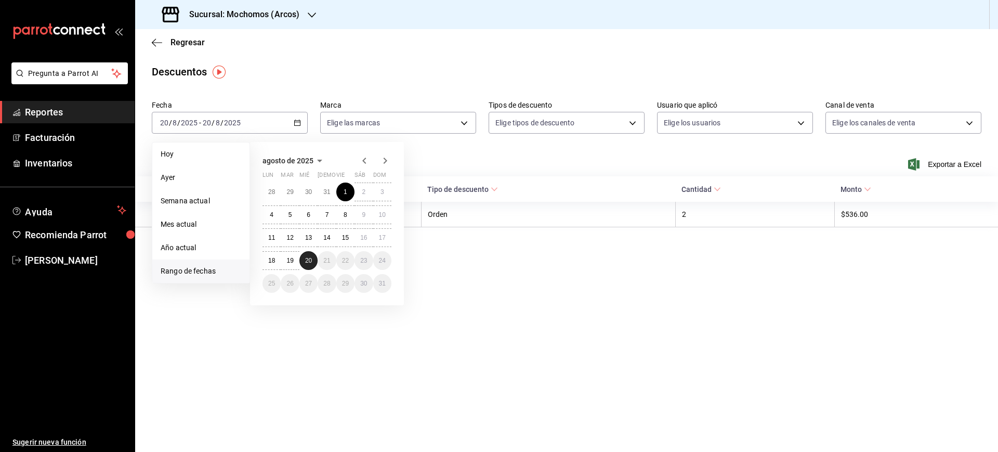
click at [311, 259] on abbr "20" at bounding box center [308, 260] width 7 height 7
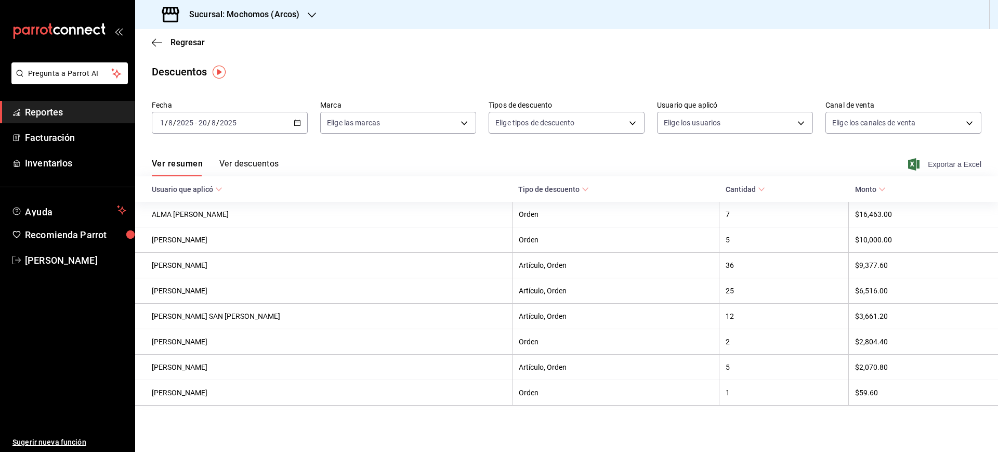
click at [948, 161] on span "Exportar a Excel" at bounding box center [945, 164] width 71 height 12
click at [197, 46] on span "Regresar" at bounding box center [188, 42] width 34 height 10
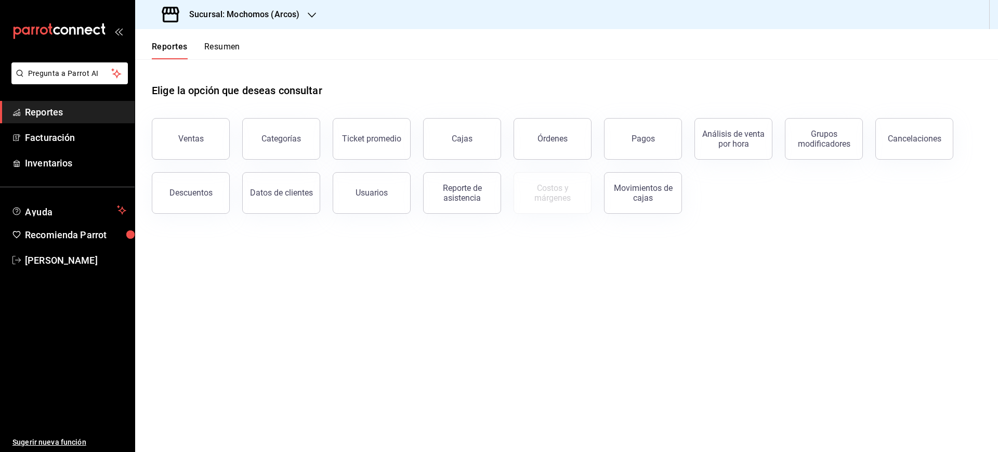
click at [194, 41] on div "Reportes Resumen" at bounding box center [187, 44] width 105 height 30
click at [670, 144] on button "Pagos" at bounding box center [643, 139] width 78 height 42
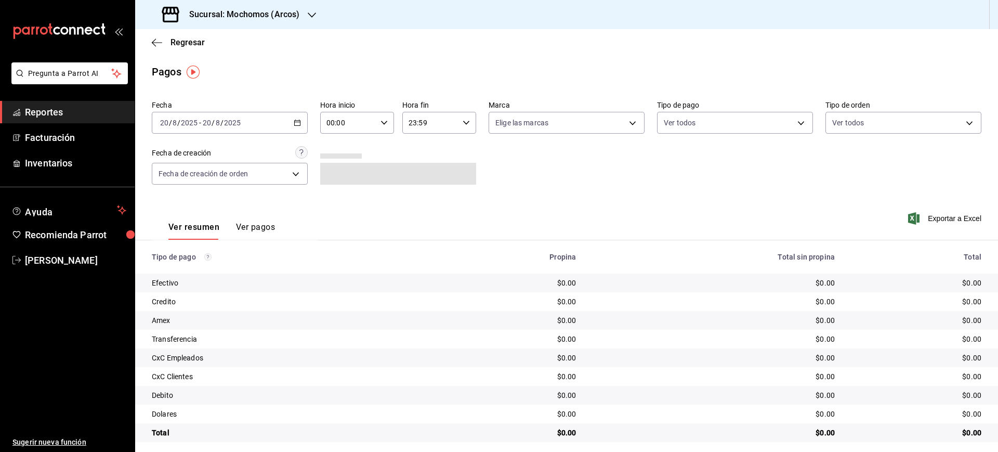
click at [302, 127] on div "[DATE] [DATE] - [DATE] [DATE]" at bounding box center [230, 123] width 156 height 22
click at [175, 269] on span "Rango de fechas" at bounding box center [201, 271] width 81 height 11
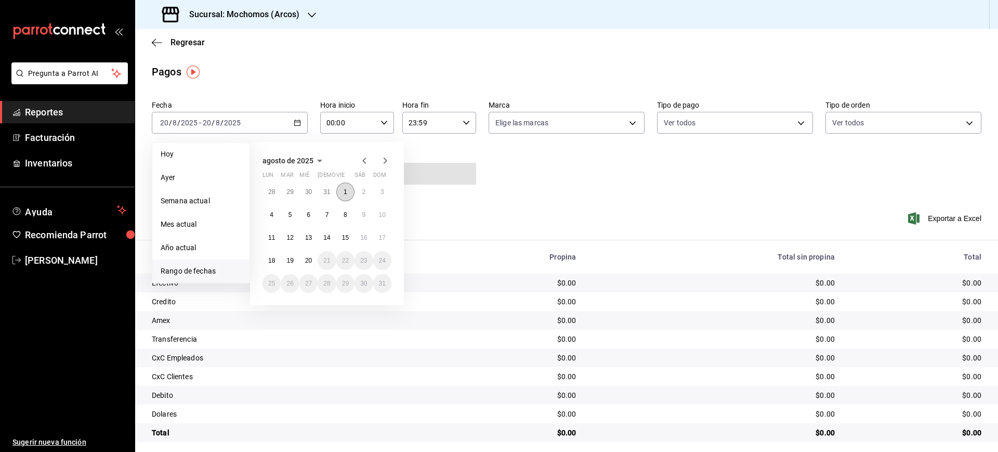
click at [346, 190] on abbr "1" at bounding box center [346, 191] width 4 height 7
click at [316, 253] on div "28 29 30 31 1 2 3 4 5 6 7 8 9 10 11 12 13 14 15 16 17 18 19 20 21 22 23 24 25 2…" at bounding box center [327, 238] width 129 height 110
click at [314, 256] on button "20" at bounding box center [308, 260] width 18 height 19
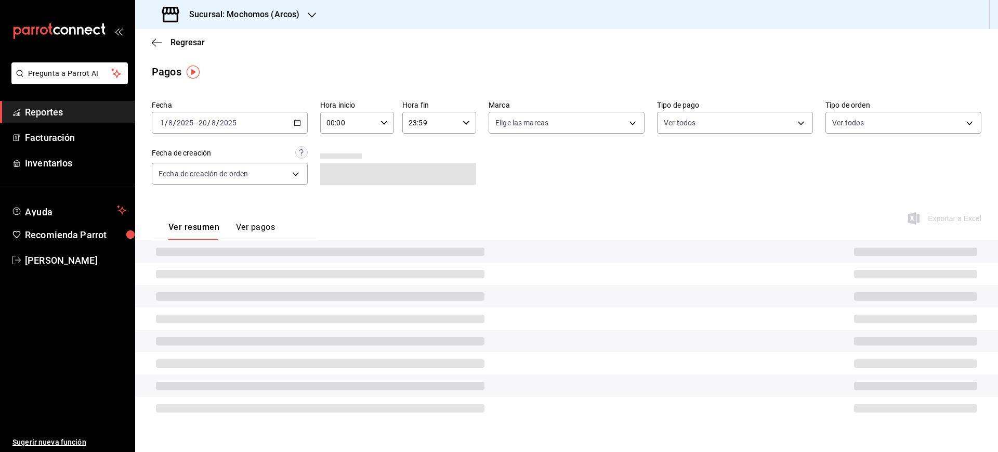
click at [389, 122] on div "00:00 Hora inicio" at bounding box center [357, 123] width 74 height 22
click at [340, 151] on button "05" at bounding box center [338, 144] width 33 height 21
type input "05:00"
click at [472, 122] on div at bounding box center [499, 226] width 998 height 452
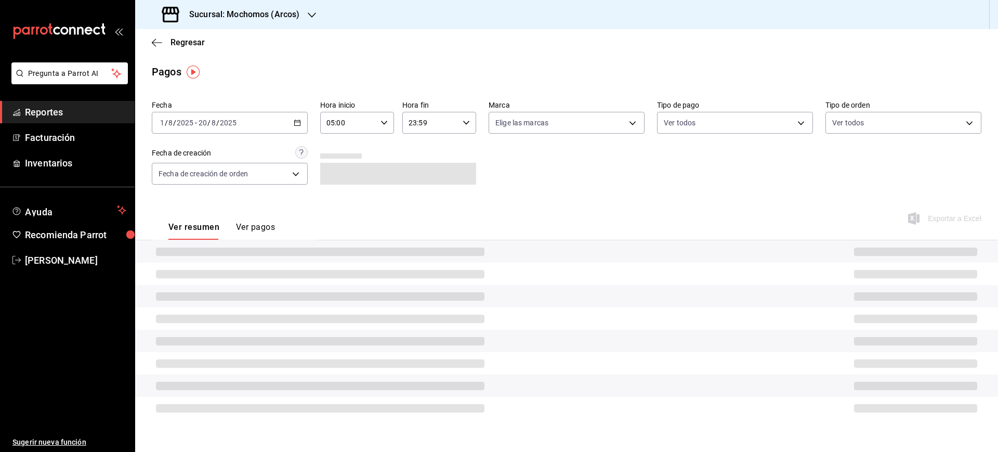
click at [465, 127] on div "23:59 Hora fin" at bounding box center [439, 123] width 74 height 22
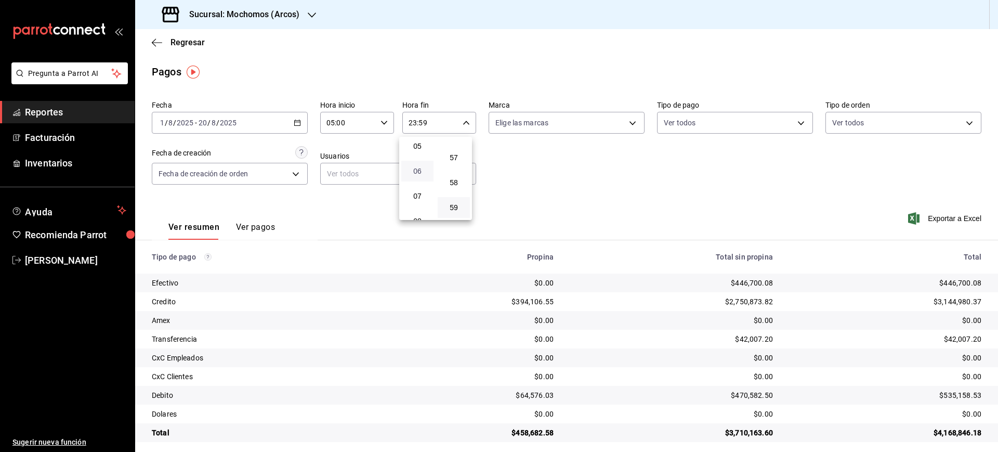
scroll to position [126, 0]
click at [417, 149] on span "05" at bounding box center [418, 148] width 20 height 8
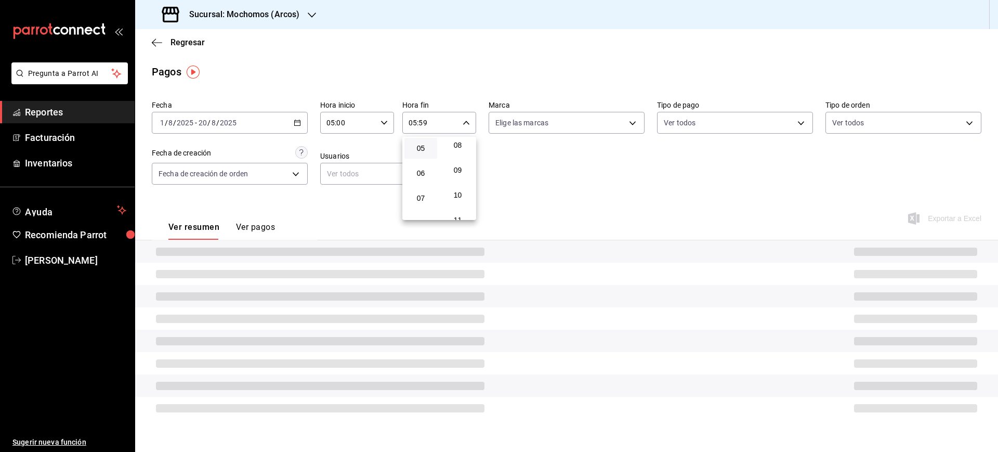
scroll to position [49, 0]
click at [458, 149] on span "02" at bounding box center [458, 150] width 20 height 8
click at [458, 150] on span "00" at bounding box center [458, 149] width 20 height 8
type input "05:00"
click at [459, 150] on span "00" at bounding box center [458, 149] width 20 height 8
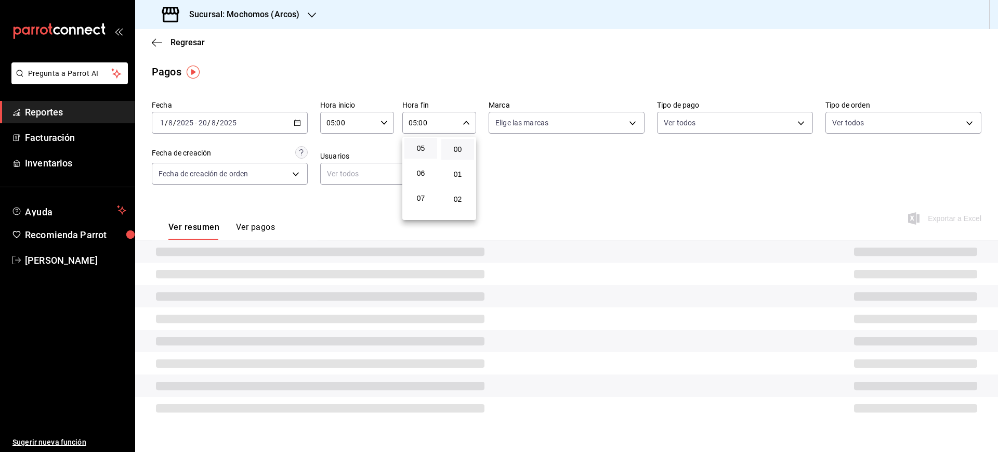
click at [620, 195] on div at bounding box center [499, 226] width 998 height 452
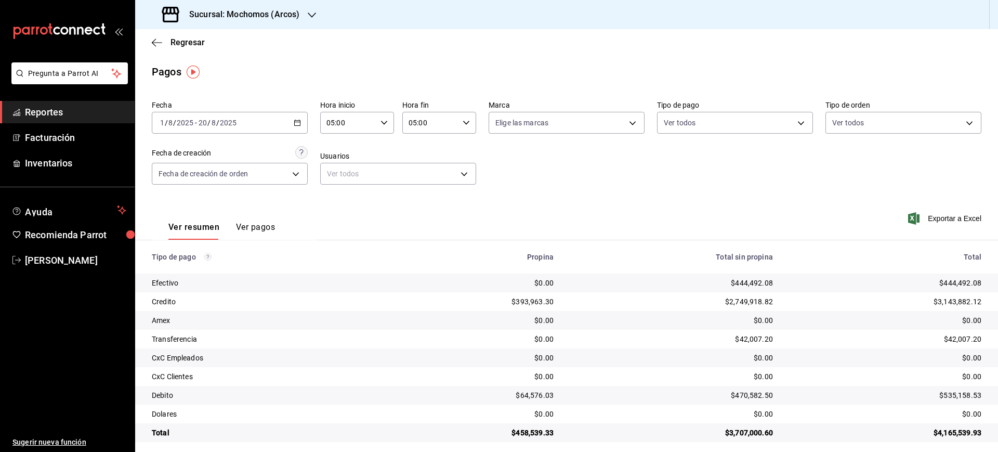
click at [954, 395] on div "$535,158.53" at bounding box center [886, 395] width 192 height 10
click at [945, 305] on div "$3,143,882.12" at bounding box center [886, 301] width 192 height 10
click at [953, 394] on div "$535,158.53" at bounding box center [886, 395] width 192 height 10
drag, startPoint x: 953, startPoint y: 394, endPoint x: 949, endPoint y: 372, distance: 22.6
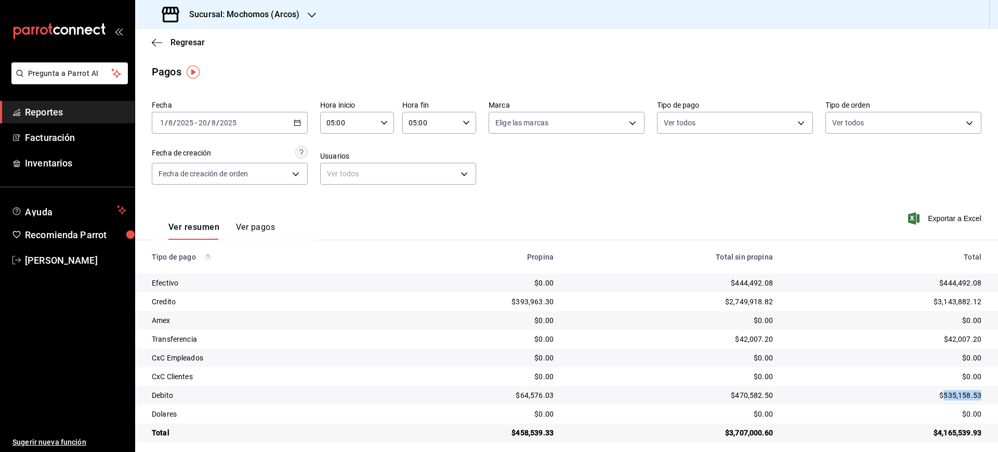
click at [952, 394] on div "$535,158.53" at bounding box center [886, 395] width 192 height 10
click at [950, 342] on div "$42,007.20" at bounding box center [886, 339] width 192 height 10
click at [191, 49] on div "Regresar" at bounding box center [566, 42] width 863 height 27
click at [191, 42] on span "Regresar" at bounding box center [188, 42] width 34 height 10
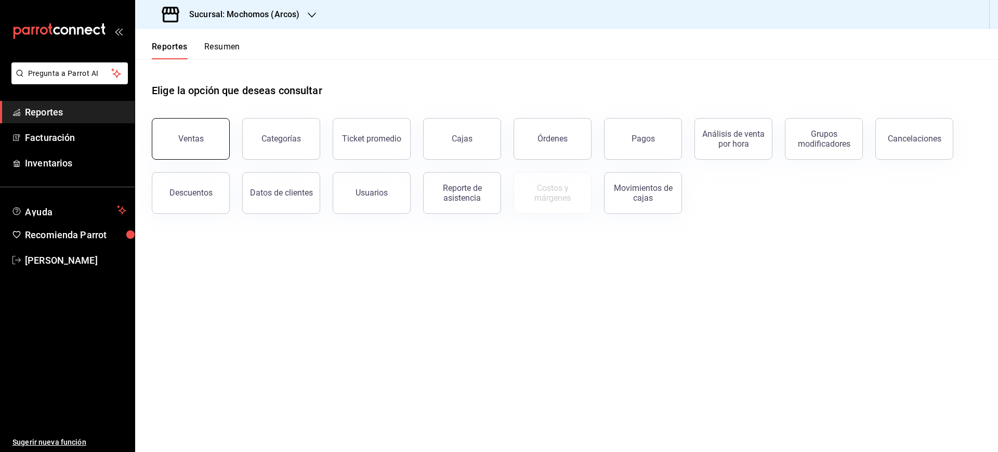
click at [203, 125] on button "Ventas" at bounding box center [191, 139] width 78 height 42
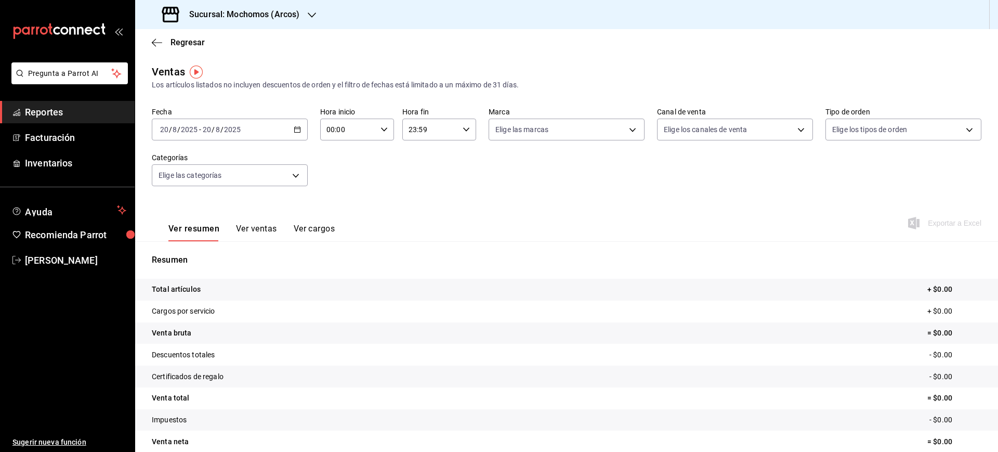
click at [295, 131] on icon "button" at bounding box center [297, 129] width 7 height 7
click at [204, 258] on span "Rango de fechas" at bounding box center [201, 254] width 81 height 11
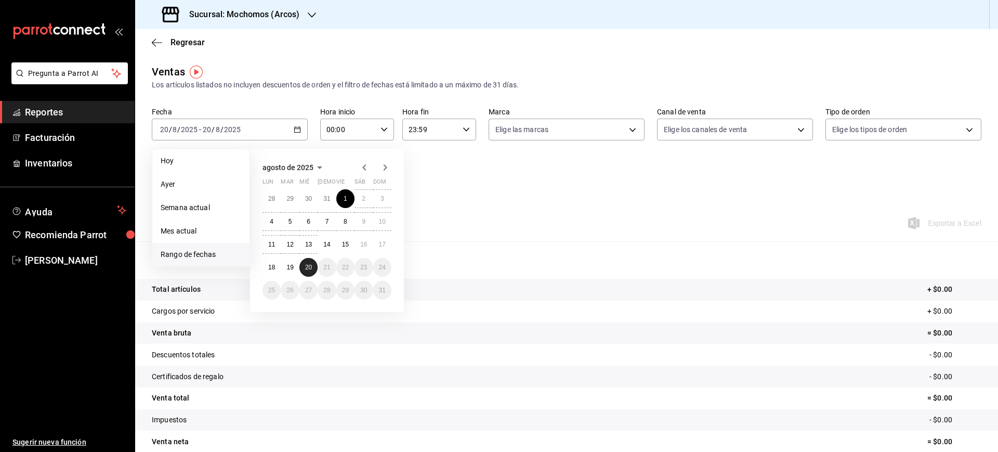
click at [308, 262] on button "20" at bounding box center [308, 267] width 18 height 19
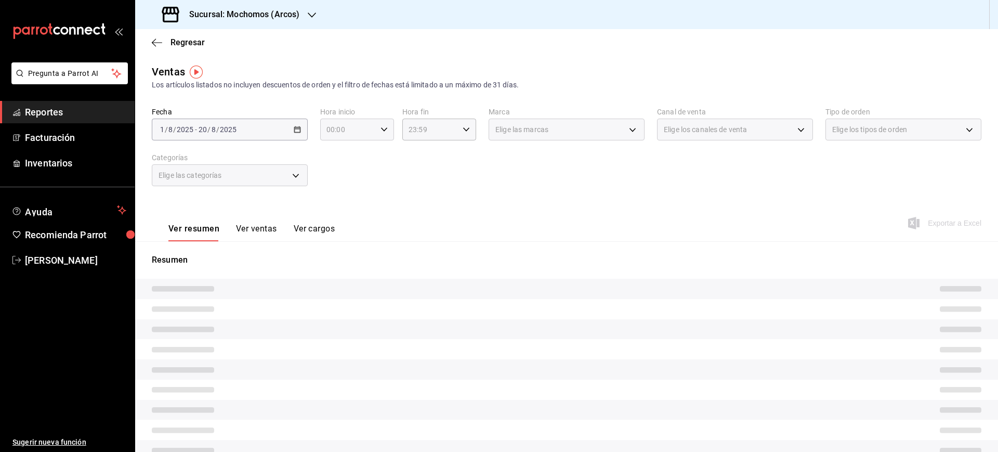
click at [385, 126] on icon "button" at bounding box center [384, 129] width 7 height 7
click at [336, 214] on span "05" at bounding box center [337, 216] width 20 height 8
type input "05:00"
click at [439, 140] on div at bounding box center [499, 226] width 998 height 452
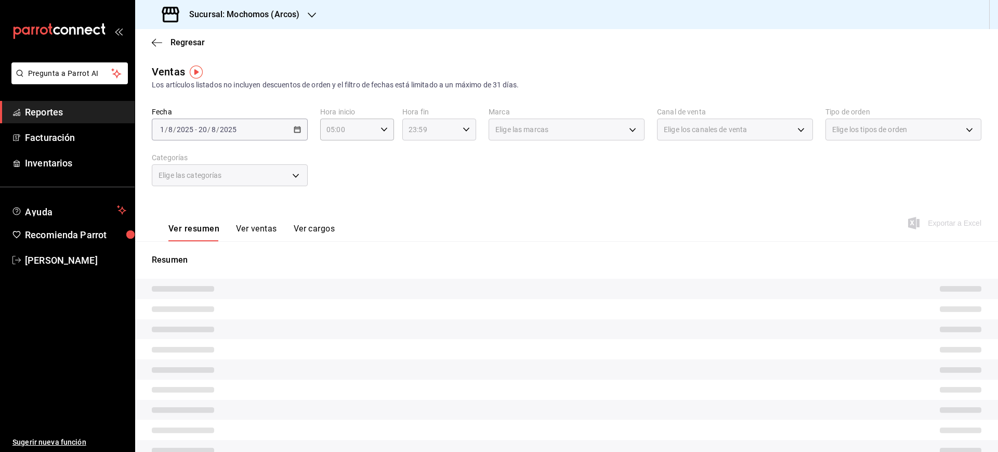
click at [458, 129] on div "23:59 Hora fin" at bounding box center [439, 130] width 74 height 22
click at [421, 161] on button "05" at bounding box center [417, 155] width 32 height 21
click at [457, 159] on span "00" at bounding box center [454, 156] width 20 height 8
type input "05:00"
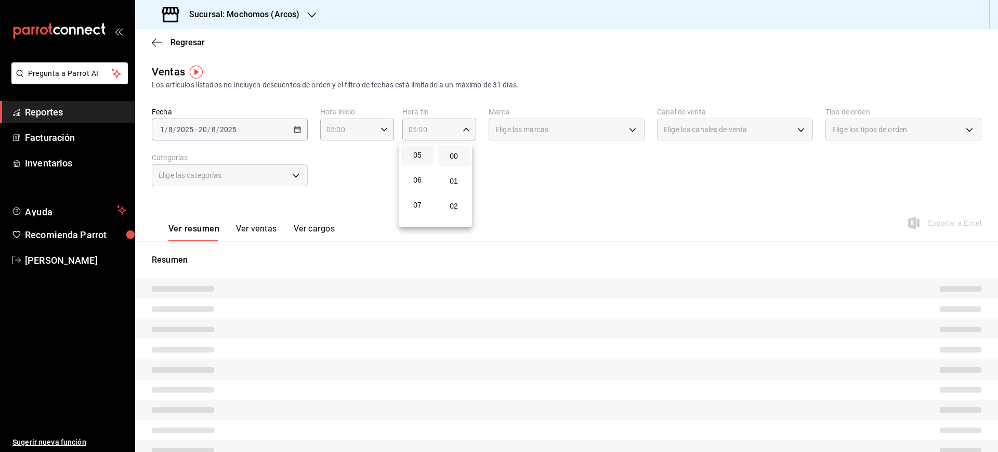
click at [626, 182] on div at bounding box center [499, 226] width 998 height 452
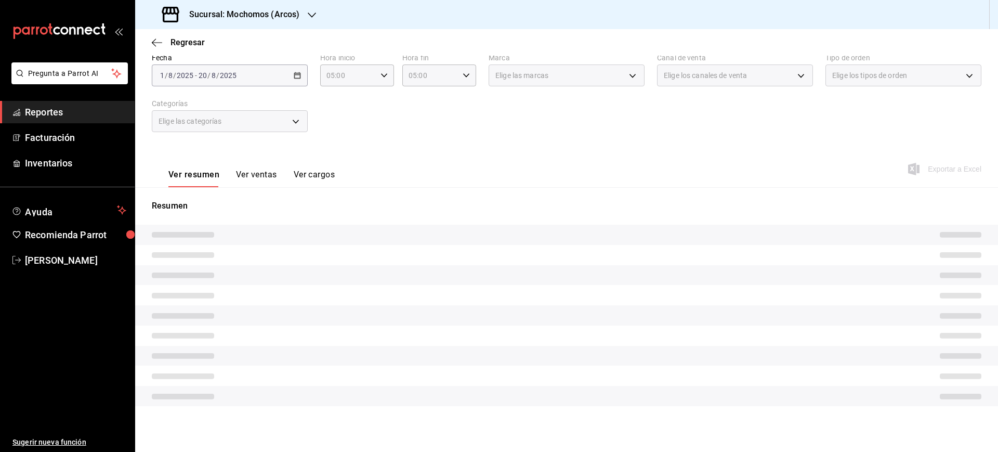
click at [650, 104] on div "Fecha [DATE] [DATE] - [DATE] [DATE] Hora inicio 05:00 Hora inicio Hora fin 05:0…" at bounding box center [567, 99] width 830 height 92
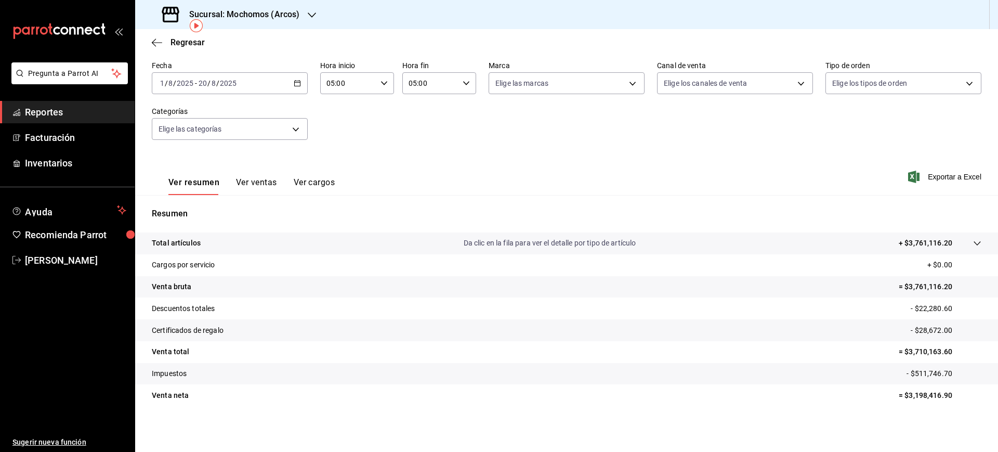
click at [929, 376] on p "- $511,746.70" at bounding box center [944, 373] width 75 height 11
click at [919, 375] on p "- $511,746.70" at bounding box center [944, 373] width 75 height 11
click at [191, 43] on span "Regresar" at bounding box center [188, 42] width 34 height 10
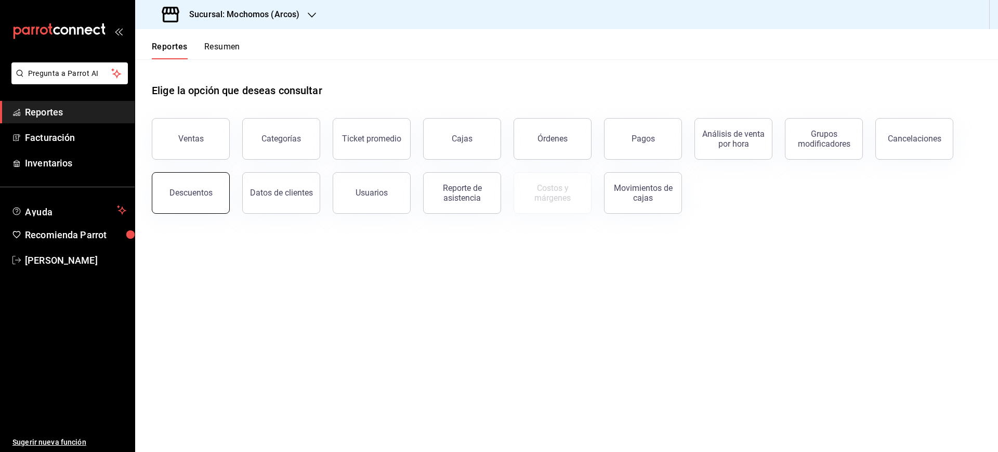
click at [213, 195] on button "Descuentos" at bounding box center [191, 193] width 78 height 42
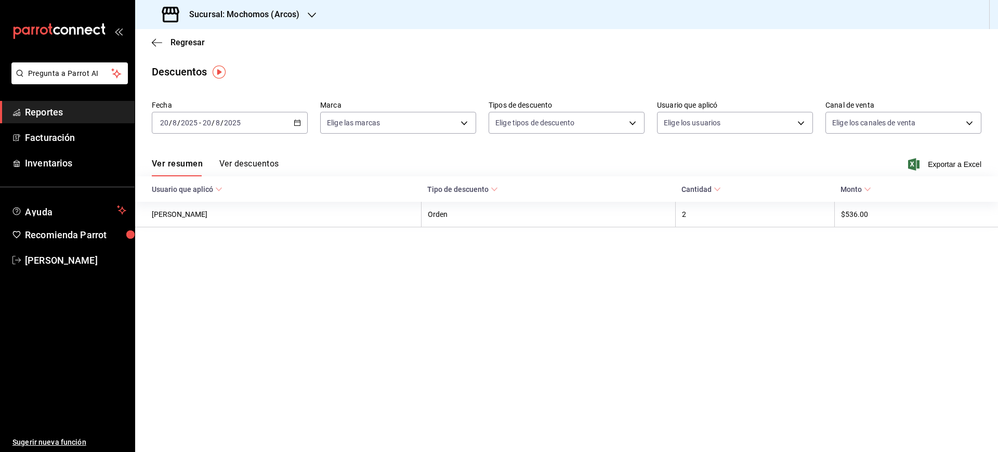
click at [299, 115] on div "[DATE] [DATE] - [DATE] [DATE]" at bounding box center [230, 123] width 156 height 22
click at [199, 275] on span "Rango de fechas" at bounding box center [201, 271] width 81 height 11
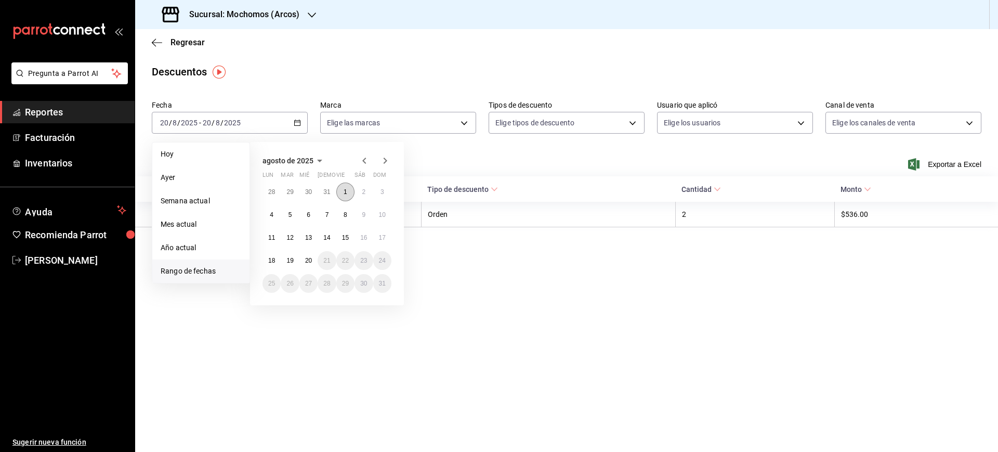
click at [346, 191] on abbr "1" at bounding box center [346, 191] width 4 height 7
click at [308, 265] on button "20" at bounding box center [308, 260] width 18 height 19
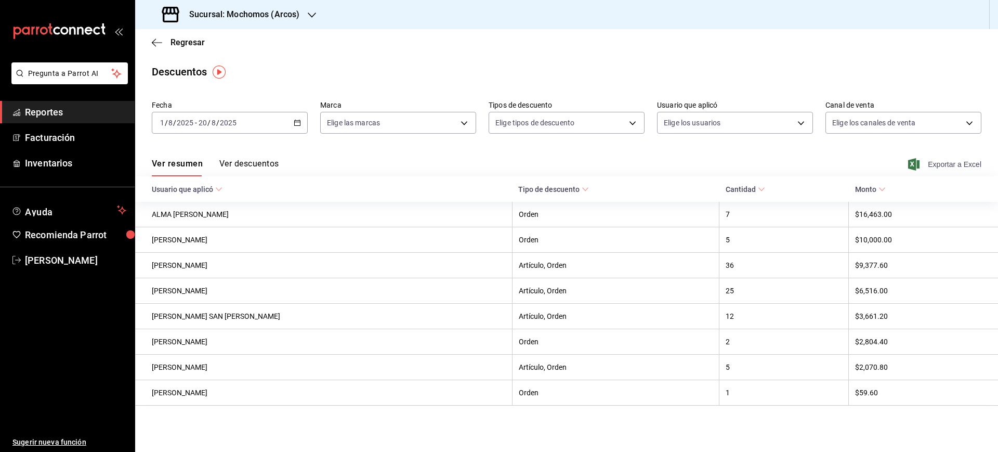
click at [947, 163] on span "Exportar a Excel" at bounding box center [945, 164] width 71 height 12
click at [190, 42] on span "Regresar" at bounding box center [188, 42] width 34 height 10
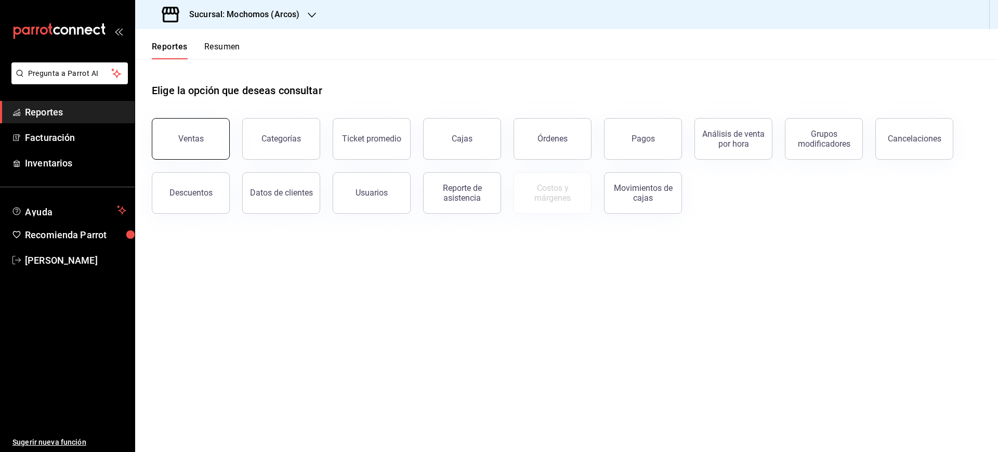
click at [207, 121] on button "Ventas" at bounding box center [191, 139] width 78 height 42
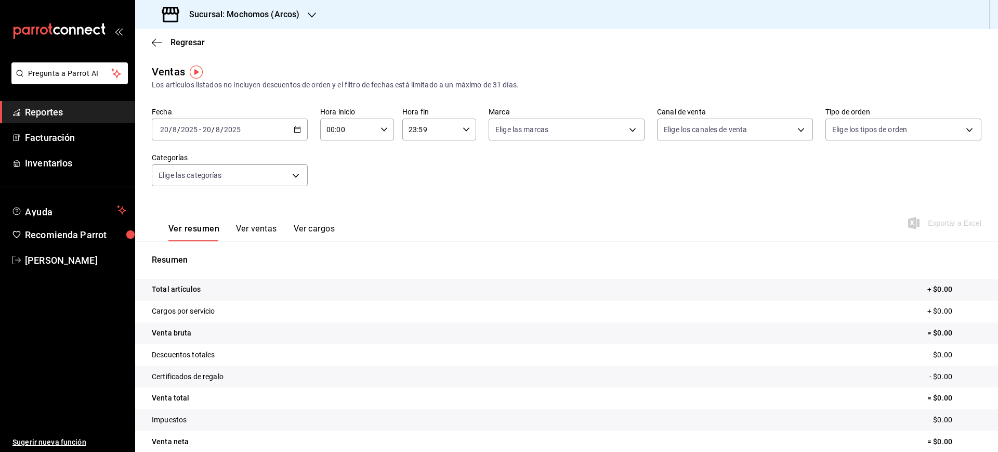
click at [290, 130] on div "[DATE] [DATE] - [DATE] [DATE]" at bounding box center [230, 130] width 156 height 22
click at [189, 265] on li "Rango de fechas" at bounding box center [200, 254] width 97 height 23
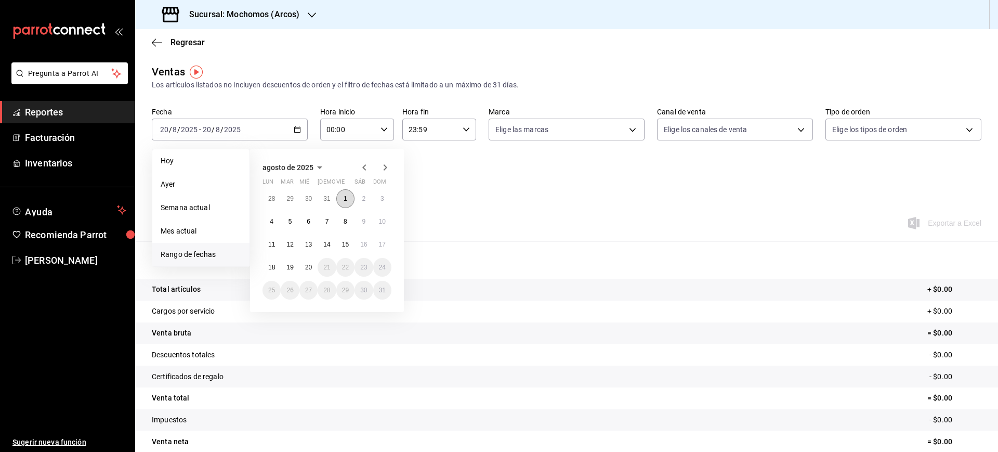
click at [348, 201] on button "1" at bounding box center [345, 198] width 18 height 19
click at [306, 275] on button "20" at bounding box center [308, 267] width 18 height 19
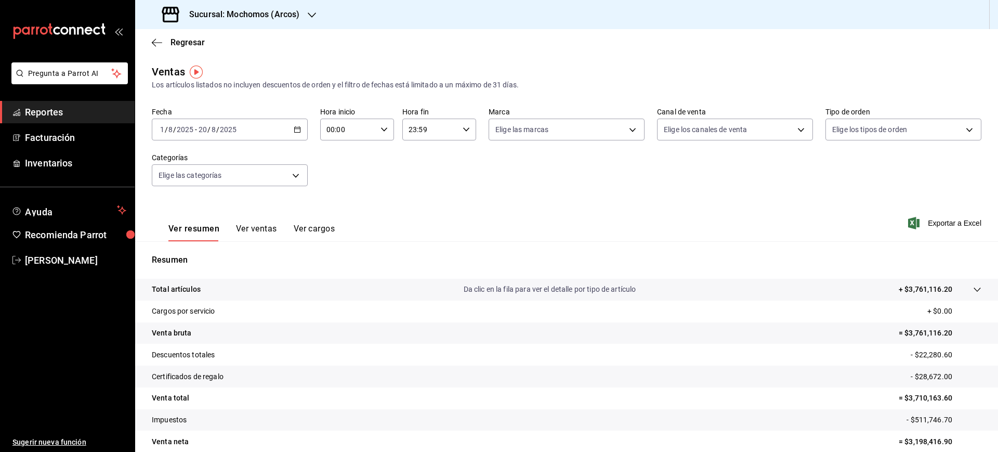
click at [380, 123] on div "00:00 Hora inicio" at bounding box center [357, 130] width 74 height 22
click at [336, 216] on span "05" at bounding box center [337, 216] width 20 height 8
type input "05:00"
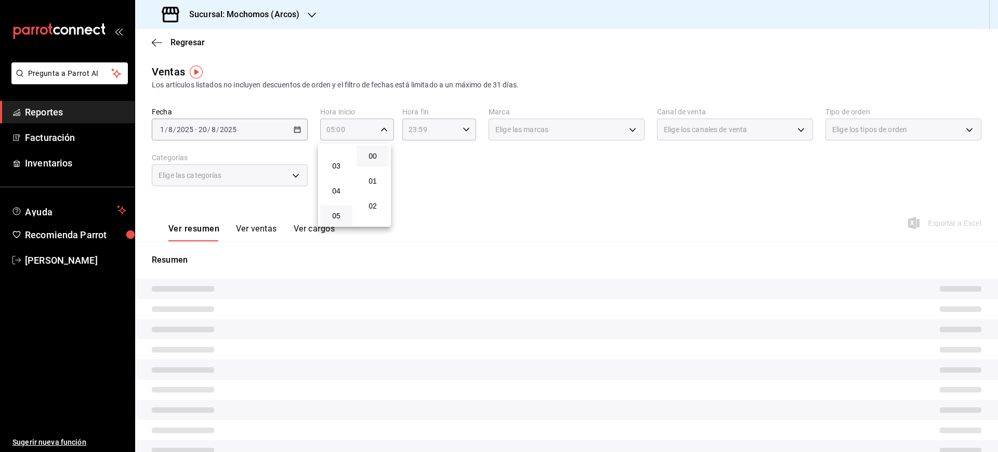
click at [457, 132] on div at bounding box center [499, 226] width 998 height 452
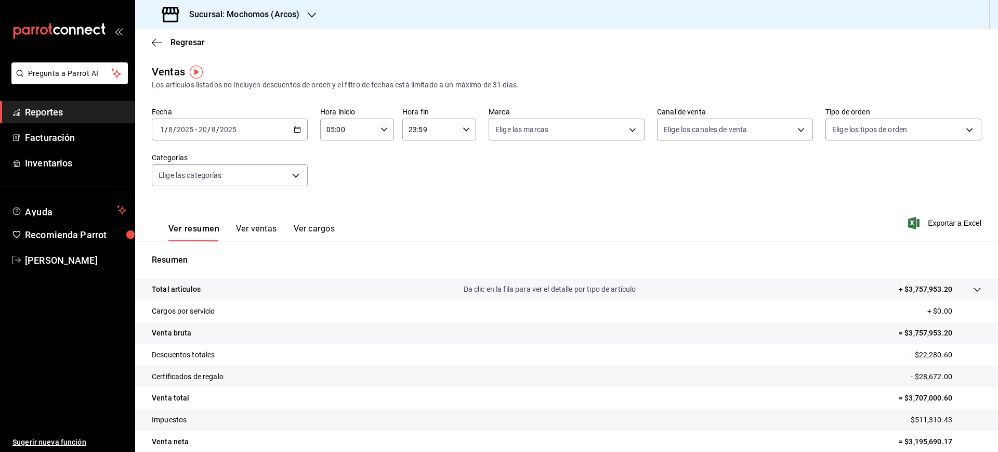
click at [465, 131] on icon "button" at bounding box center [466, 129] width 7 height 7
click at [421, 157] on span "05" at bounding box center [418, 155] width 20 height 8
click at [457, 153] on span "00" at bounding box center [454, 156] width 20 height 8
type input "05:00"
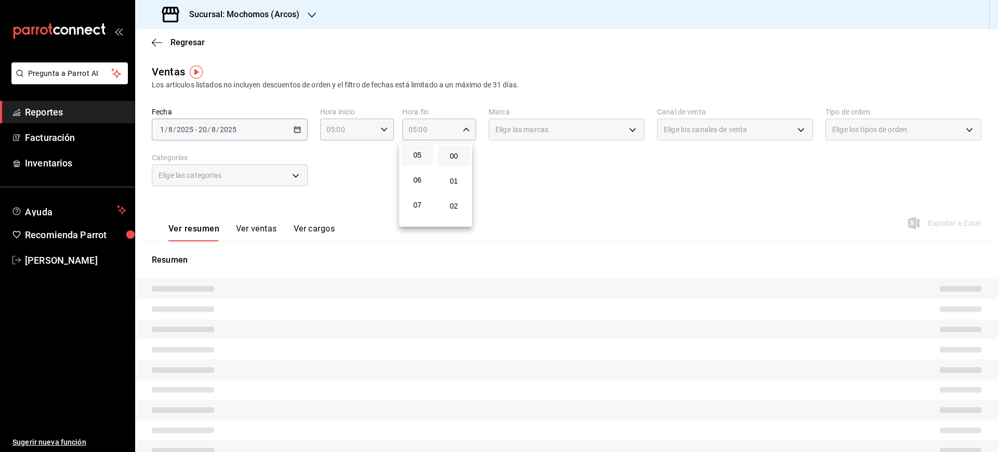
click at [577, 187] on div at bounding box center [499, 226] width 998 height 452
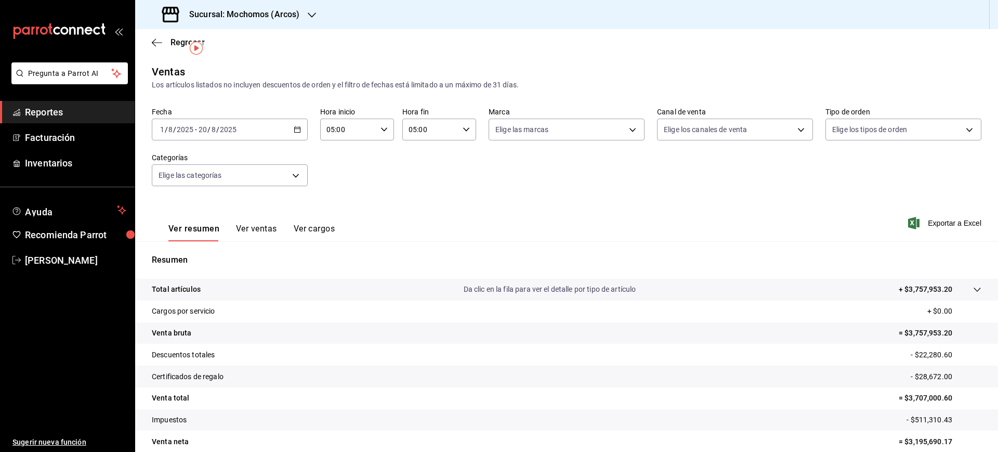
scroll to position [46, 0]
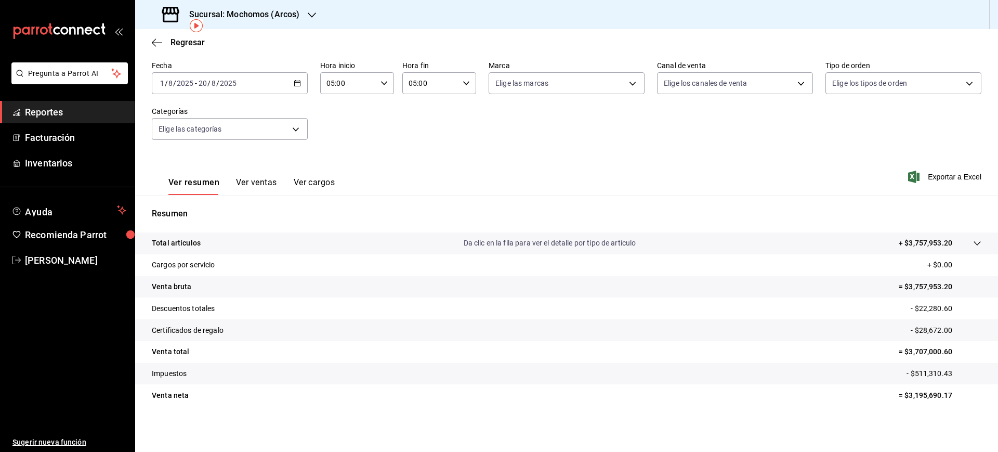
click at [286, 82] on div "[DATE] [DATE] - [DATE] [DATE]" at bounding box center [230, 83] width 156 height 22
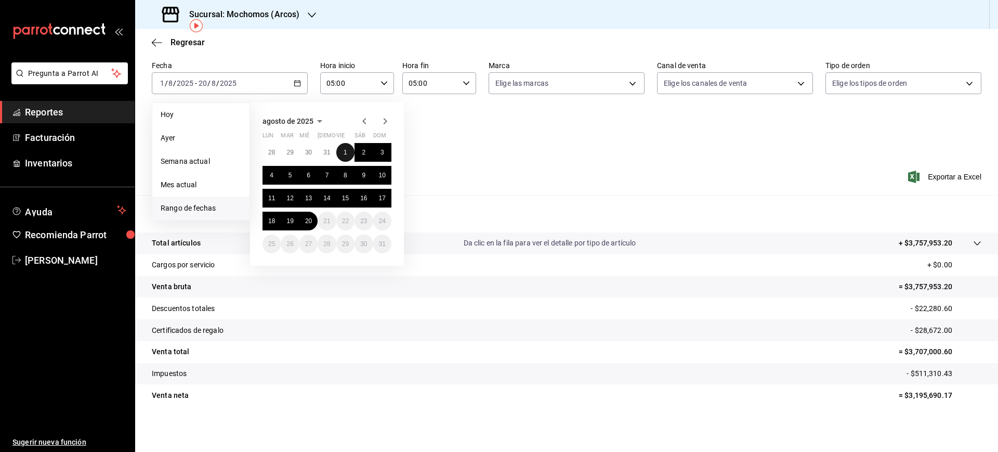
click at [344, 154] on abbr "1" at bounding box center [346, 152] width 4 height 7
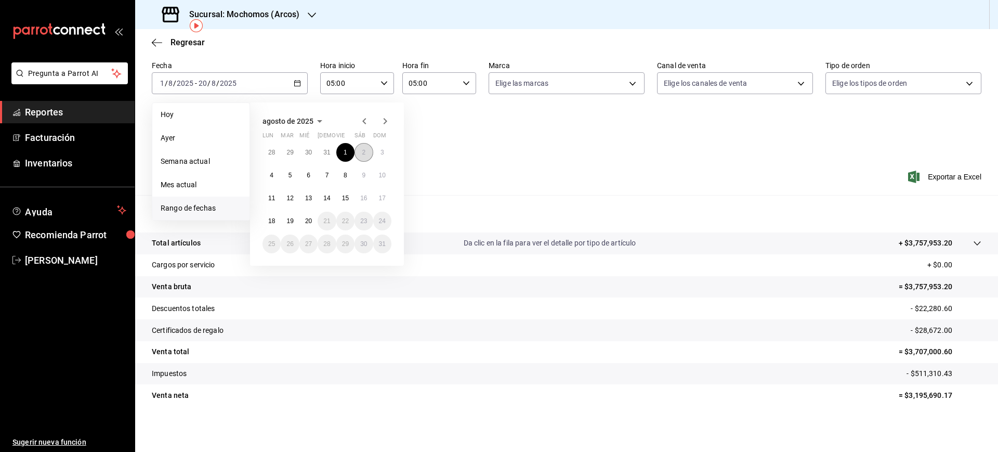
click at [356, 153] on button "2" at bounding box center [364, 152] width 18 height 19
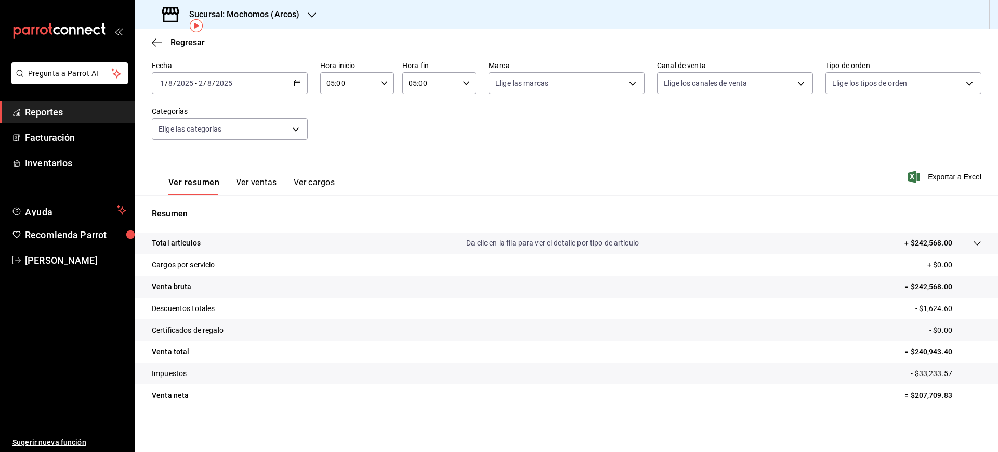
click at [304, 86] on div "[DATE] [DATE] - [DATE] [DATE]" at bounding box center [230, 83] width 156 height 22
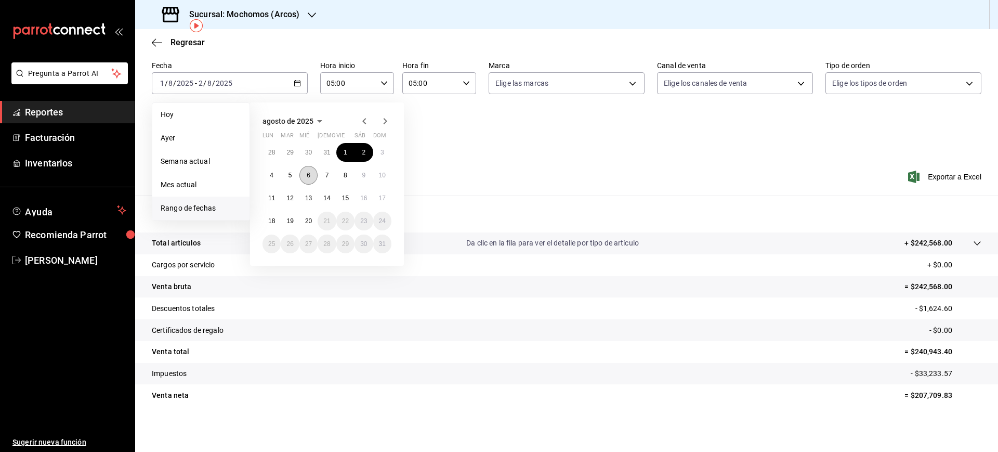
click at [306, 180] on button "6" at bounding box center [308, 175] width 18 height 19
click at [323, 180] on button "7" at bounding box center [327, 175] width 18 height 19
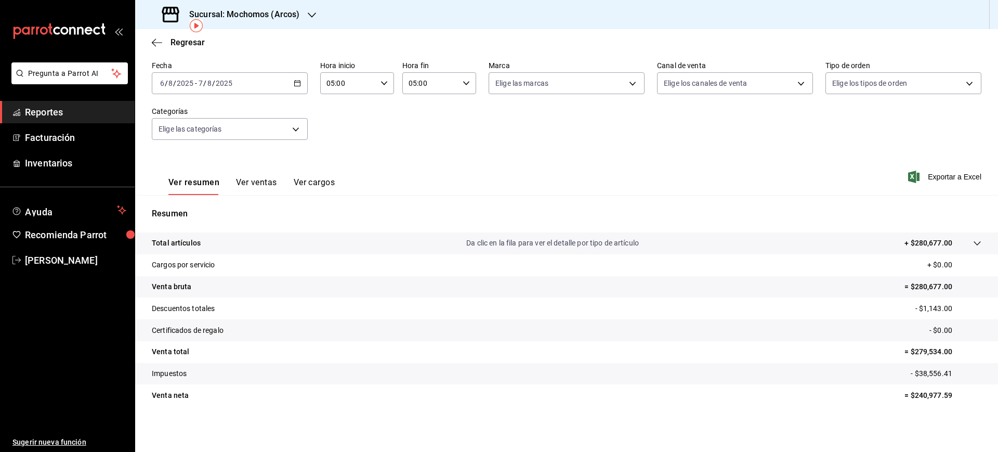
click at [296, 84] on icon "button" at bounding box center [297, 83] width 7 height 7
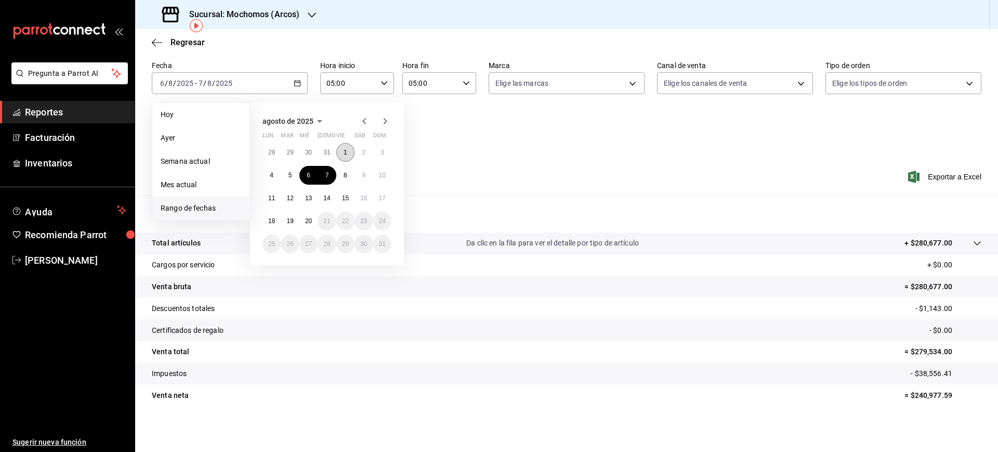
click at [348, 154] on button "1" at bounding box center [345, 152] width 18 height 19
click at [358, 153] on button "2" at bounding box center [364, 152] width 18 height 19
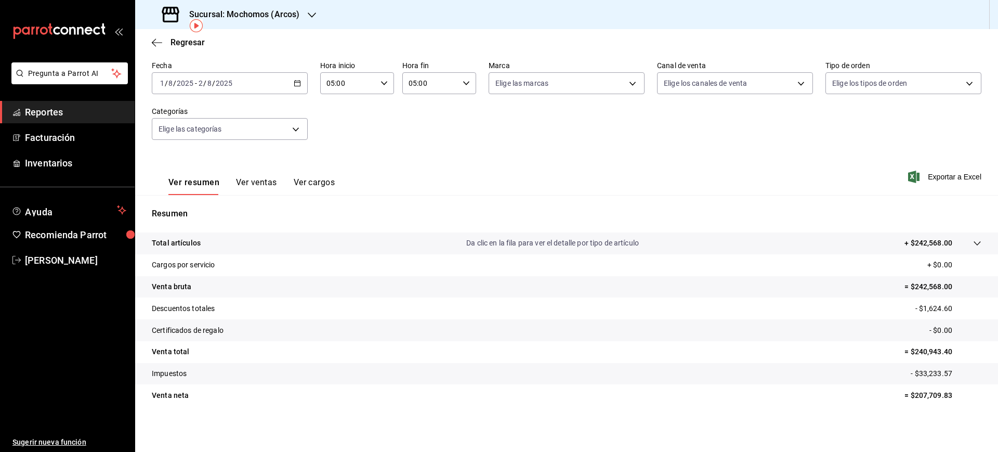
click at [917, 349] on p "= $240,943.40" at bounding box center [943, 351] width 77 height 11
click at [295, 87] on div "[DATE] [DATE] - [DATE] [DATE]" at bounding box center [230, 83] width 156 height 22
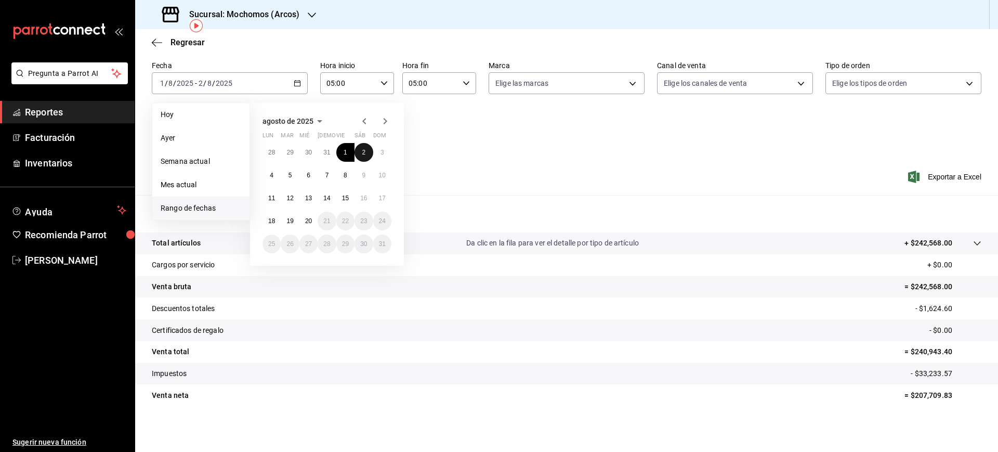
click at [362, 150] on abbr "2" at bounding box center [364, 152] width 4 height 7
click at [379, 151] on button "3" at bounding box center [382, 152] width 18 height 19
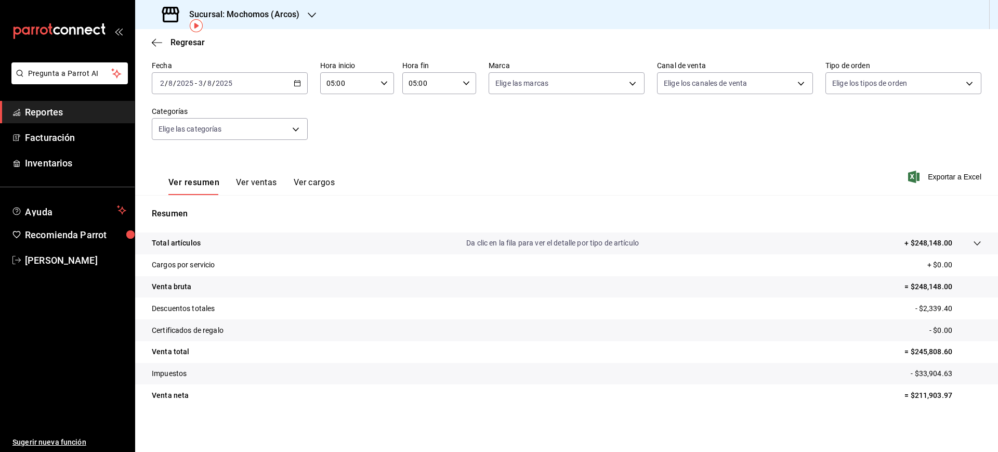
click at [299, 83] on div "[DATE] [DATE] - [DATE] [DATE]" at bounding box center [230, 83] width 156 height 22
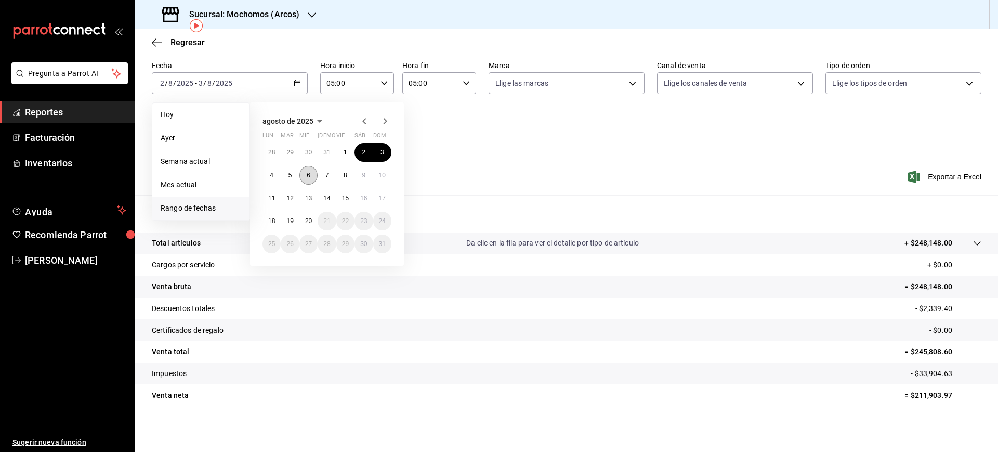
click at [310, 181] on button "6" at bounding box center [308, 175] width 18 height 19
click at [323, 181] on button "7" at bounding box center [327, 175] width 18 height 19
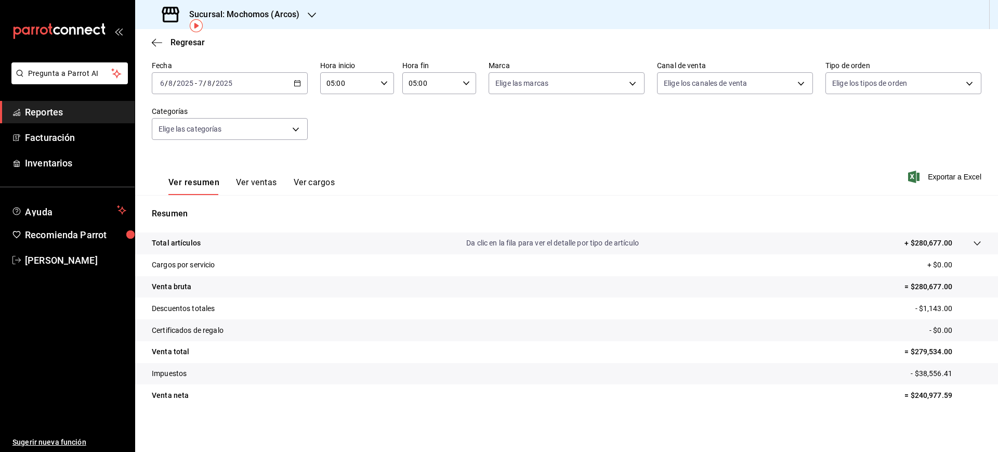
click at [442, 153] on div "Ver resumen Ver ventas Ver cargos Exportar a Excel" at bounding box center [566, 173] width 863 height 43
click at [931, 310] on p "- $1,143.00" at bounding box center [949, 308] width 66 height 11
click at [909, 340] on tr "Certificados de regalo - $0.00" at bounding box center [566, 330] width 863 height 22
click at [921, 354] on p "= $279,534.00" at bounding box center [943, 351] width 77 height 11
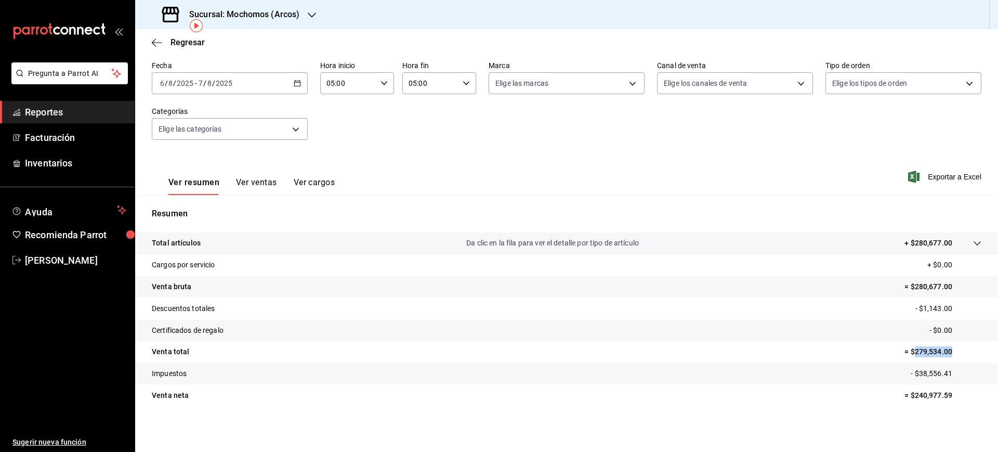
click at [921, 354] on p "= $279,534.00" at bounding box center [943, 351] width 77 height 11
click at [921, 366] on tr "Impuestos - $38,556.41" at bounding box center [566, 374] width 863 height 22
click at [933, 375] on p "- $38,556.41" at bounding box center [946, 373] width 71 height 11
click at [265, 86] on div "[DATE] [DATE] - [DATE] [DATE]" at bounding box center [230, 83] width 156 height 22
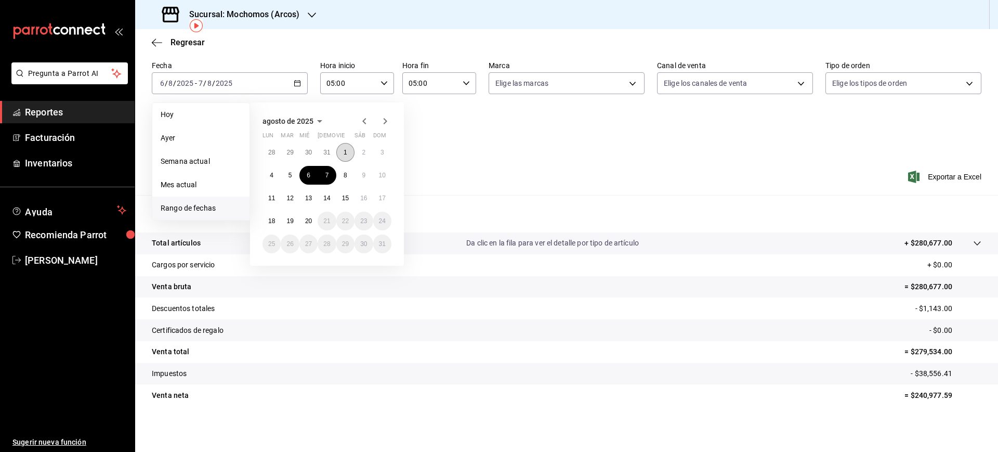
click at [352, 145] on button "1" at bounding box center [345, 152] width 18 height 19
click at [307, 229] on button "20" at bounding box center [308, 221] width 18 height 19
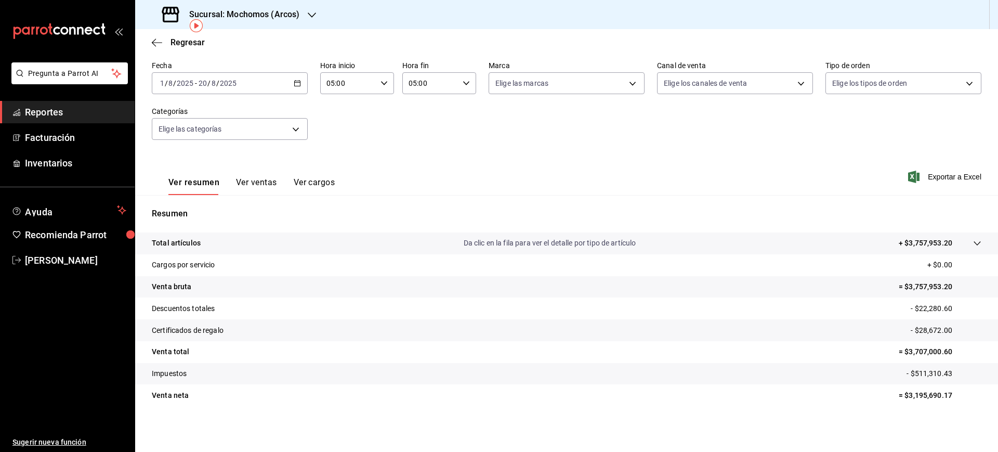
click at [920, 373] on p "- $511,310.43" at bounding box center [944, 373] width 75 height 11
click at [921, 373] on p "- $511,310.43" at bounding box center [944, 373] width 75 height 11
click at [194, 47] on span "Regresar" at bounding box center [188, 42] width 34 height 10
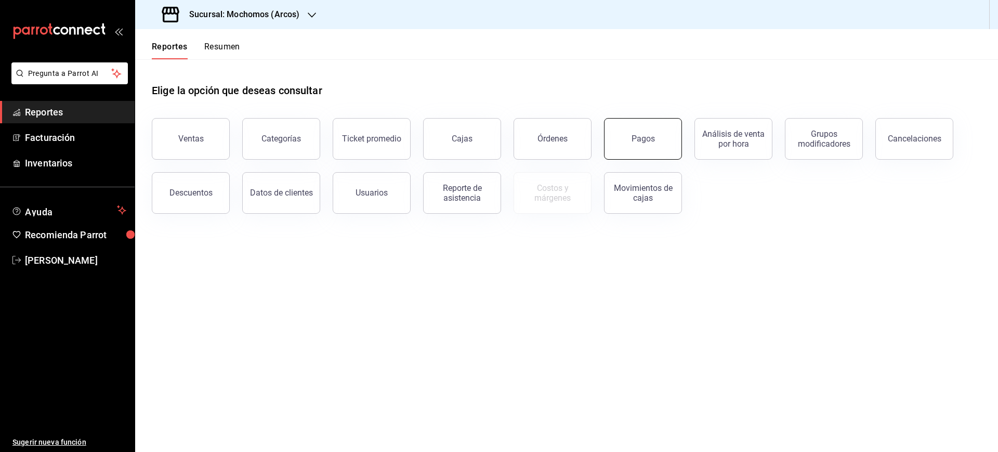
click at [645, 140] on div "Pagos" at bounding box center [643, 139] width 23 height 10
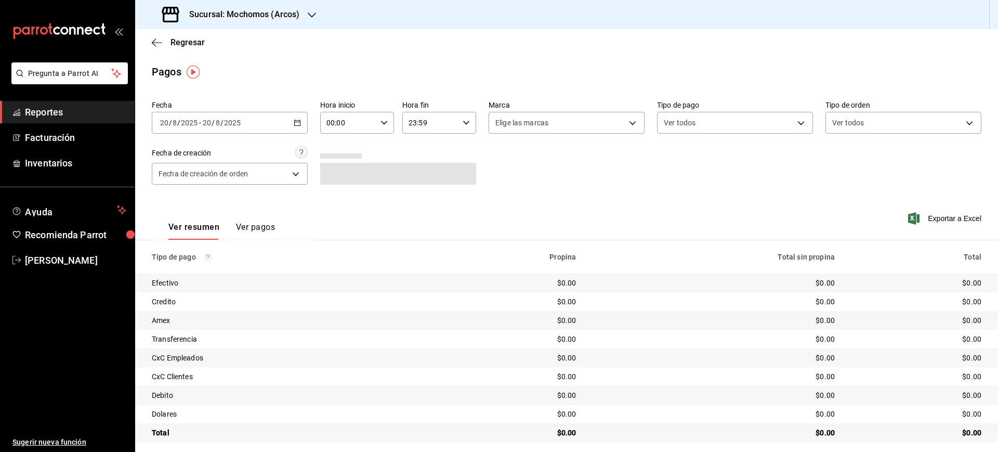
click at [304, 124] on div "[DATE] [DATE] - [DATE] [DATE]" at bounding box center [230, 123] width 156 height 22
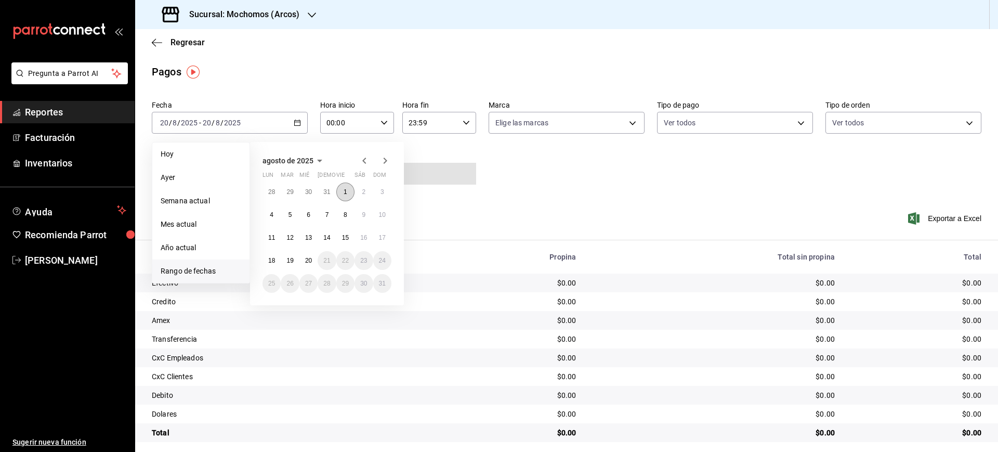
click at [349, 192] on button "1" at bounding box center [345, 192] width 18 height 19
click at [314, 259] on button "20" at bounding box center [308, 260] width 18 height 19
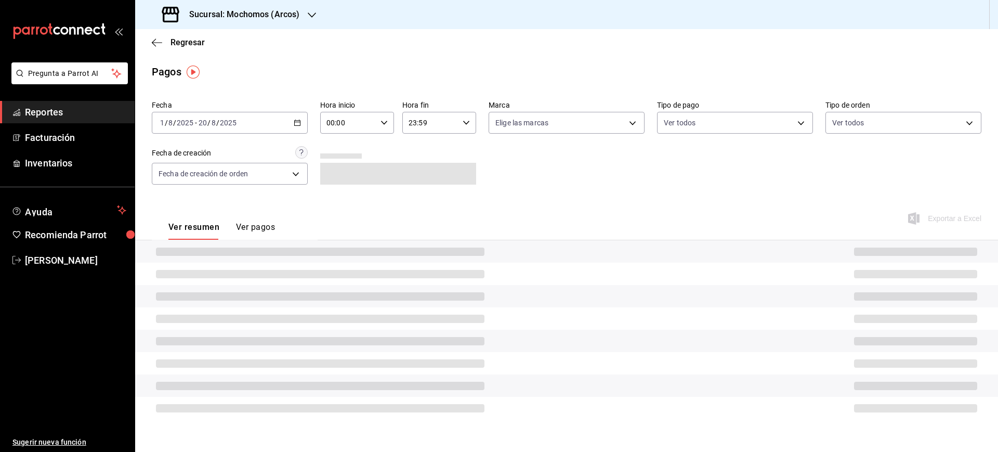
click at [388, 130] on div "00:00 Hora inicio" at bounding box center [357, 123] width 74 height 22
click at [343, 203] on button "05" at bounding box center [338, 209] width 33 height 21
type input "05:00"
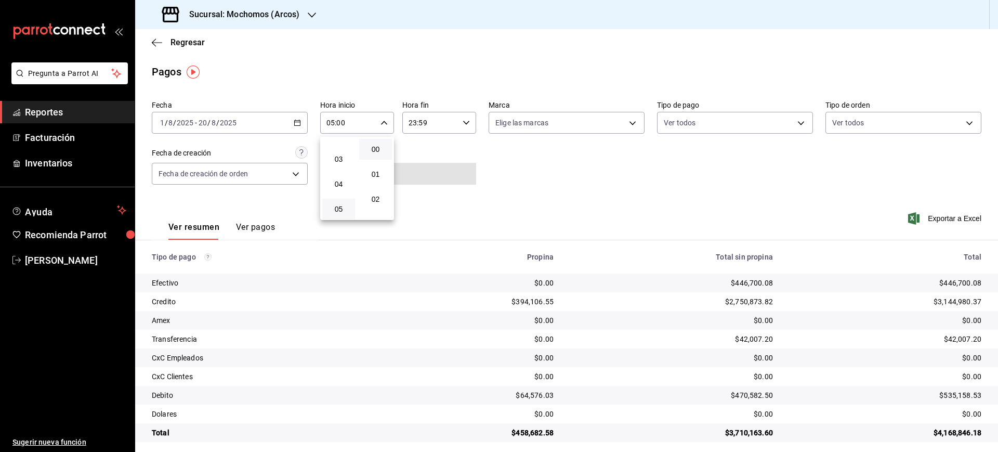
click at [474, 125] on div at bounding box center [499, 226] width 998 height 452
click at [463, 122] on icon "button" at bounding box center [466, 122] width 7 height 7
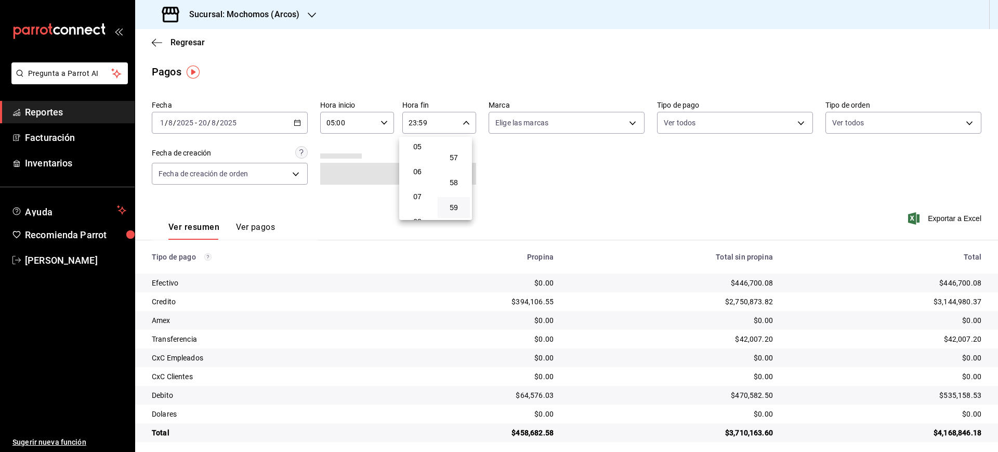
scroll to position [61, 0]
click at [424, 210] on span "05" at bounding box center [418, 213] width 20 height 8
click at [461, 153] on span "00" at bounding box center [458, 149] width 20 height 8
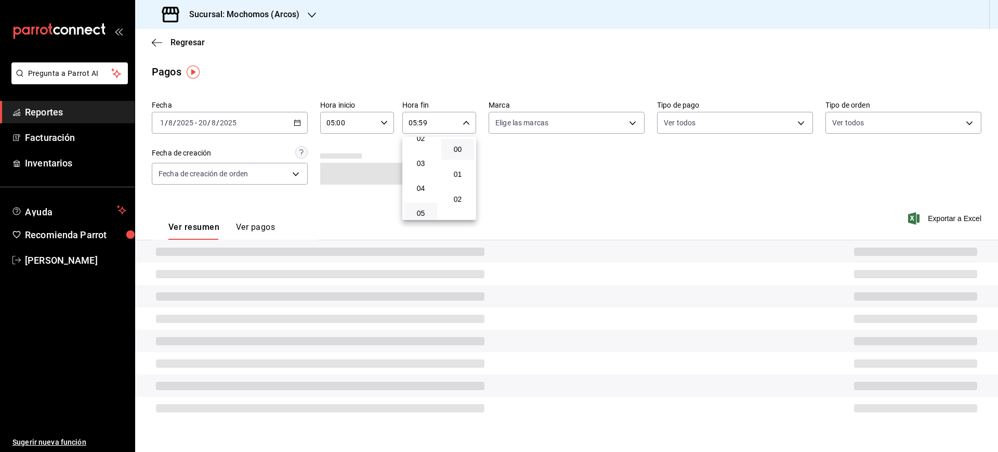
type input "05:00"
drag, startPoint x: 620, startPoint y: 168, endPoint x: 636, endPoint y: 167, distance: 16.7
click at [620, 168] on div at bounding box center [499, 226] width 998 height 452
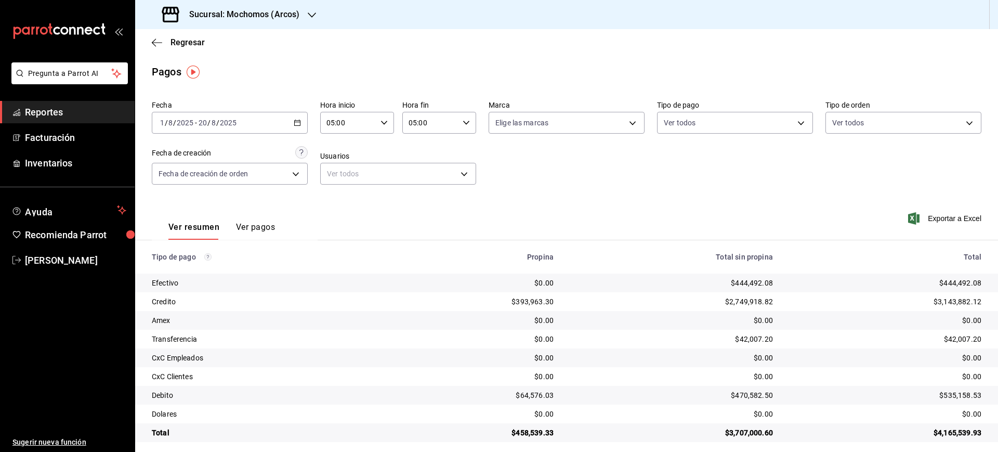
scroll to position [7, 0]
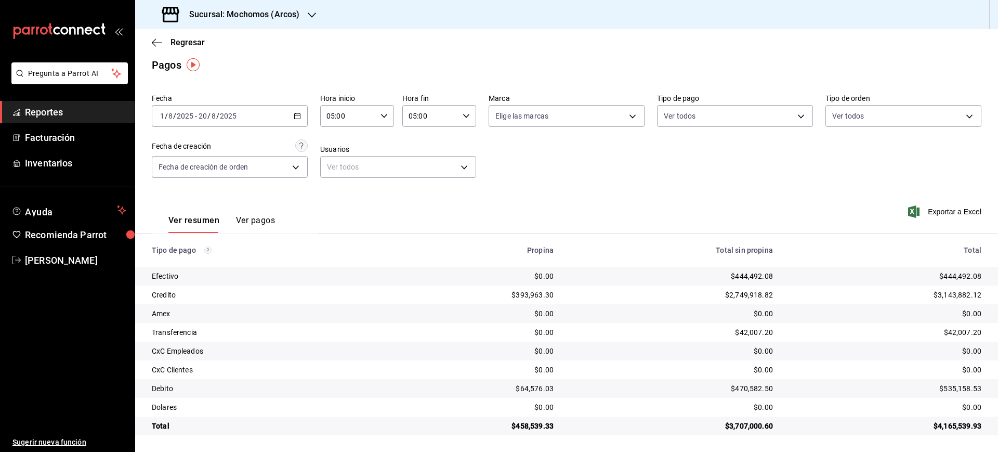
click at [785, 200] on div "Ver resumen Ver pagos Exportar a Excel" at bounding box center [566, 217] width 863 height 55
click at [952, 274] on div "$444,492.08" at bounding box center [886, 276] width 192 height 10
click at [294, 116] on icon "button" at bounding box center [297, 115] width 7 height 7
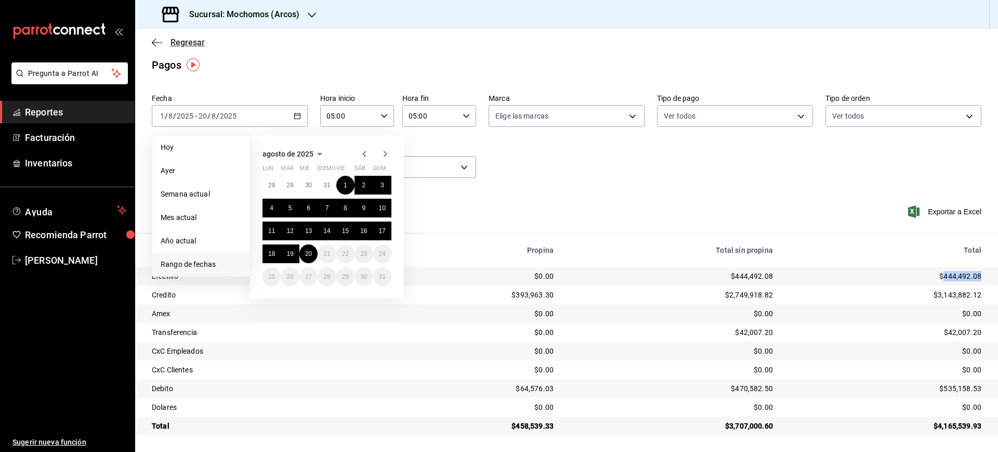
click at [194, 44] on span "Regresar" at bounding box center [188, 42] width 34 height 10
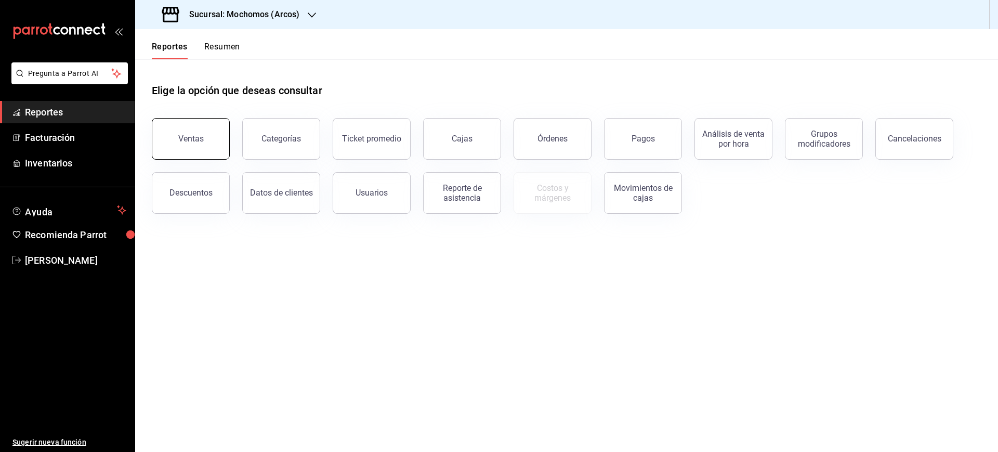
click at [211, 138] on button "Ventas" at bounding box center [191, 139] width 78 height 42
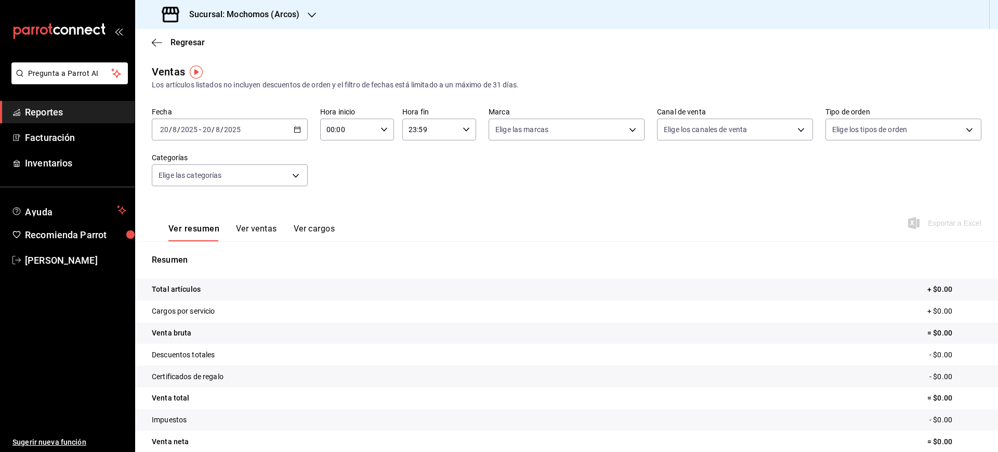
click at [299, 136] on div "[DATE] [DATE] - [DATE] [DATE]" at bounding box center [230, 130] width 156 height 22
click at [215, 258] on span "Rango de fechas" at bounding box center [201, 254] width 81 height 11
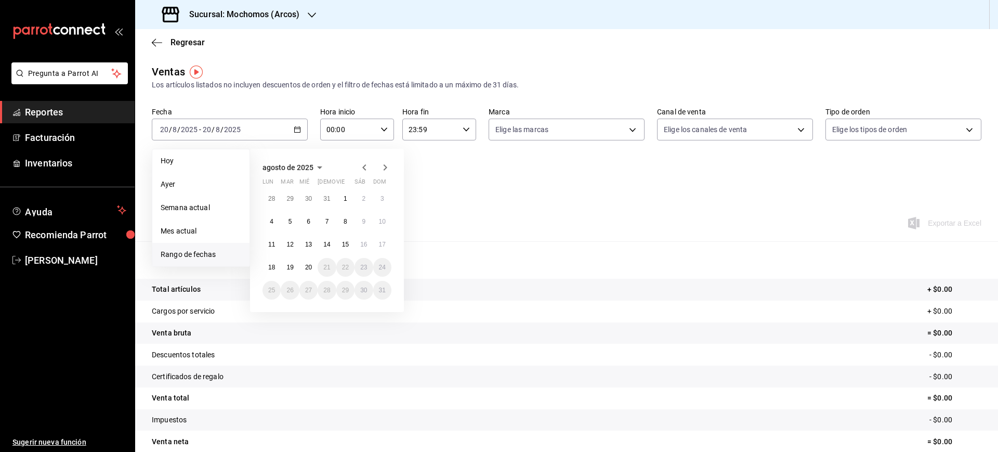
click at [361, 167] on icon "button" at bounding box center [364, 167] width 12 height 12
click at [291, 201] on abbr "29" at bounding box center [289, 198] width 7 height 7
click at [381, 166] on icon "button" at bounding box center [385, 167] width 12 height 12
click at [364, 169] on icon "button" at bounding box center [364, 167] width 4 height 6
click at [291, 199] on abbr "1" at bounding box center [291, 198] width 4 height 7
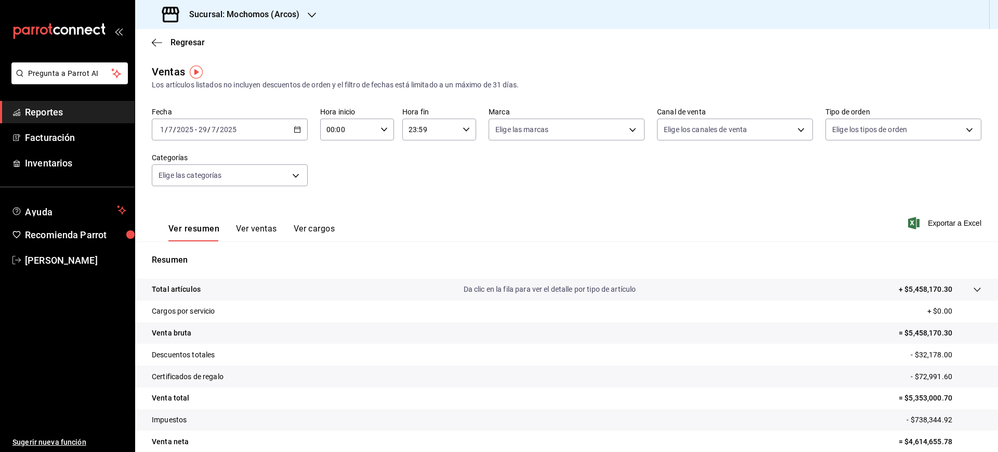
click at [297, 133] on icon "button" at bounding box center [297, 129] width 7 height 7
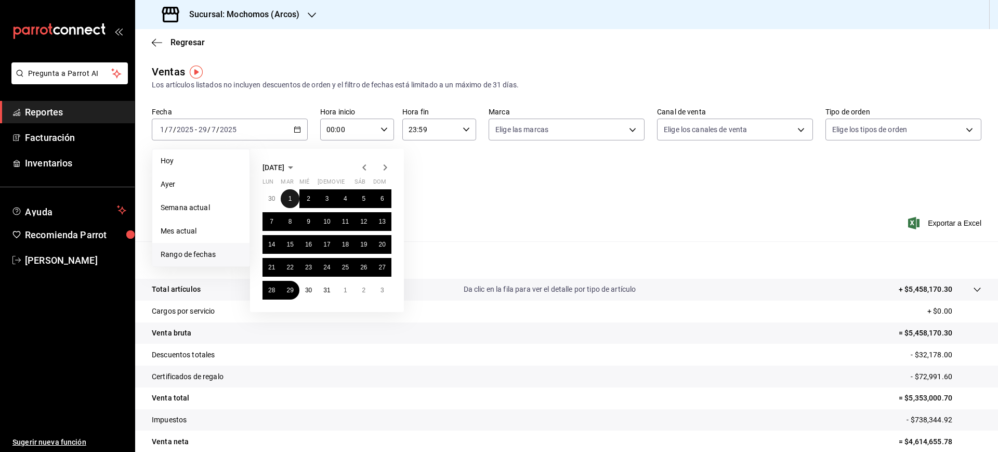
click at [293, 197] on button "1" at bounding box center [290, 198] width 18 height 19
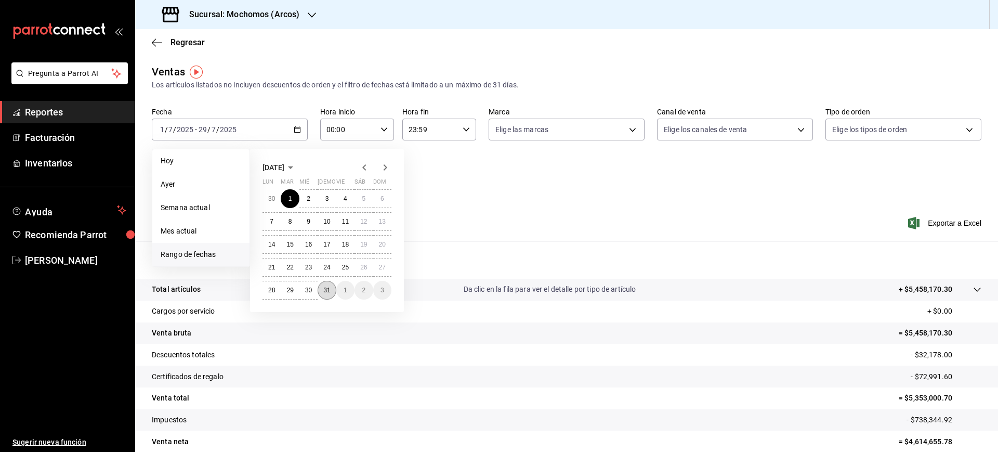
click at [331, 294] on button "31" at bounding box center [327, 290] width 18 height 19
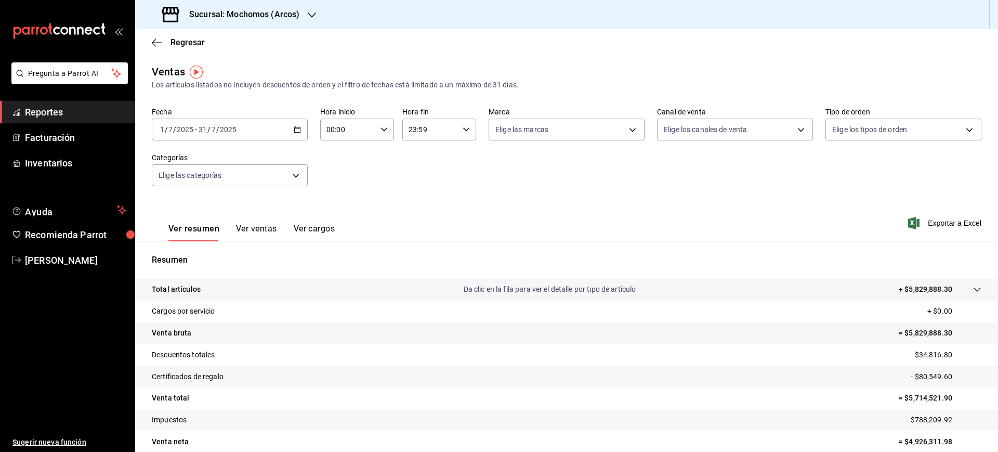
click at [380, 124] on div "00:00 Hora inicio" at bounding box center [357, 130] width 74 height 22
click at [342, 212] on span "05" at bounding box center [337, 216] width 20 height 8
type input "05:00"
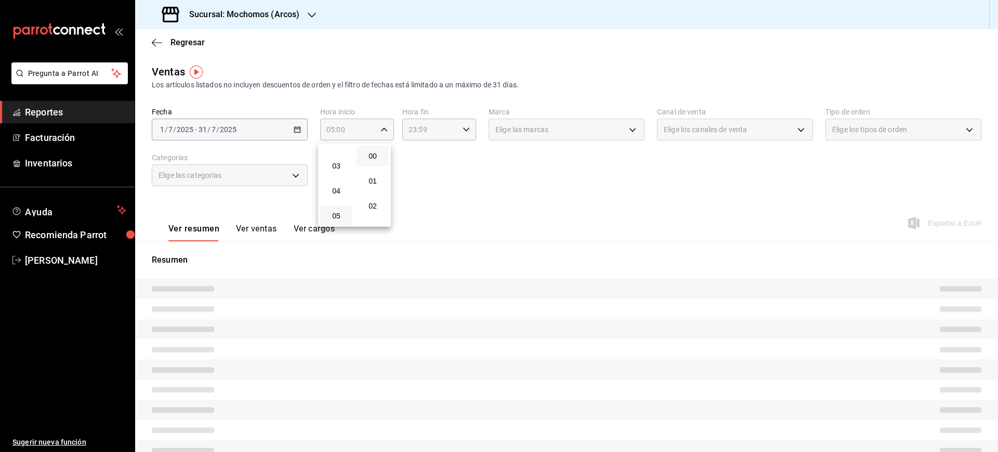
click at [433, 133] on div at bounding box center [499, 226] width 998 height 452
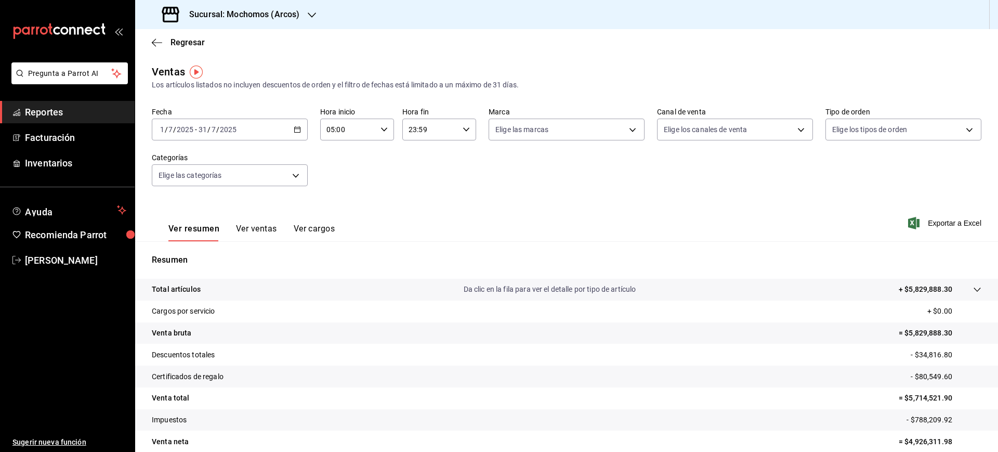
click at [463, 129] on icon "button" at bounding box center [466, 129] width 7 height 7
drag, startPoint x: 422, startPoint y: 189, endPoint x: 421, endPoint y: 180, distance: 8.9
click at [421, 185] on span "22" at bounding box center [418, 189] width 20 height 8
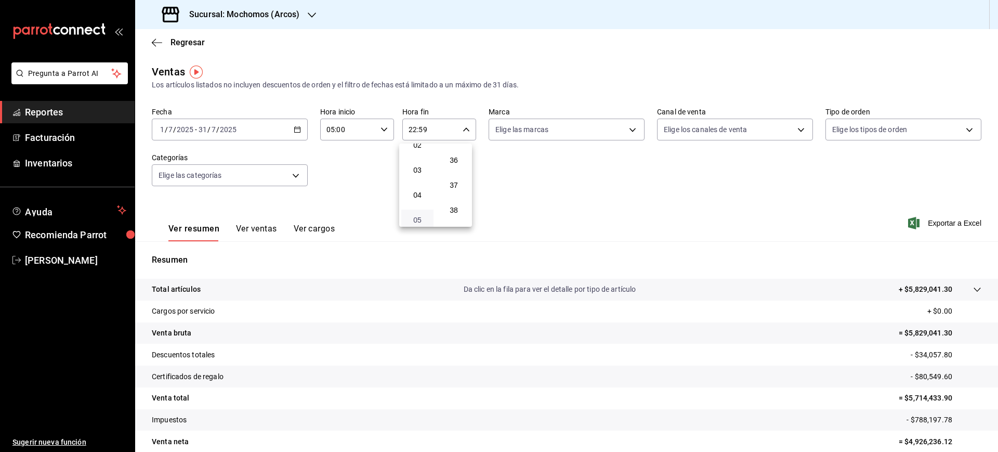
click at [424, 216] on span "05" at bounding box center [418, 220] width 20 height 8
click at [453, 157] on span "00" at bounding box center [454, 156] width 20 height 8
type input "05:00"
click at [513, 214] on div at bounding box center [499, 226] width 998 height 452
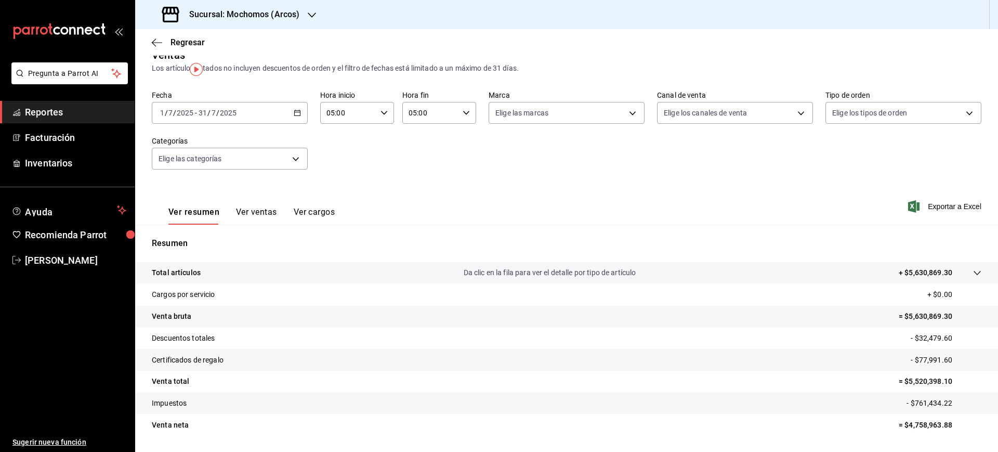
scroll to position [46, 0]
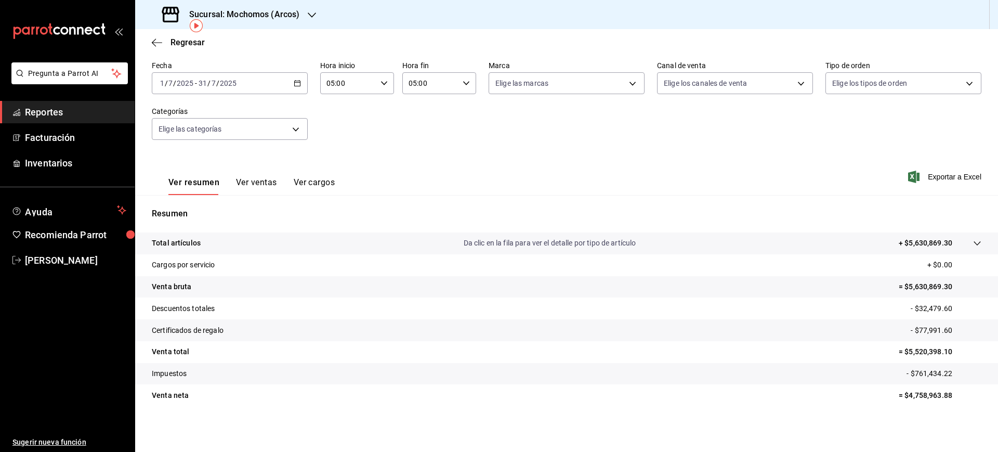
click at [294, 84] on icon "button" at bounding box center [297, 83] width 7 height 7
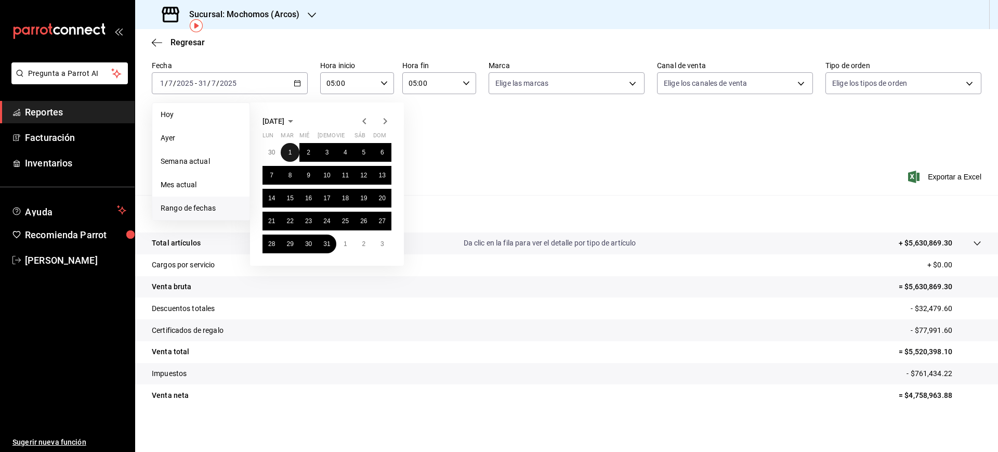
click at [286, 152] on button "1" at bounding box center [290, 152] width 18 height 19
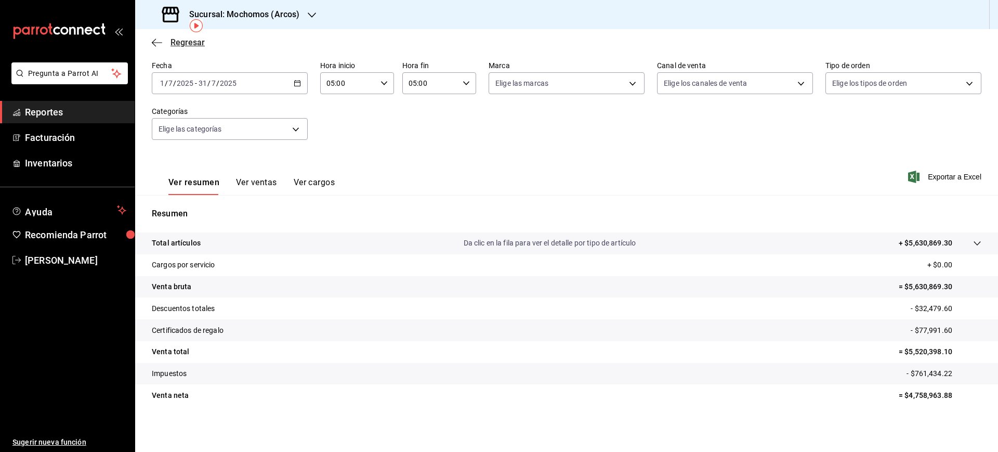
click at [181, 44] on span "Regresar" at bounding box center [188, 42] width 34 height 10
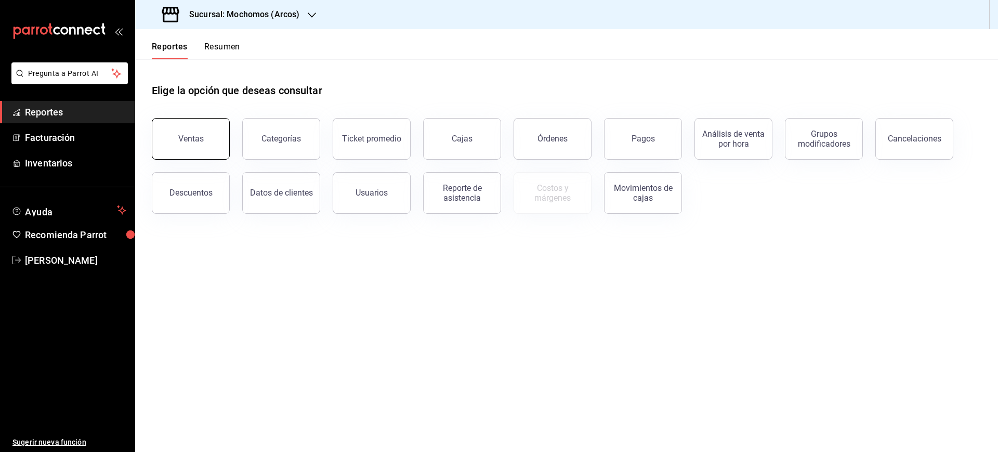
click at [192, 149] on button "Ventas" at bounding box center [191, 139] width 78 height 42
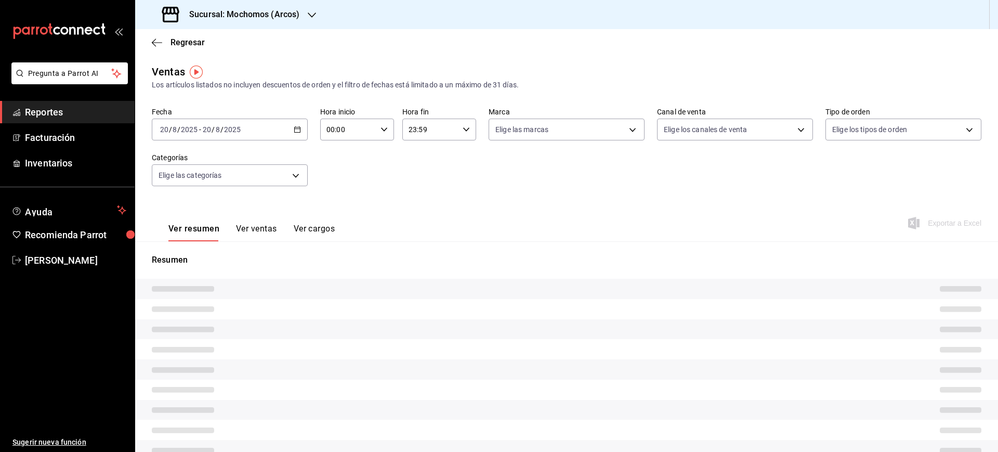
click at [251, 9] on h3 "Sucursal: Mochomos (Arcos)" at bounding box center [240, 14] width 119 height 12
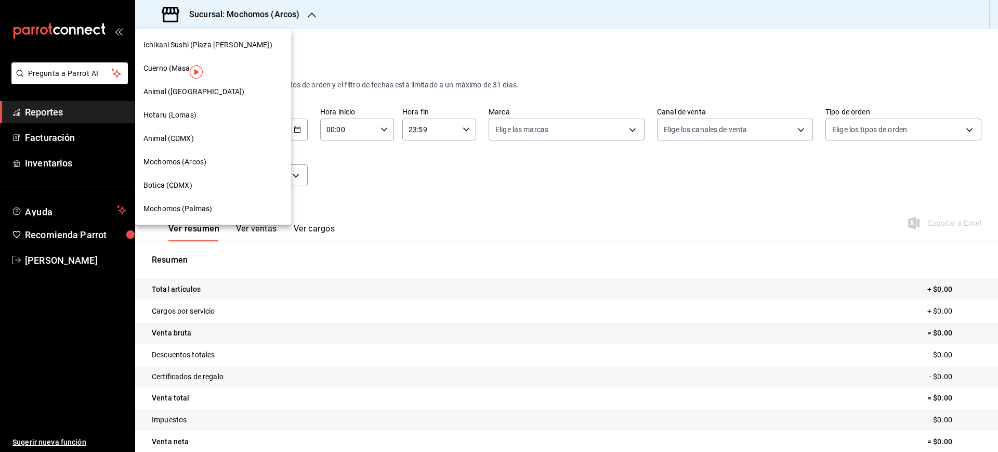
click at [204, 163] on span "Mochomos (Arcos)" at bounding box center [175, 162] width 63 height 11
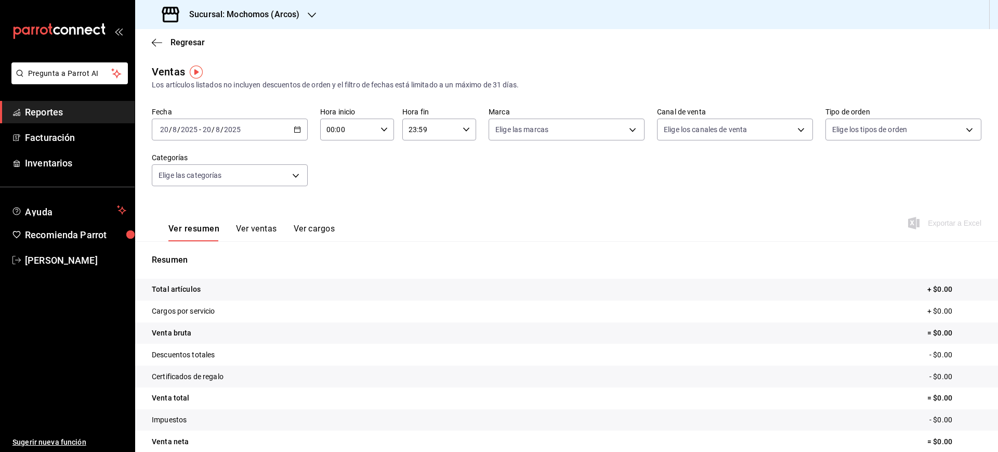
click at [294, 127] on \(Stroke\) "button" at bounding box center [297, 130] width 6 height 6
click at [217, 250] on span "Rango de fechas" at bounding box center [201, 254] width 81 height 11
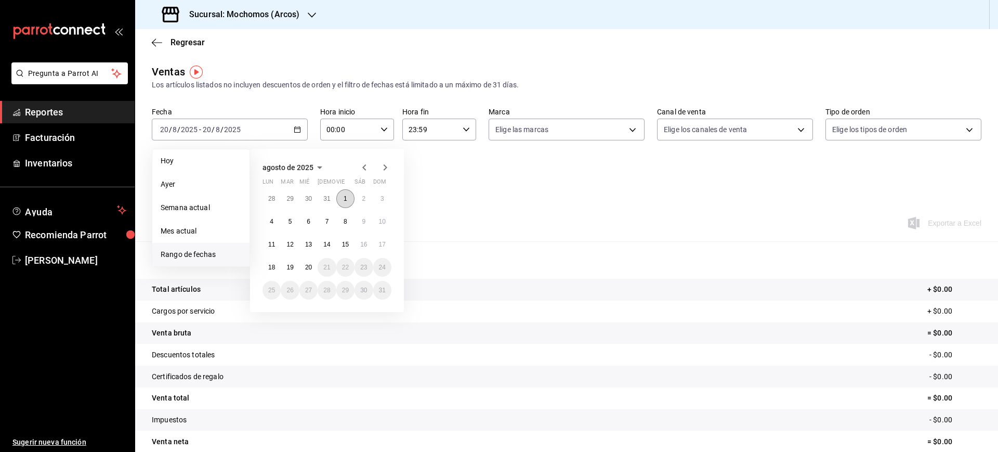
click at [343, 192] on button "1" at bounding box center [345, 198] width 18 height 19
click at [309, 267] on abbr "20" at bounding box center [308, 267] width 7 height 7
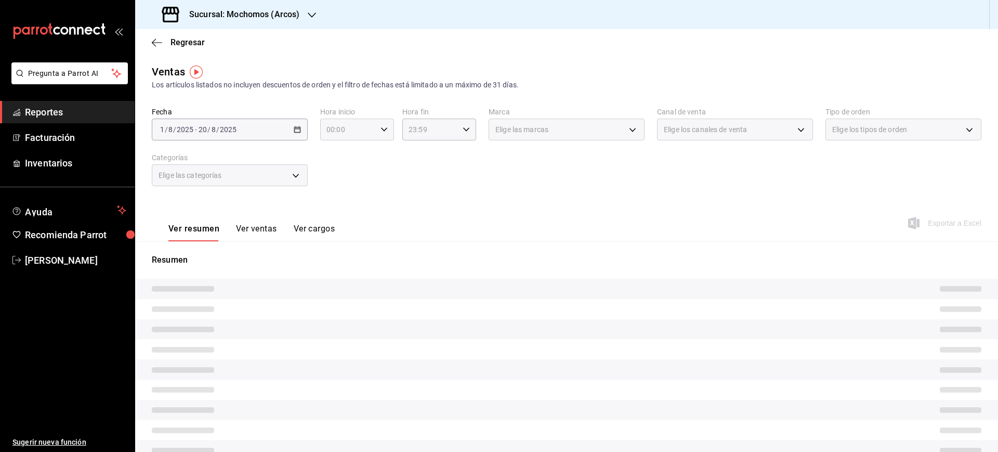
click at [377, 132] on div "00:00 Hora inicio" at bounding box center [357, 130] width 74 height 22
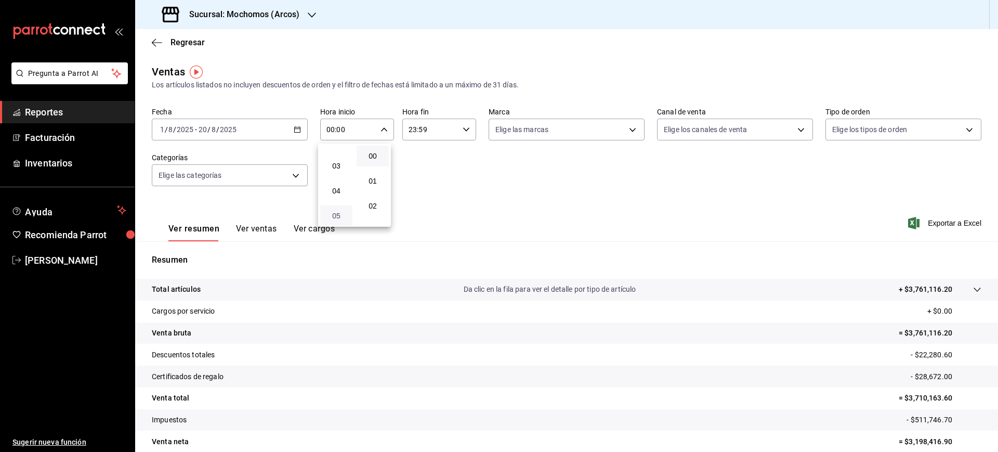
click at [338, 218] on span "05" at bounding box center [337, 216] width 20 height 8
type input "05:00"
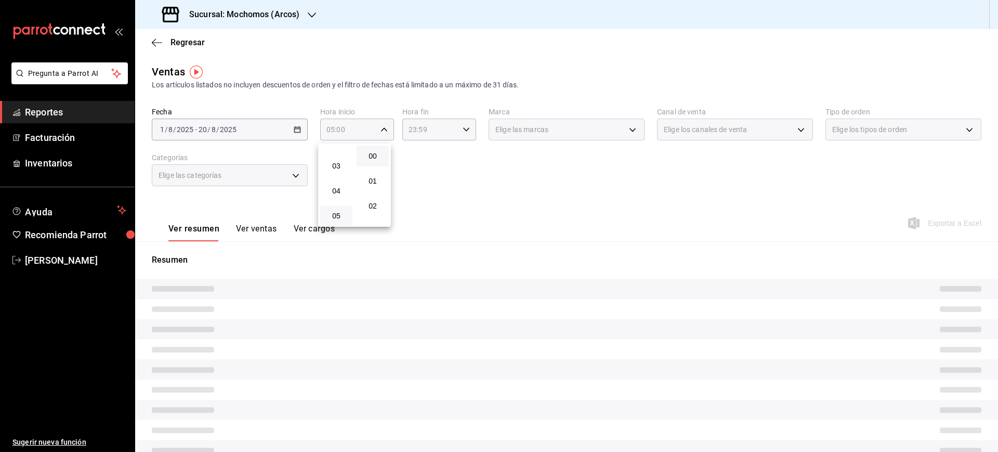
click at [462, 135] on div at bounding box center [499, 226] width 998 height 452
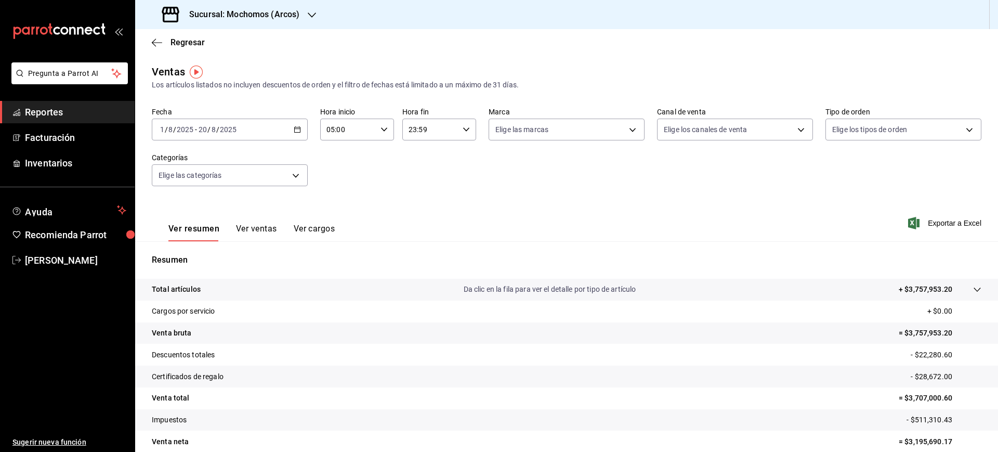
click at [463, 133] on icon "button" at bounding box center [466, 129] width 7 height 7
click at [420, 220] on span "05" at bounding box center [418, 220] width 20 height 8
click at [455, 161] on button "00" at bounding box center [454, 156] width 32 height 21
type input "05:00"
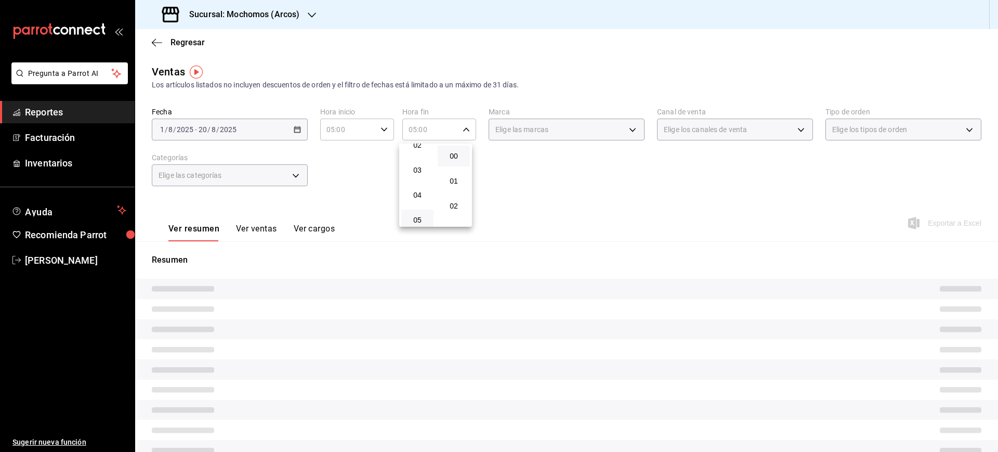
click at [547, 170] on div at bounding box center [499, 226] width 998 height 452
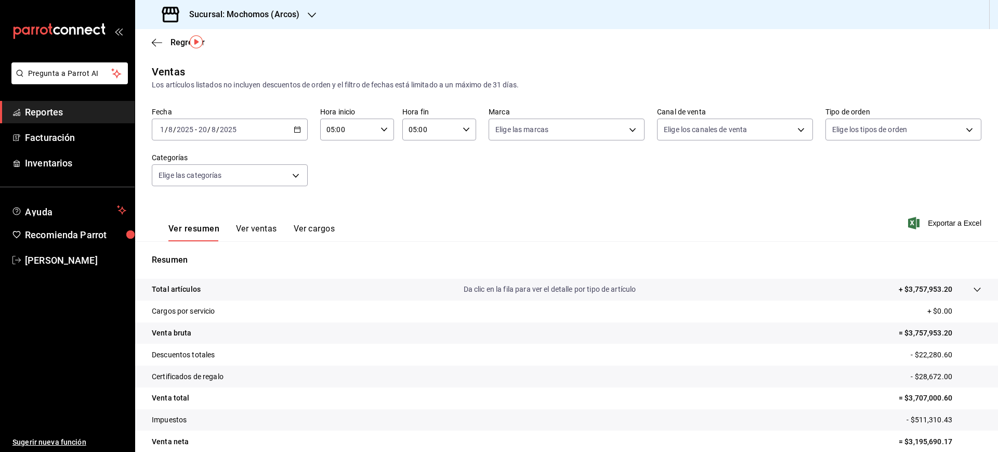
scroll to position [46, 0]
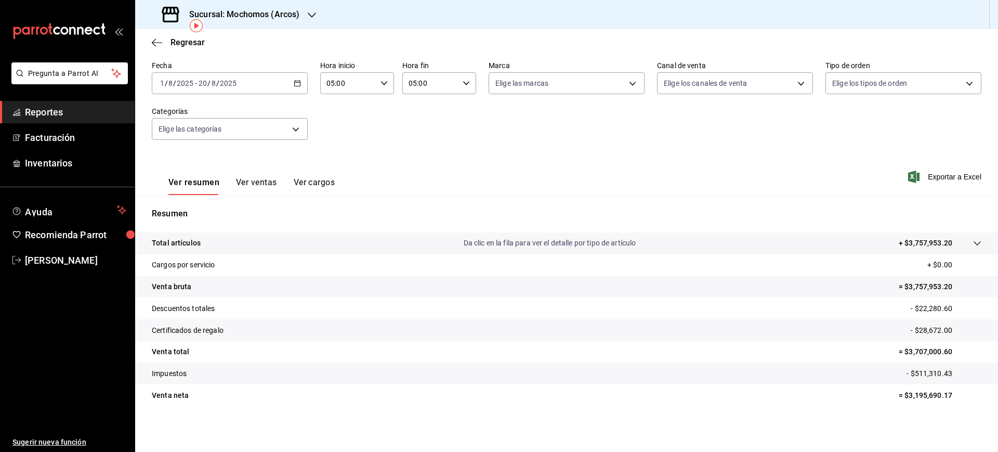
click at [925, 372] on p "- $511,310.43" at bounding box center [944, 373] width 75 height 11
click at [926, 372] on p "- $511,310.43" at bounding box center [944, 373] width 75 height 11
click at [918, 307] on p "- $22,280.60" at bounding box center [946, 308] width 71 height 11
click at [919, 307] on p "- $22,280.60" at bounding box center [946, 308] width 71 height 11
click at [930, 377] on p "- $511,310.43" at bounding box center [944, 373] width 75 height 11
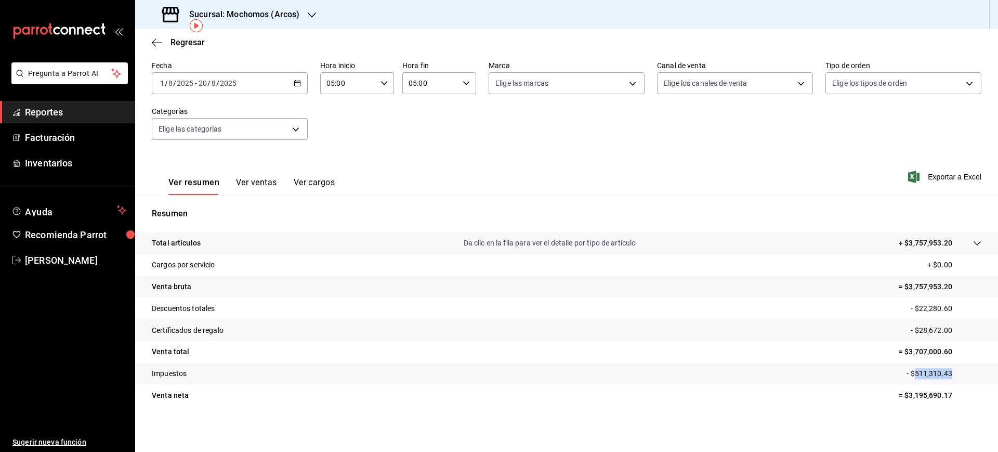
click at [930, 377] on p "- $511,310.43" at bounding box center [944, 373] width 75 height 11
click at [191, 46] on span "Regresar" at bounding box center [188, 42] width 34 height 10
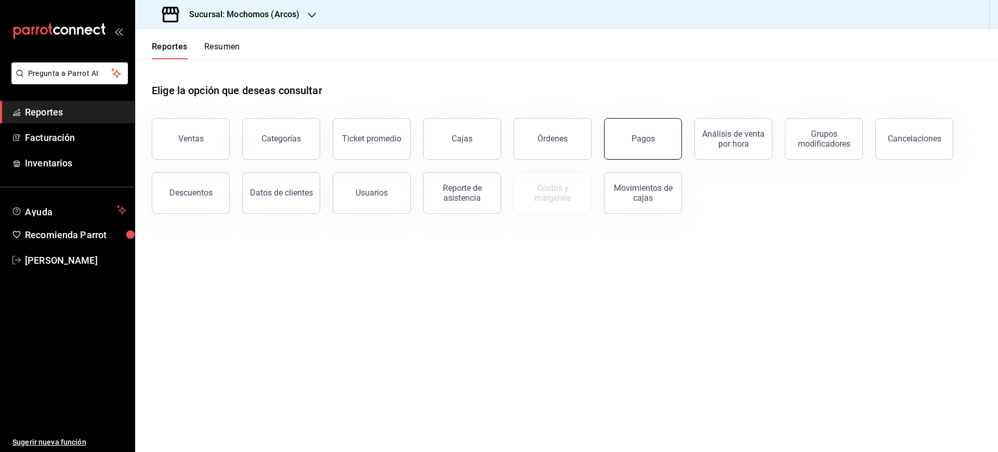
click at [668, 146] on button "Pagos" at bounding box center [643, 139] width 78 height 42
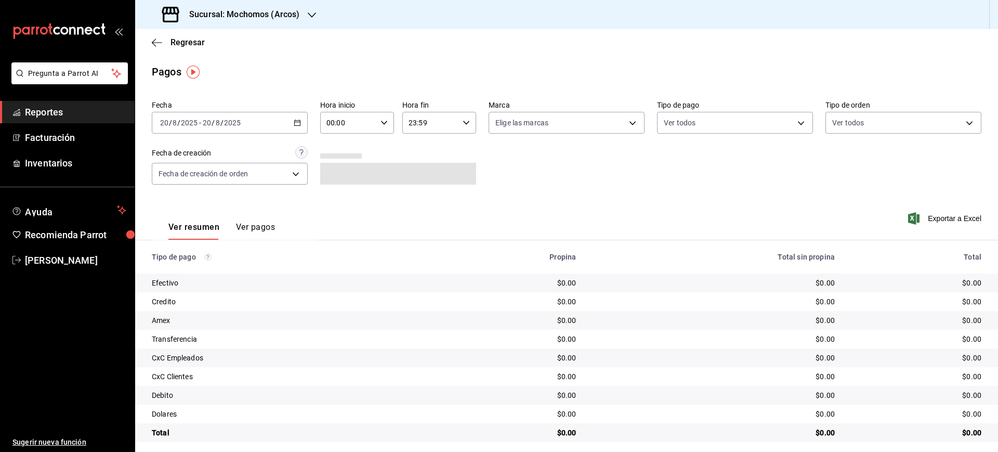
click at [299, 120] on div "[DATE] [DATE] - [DATE] [DATE]" at bounding box center [230, 123] width 156 height 22
click at [198, 267] on span "Rango de fechas" at bounding box center [201, 271] width 81 height 11
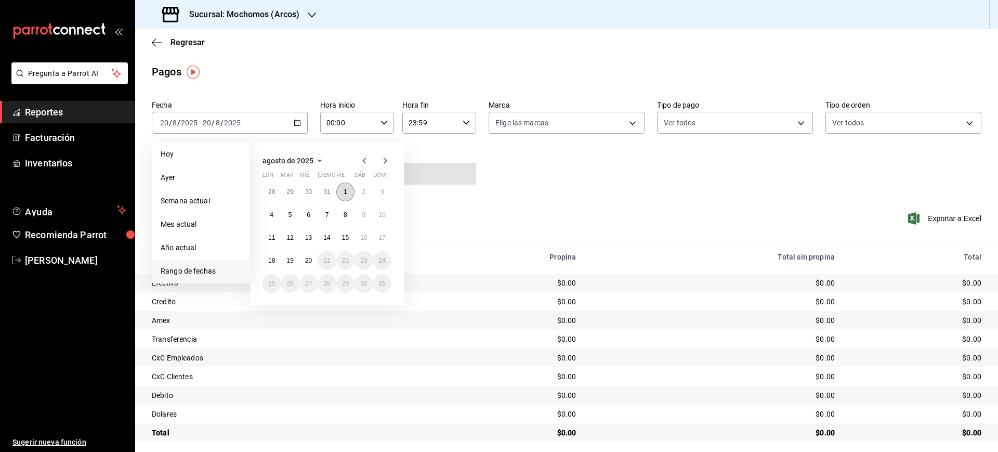
click at [347, 194] on abbr "1" at bounding box center [346, 191] width 4 height 7
click at [309, 260] on abbr "20" at bounding box center [308, 260] width 7 height 7
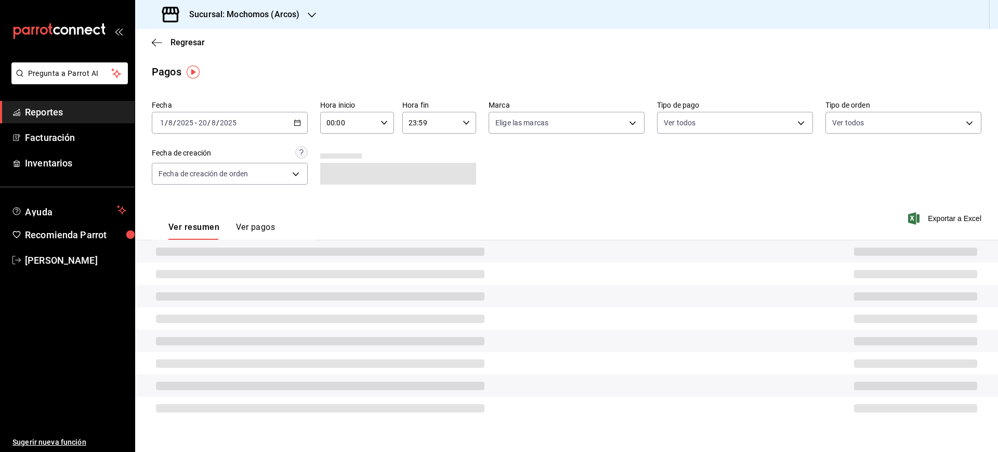
click at [384, 129] on div "00:00 Hora inicio" at bounding box center [357, 123] width 74 height 22
click at [384, 124] on div at bounding box center [499, 226] width 998 height 452
click at [382, 124] on icon "button" at bounding box center [384, 122] width 7 height 7
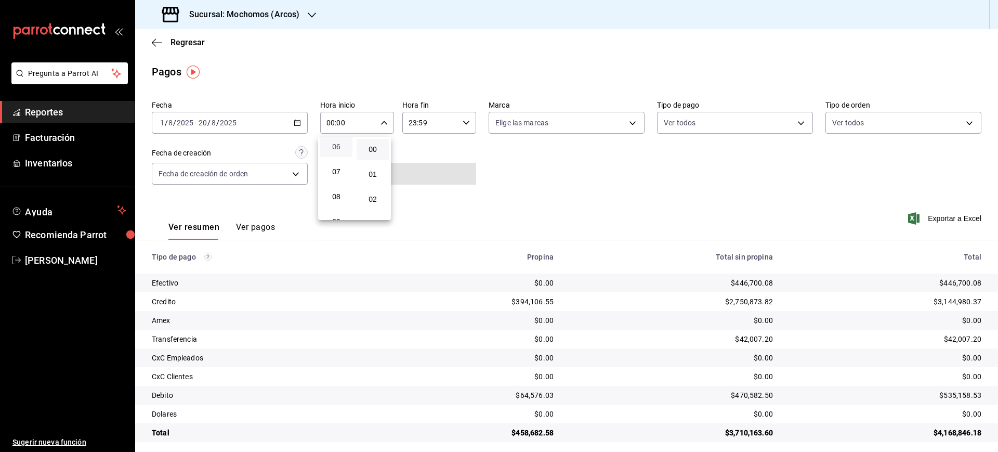
scroll to position [130, 0]
click at [337, 150] on button "05" at bounding box center [336, 144] width 32 height 21
type input "05:00"
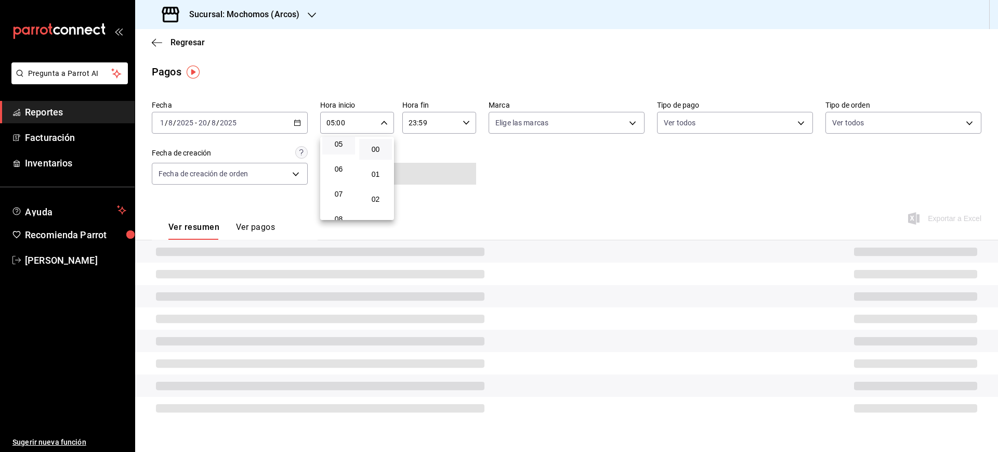
click at [480, 115] on div at bounding box center [499, 226] width 998 height 452
click at [468, 122] on div "23:59 Hora fin" at bounding box center [439, 123] width 74 height 22
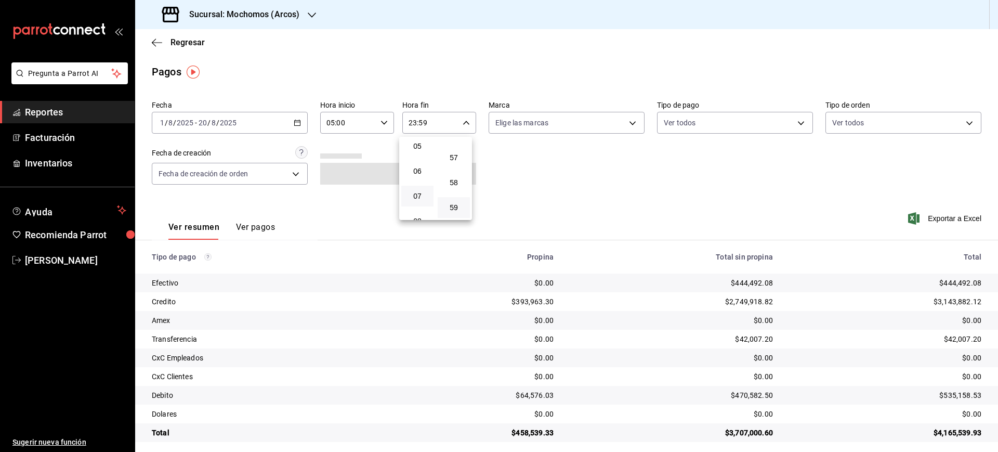
scroll to position [130, 0]
click at [418, 150] on button "05" at bounding box center [417, 144] width 32 height 21
click at [461, 151] on span "00" at bounding box center [458, 149] width 20 height 8
type input "05:00"
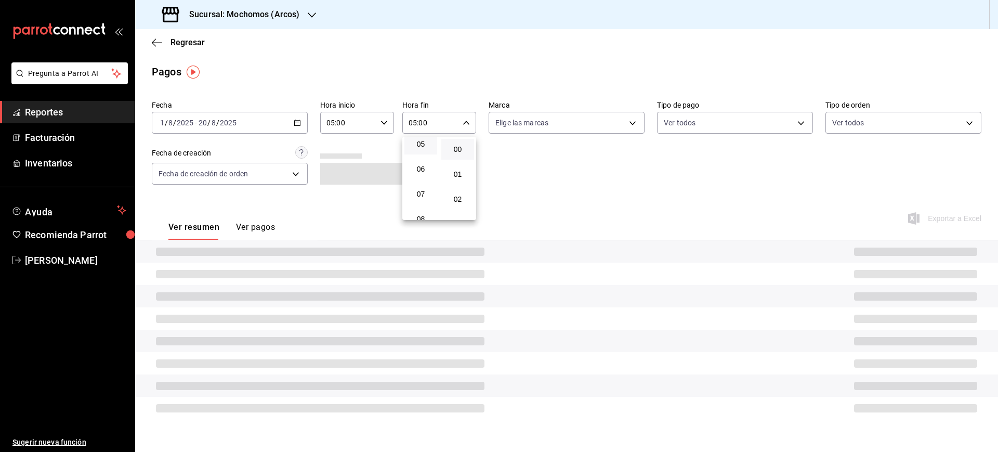
click at [570, 203] on div at bounding box center [499, 226] width 998 height 452
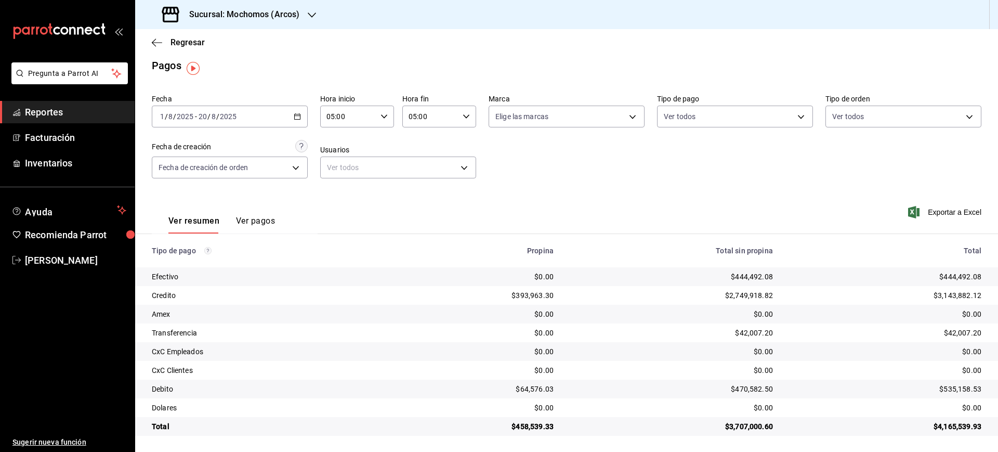
scroll to position [7, 0]
click at [945, 389] on div "$535,158.53" at bounding box center [886, 388] width 192 height 10
